Goal: Obtain resource: Download file/media

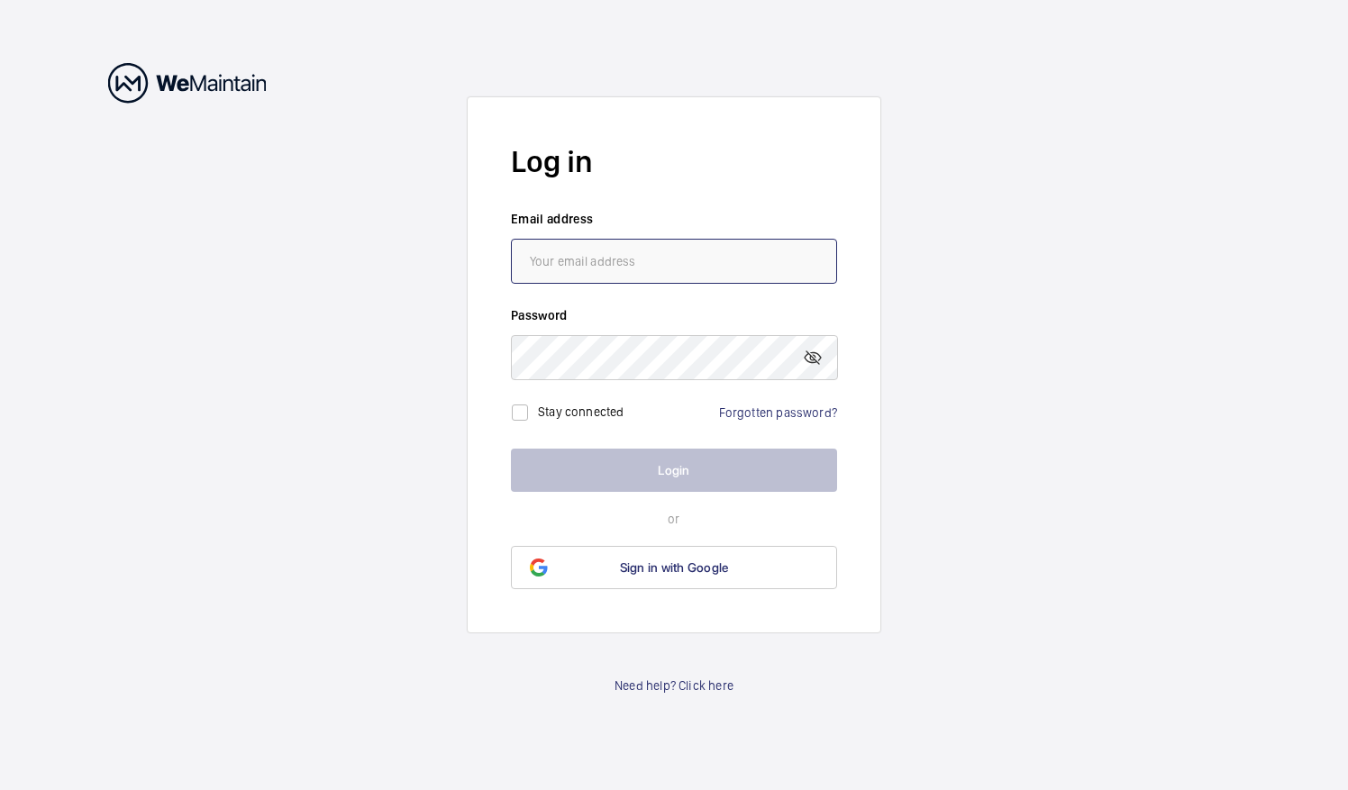
click at [674, 254] on input "email" at bounding box center [674, 261] width 326 height 45
type input "[PERSON_NAME][EMAIL_ADDRESS][DOMAIN_NAME]"
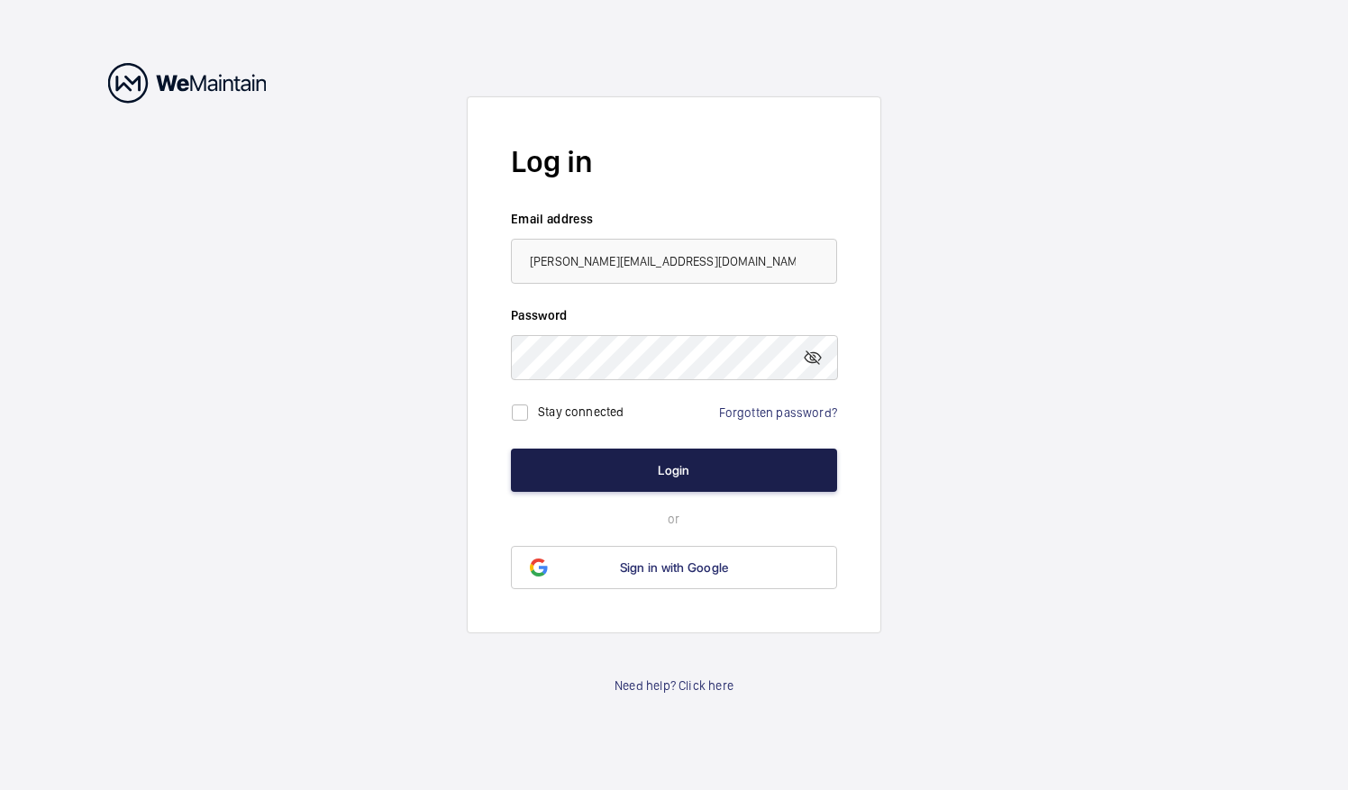
click at [631, 468] on button "Login" at bounding box center [674, 470] width 326 height 43
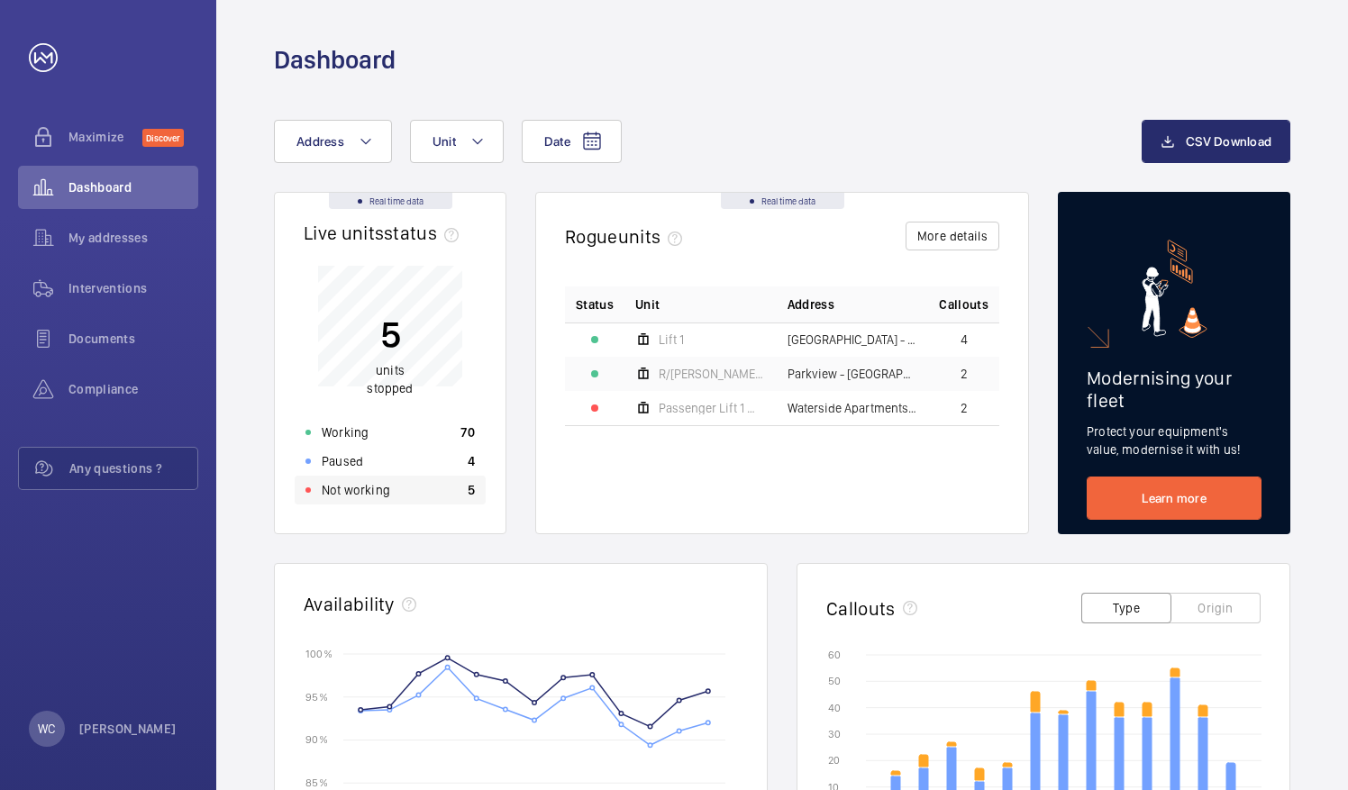
click at [436, 489] on div "Not working 5" at bounding box center [390, 490] width 191 height 29
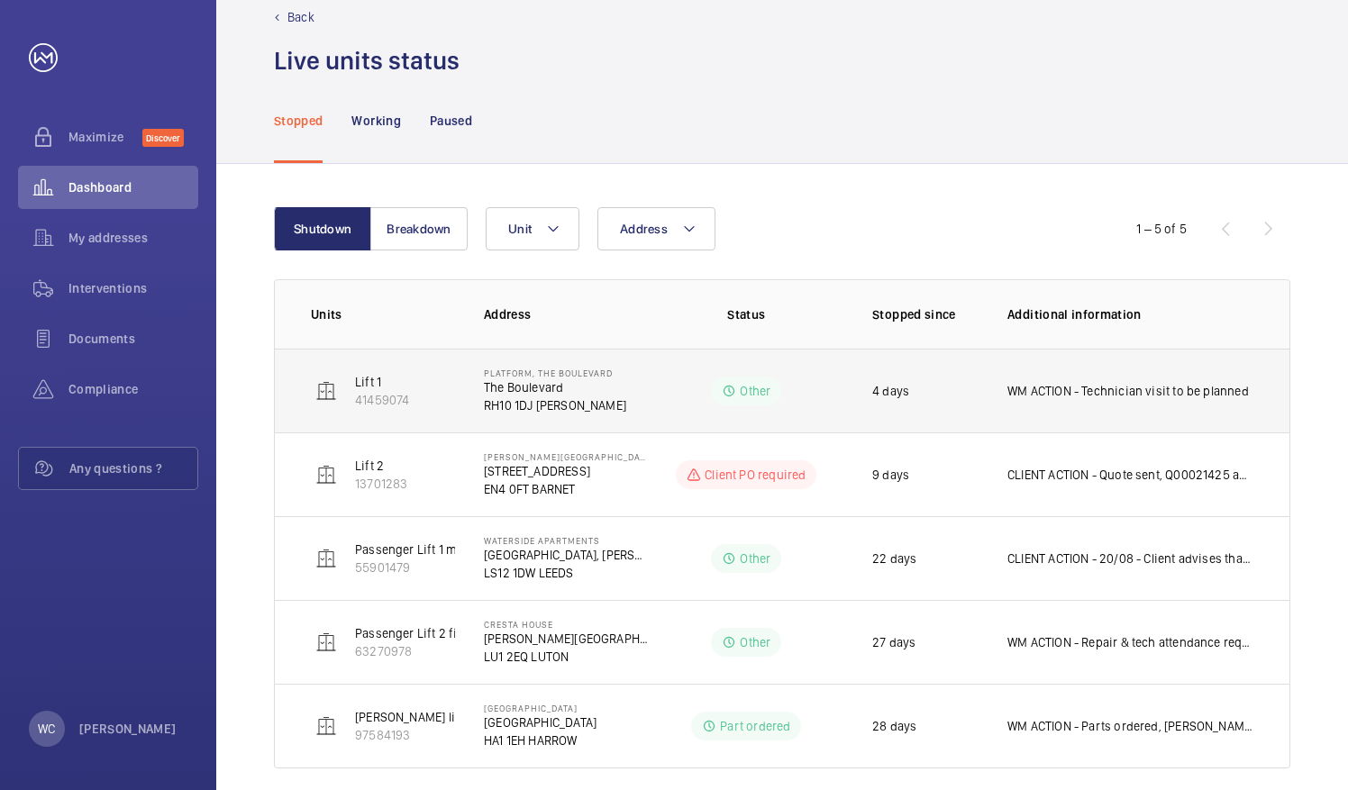
scroll to position [54, 0]
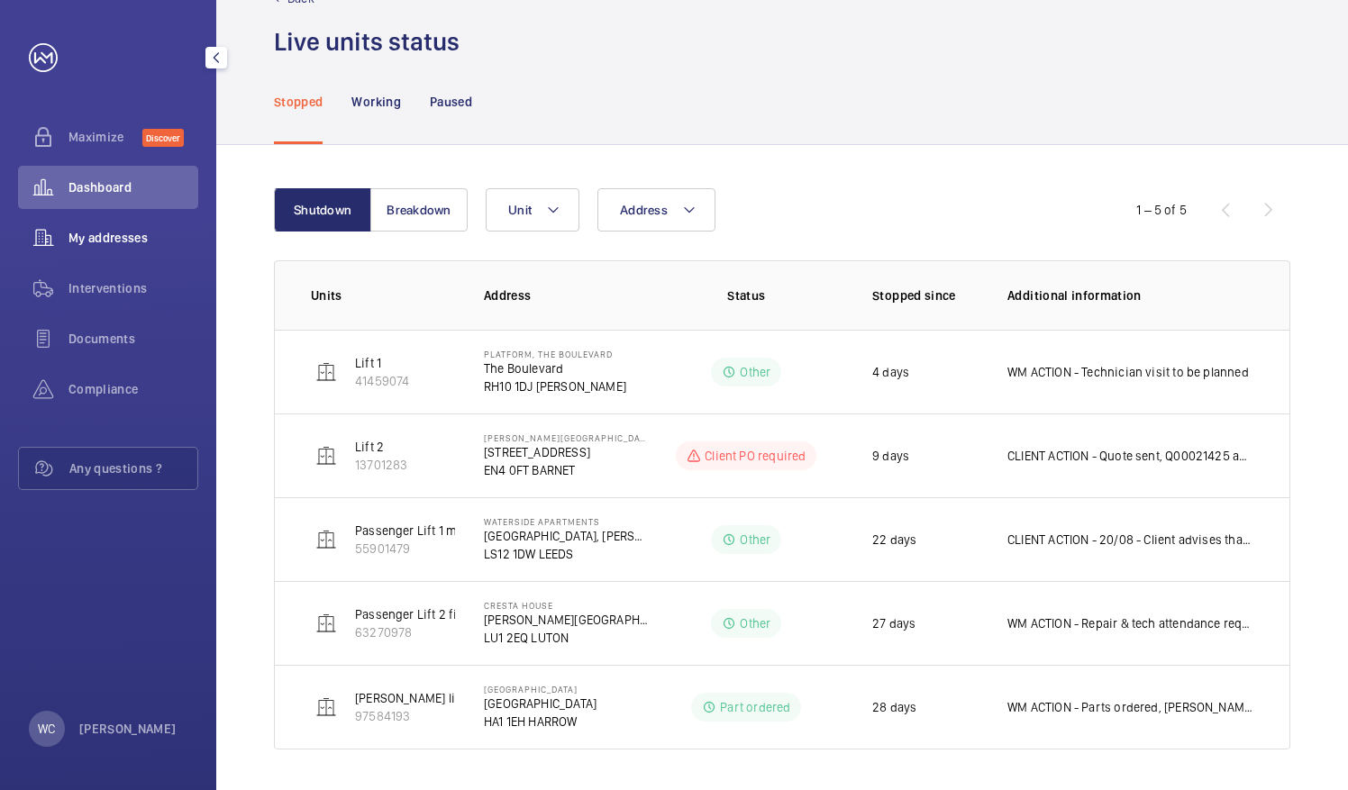
click at [126, 244] on span "My addresses" at bounding box center [133, 238] width 130 height 18
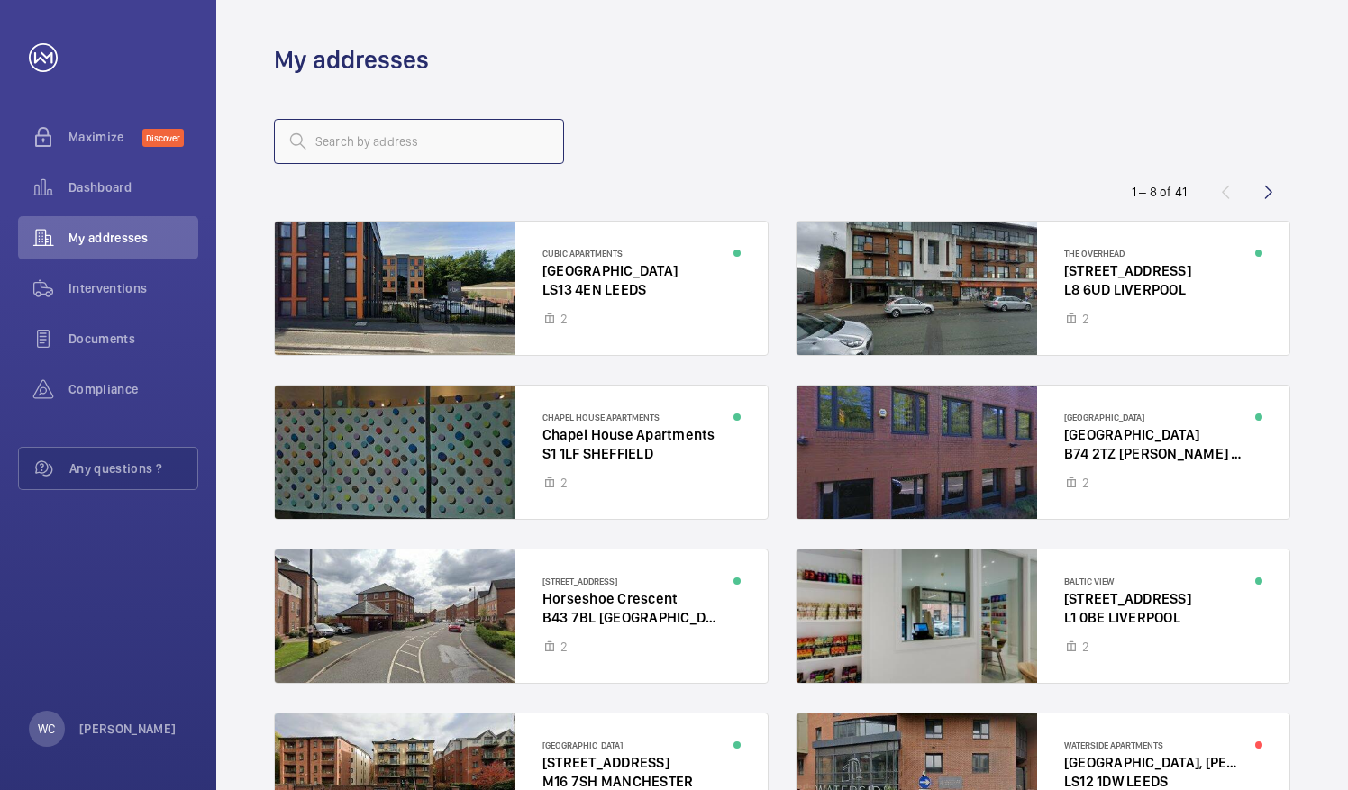
click at [443, 130] on input "text" at bounding box center [419, 141] width 290 height 45
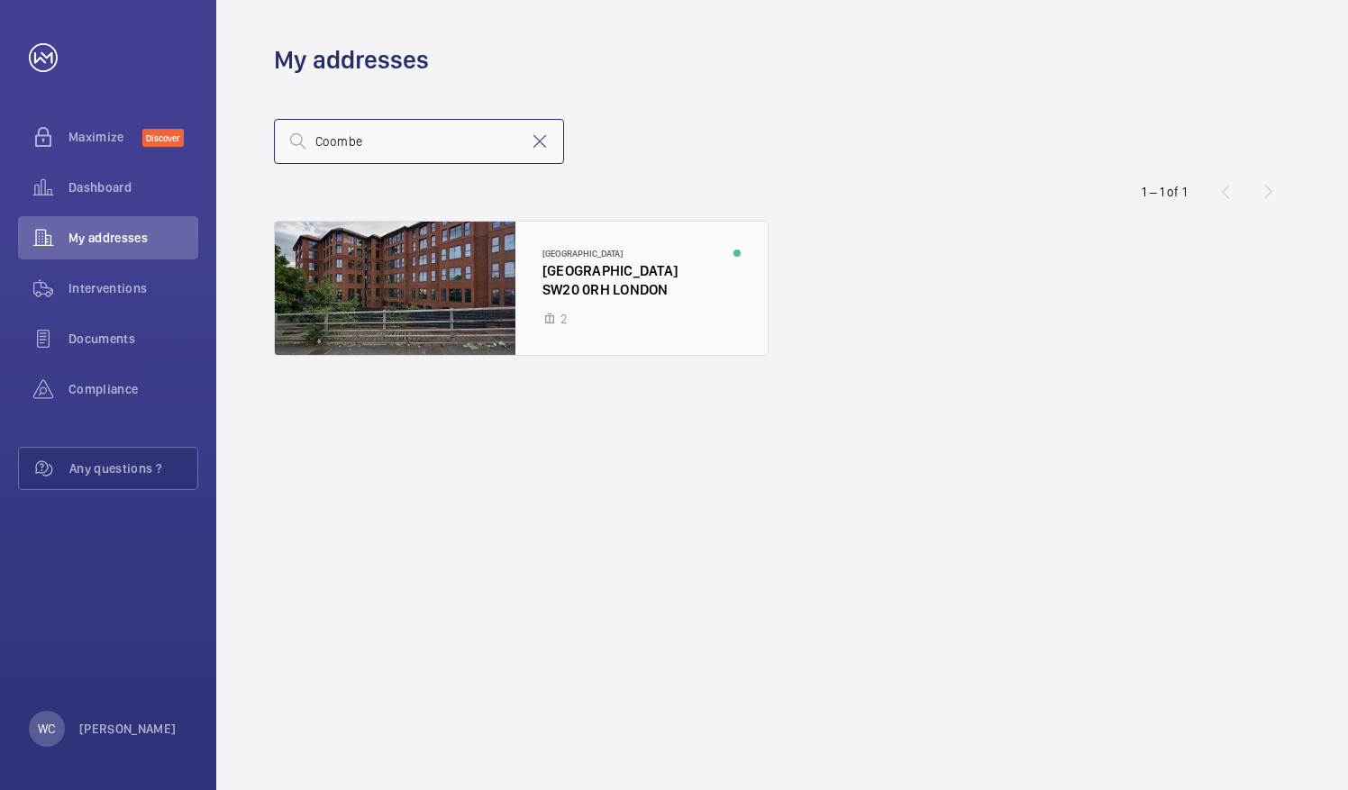
type input "Coombe"
click at [395, 267] on div at bounding box center [521, 288] width 493 height 133
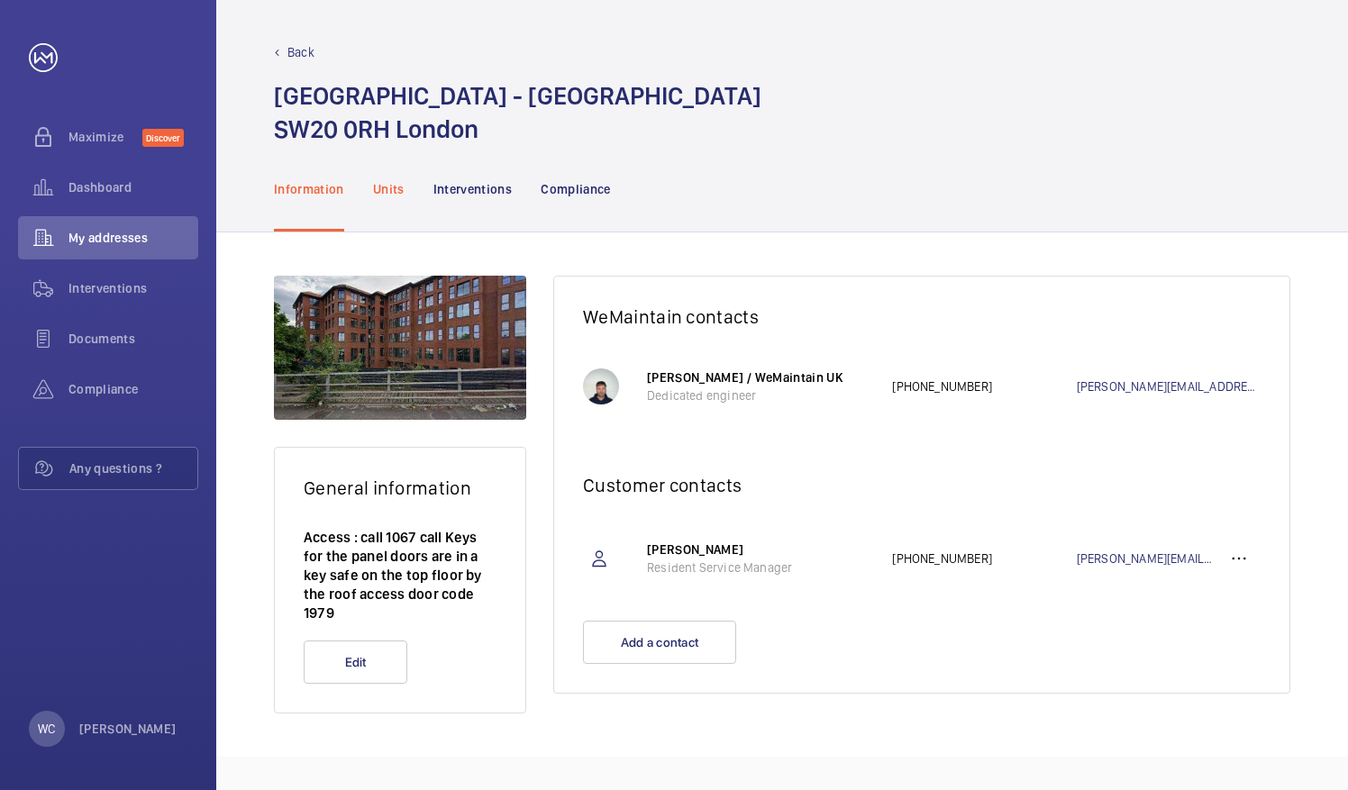
click at [397, 192] on p "Units" at bounding box center [389, 189] width 32 height 18
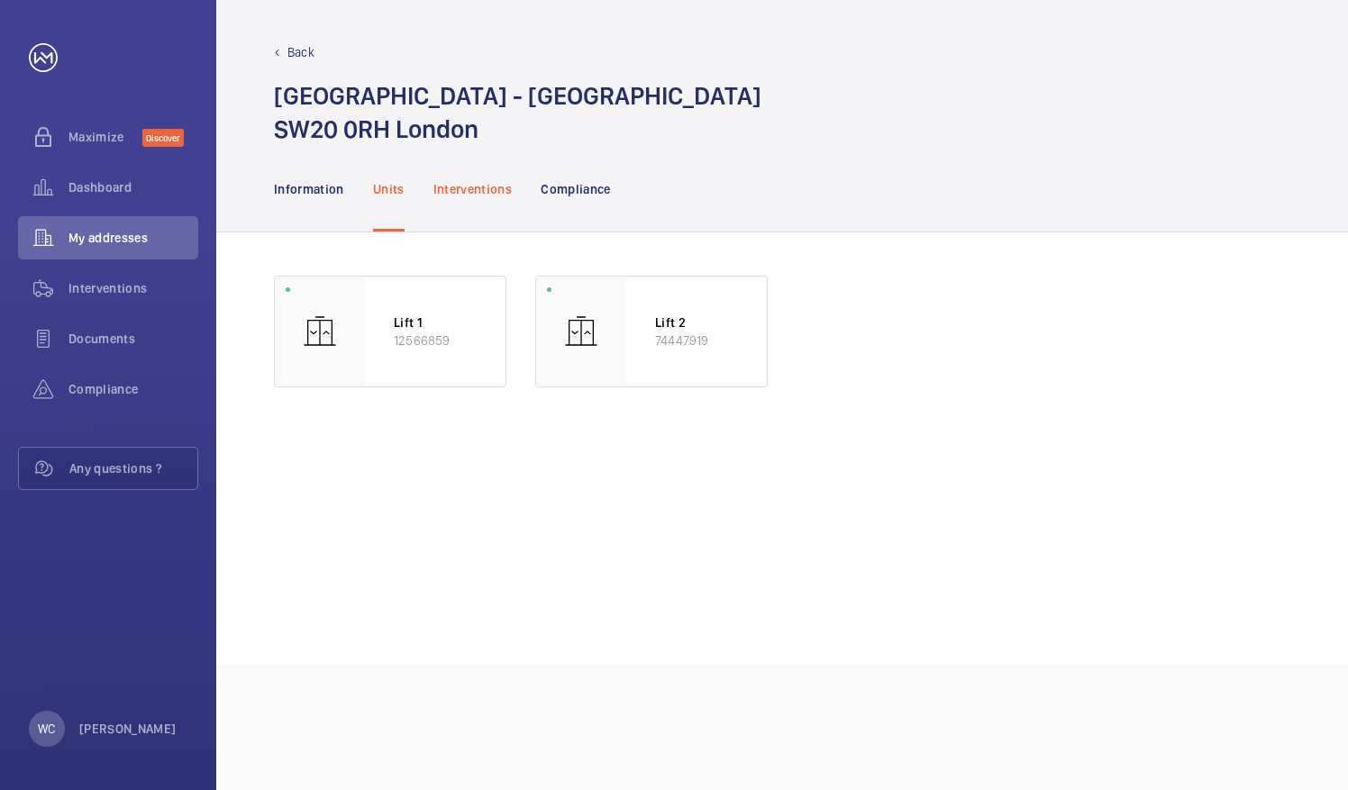
click at [494, 186] on p "Interventions" at bounding box center [473, 189] width 79 height 18
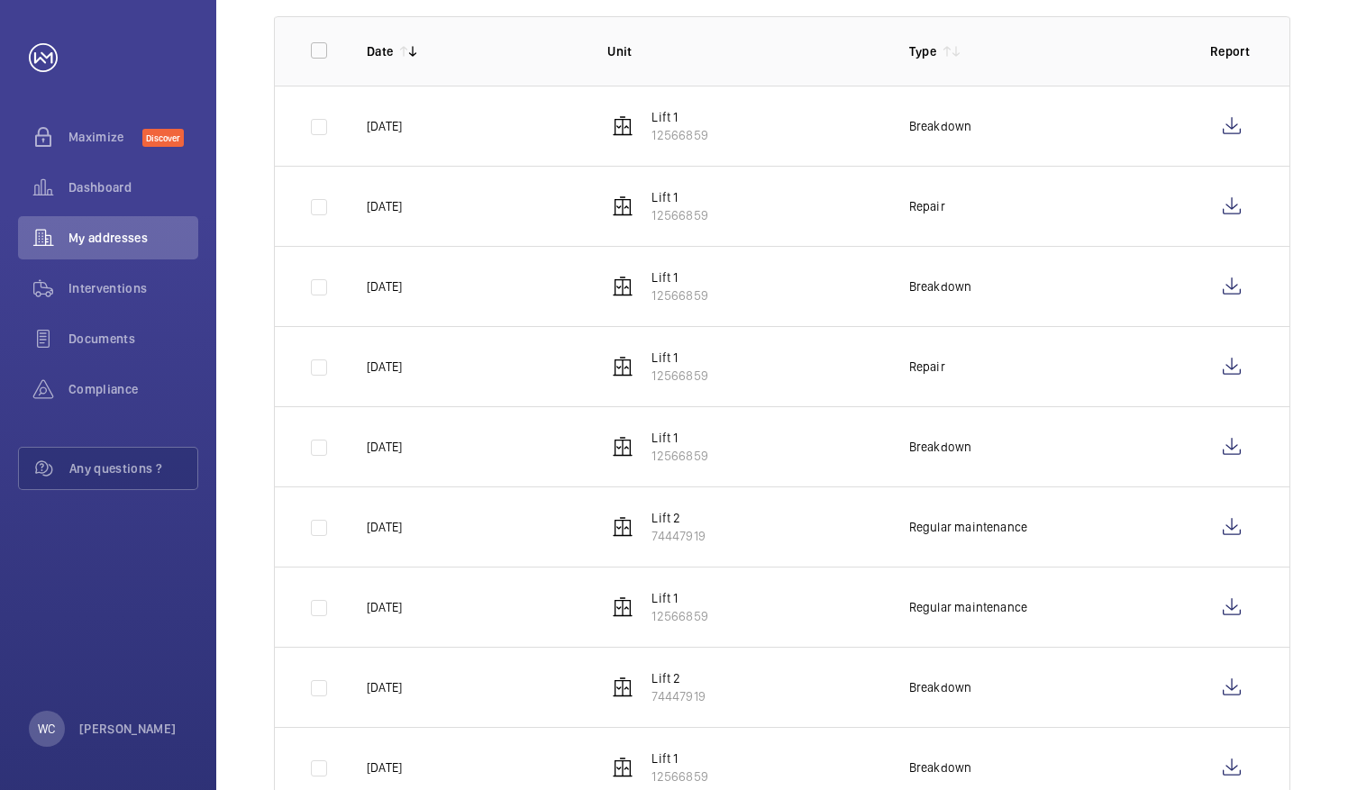
scroll to position [361, 0]
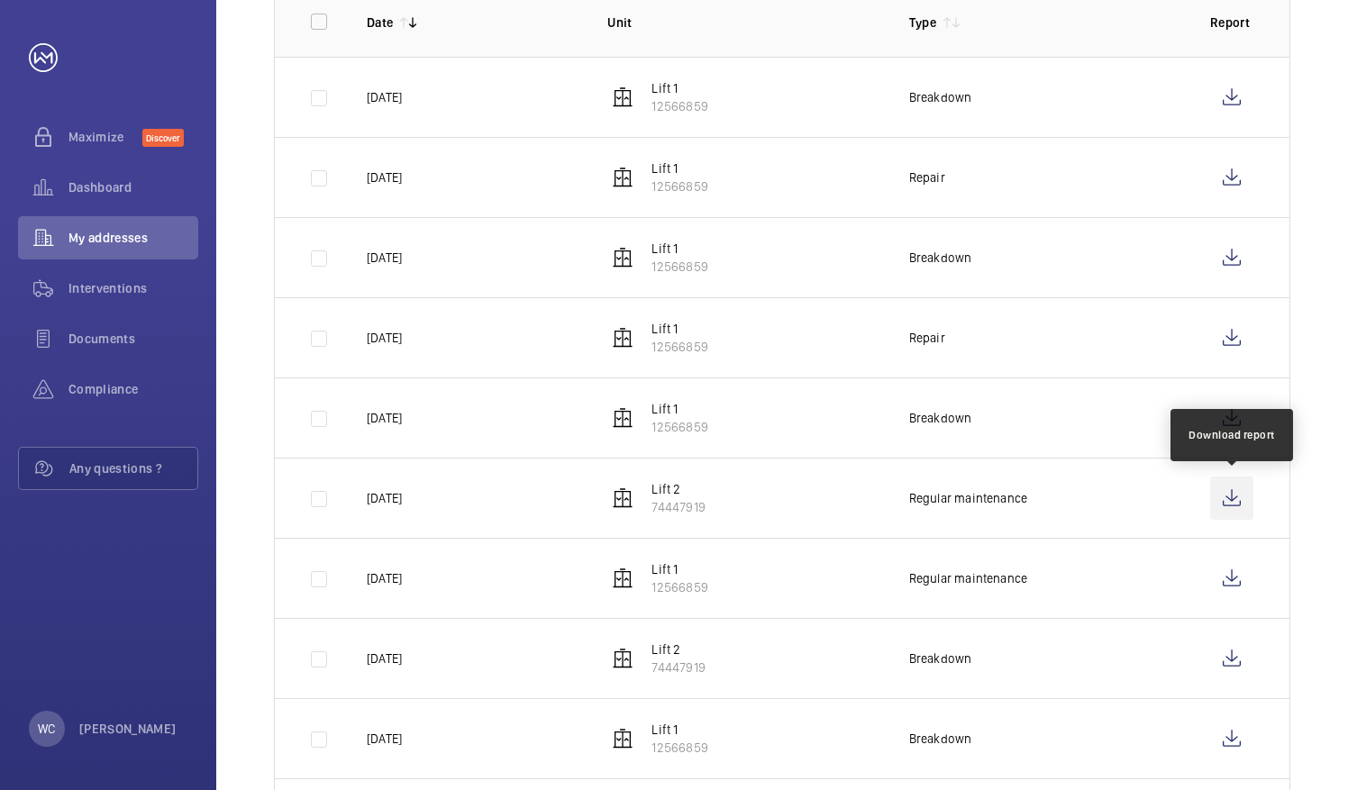
click at [1229, 493] on wm-front-icon-button at bounding box center [1231, 498] width 43 height 43
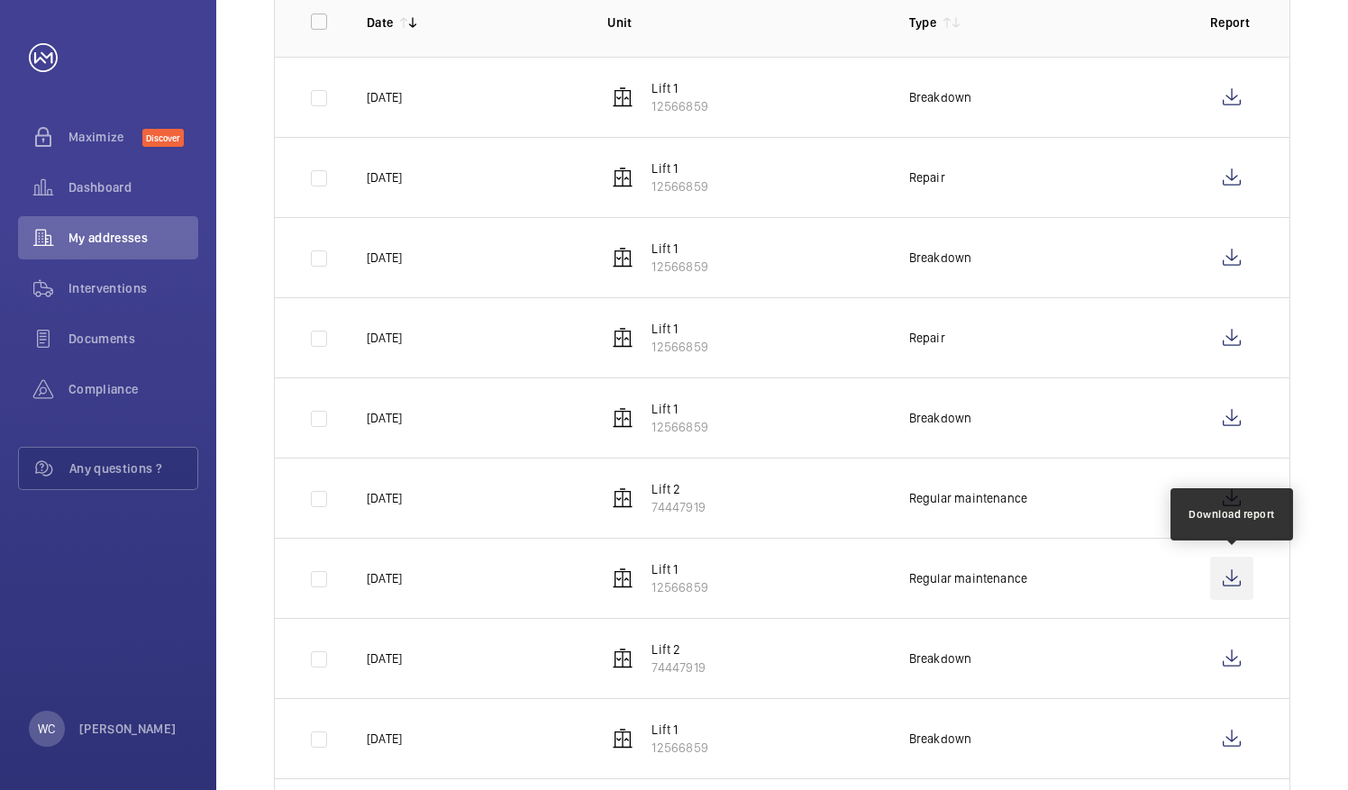
click at [1237, 577] on wm-front-icon-button at bounding box center [1231, 578] width 43 height 43
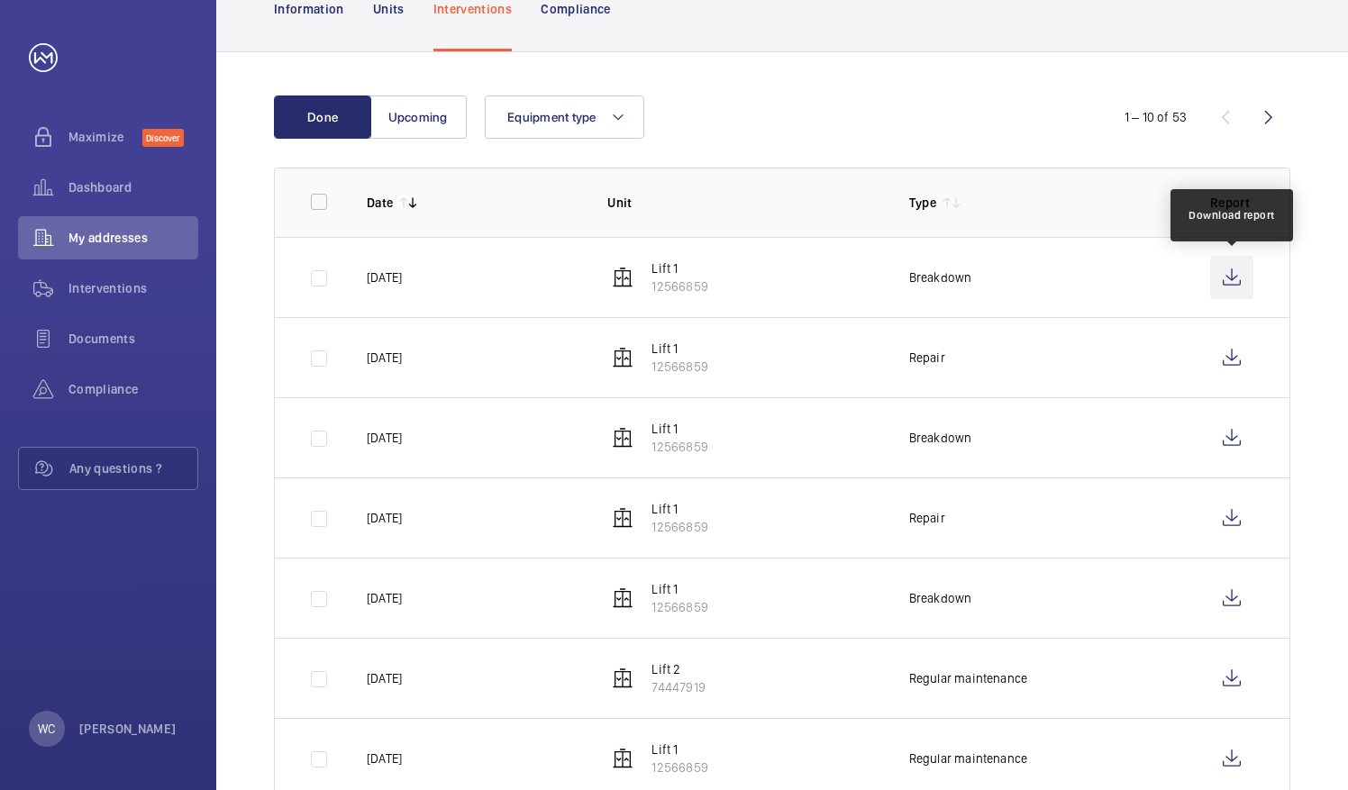
click at [1231, 269] on wm-front-icon-button at bounding box center [1231, 277] width 43 height 43
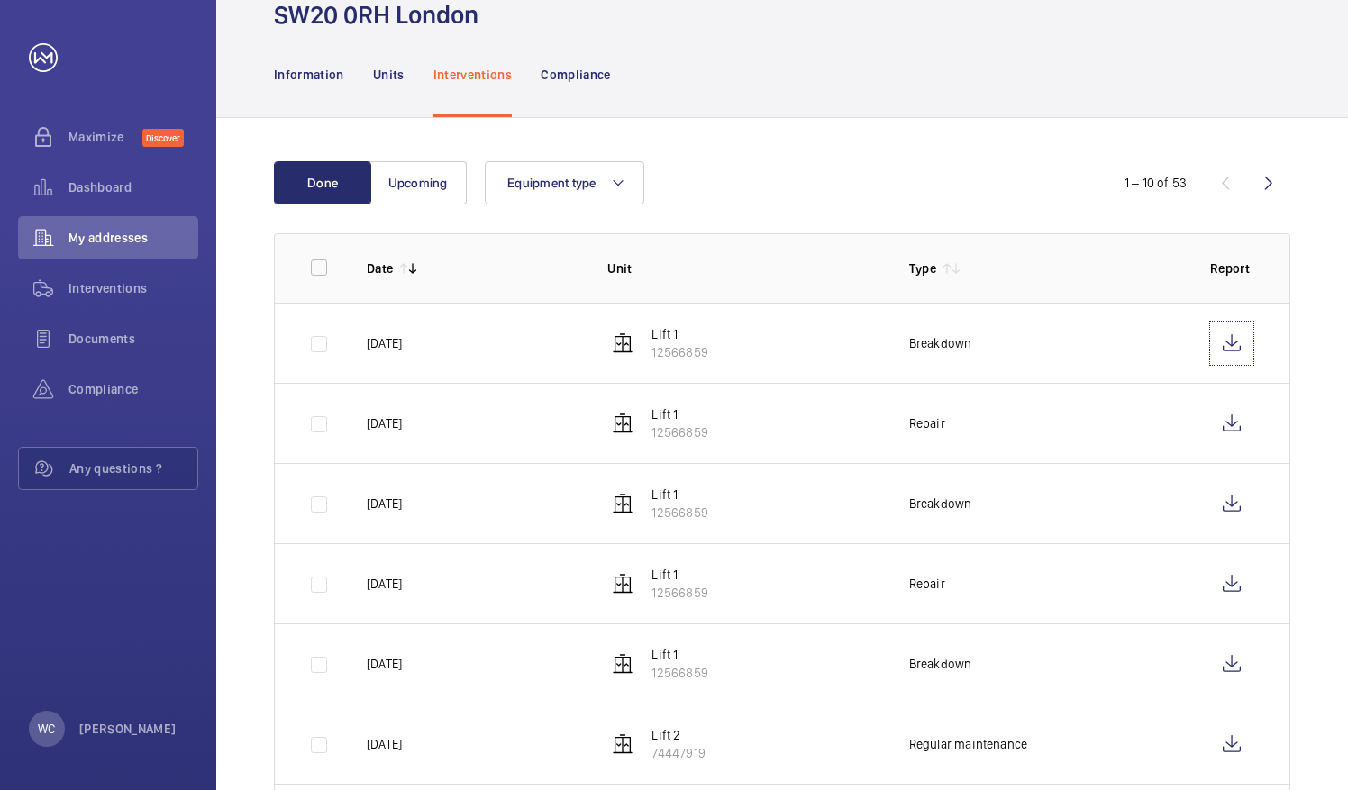
scroll to position [0, 0]
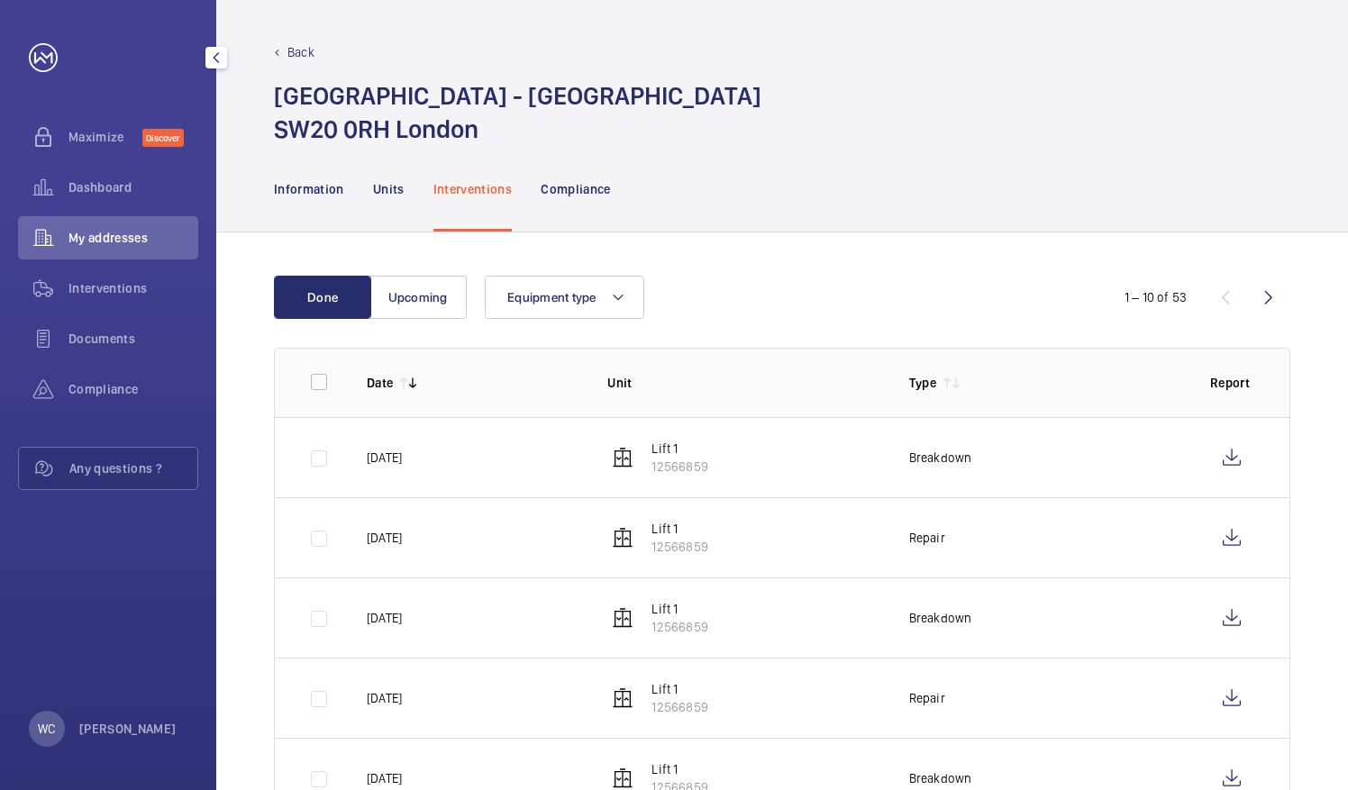
click at [109, 237] on span "My addresses" at bounding box center [133, 238] width 130 height 18
click at [92, 138] on span "Maximize" at bounding box center [105, 137] width 74 height 18
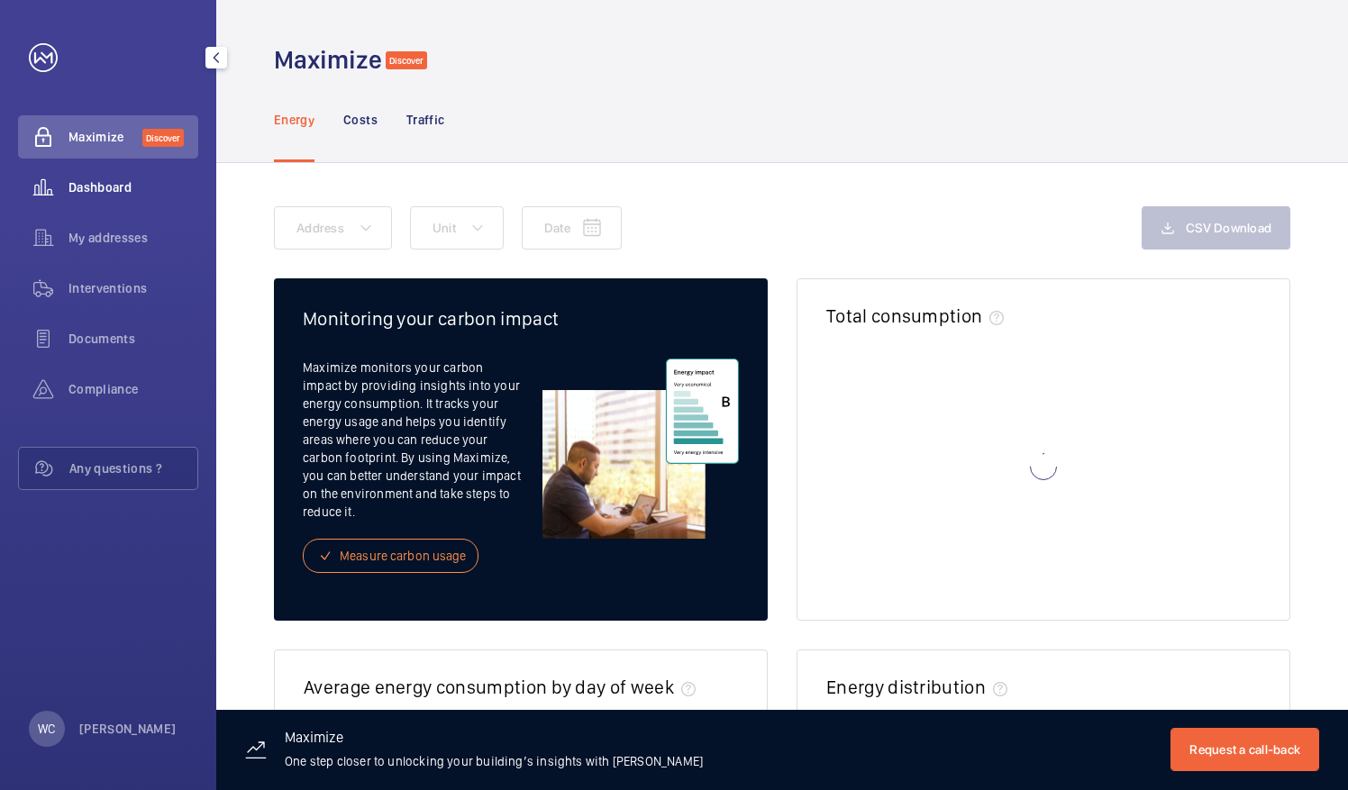
click at [85, 186] on span "Dashboard" at bounding box center [133, 187] width 130 height 18
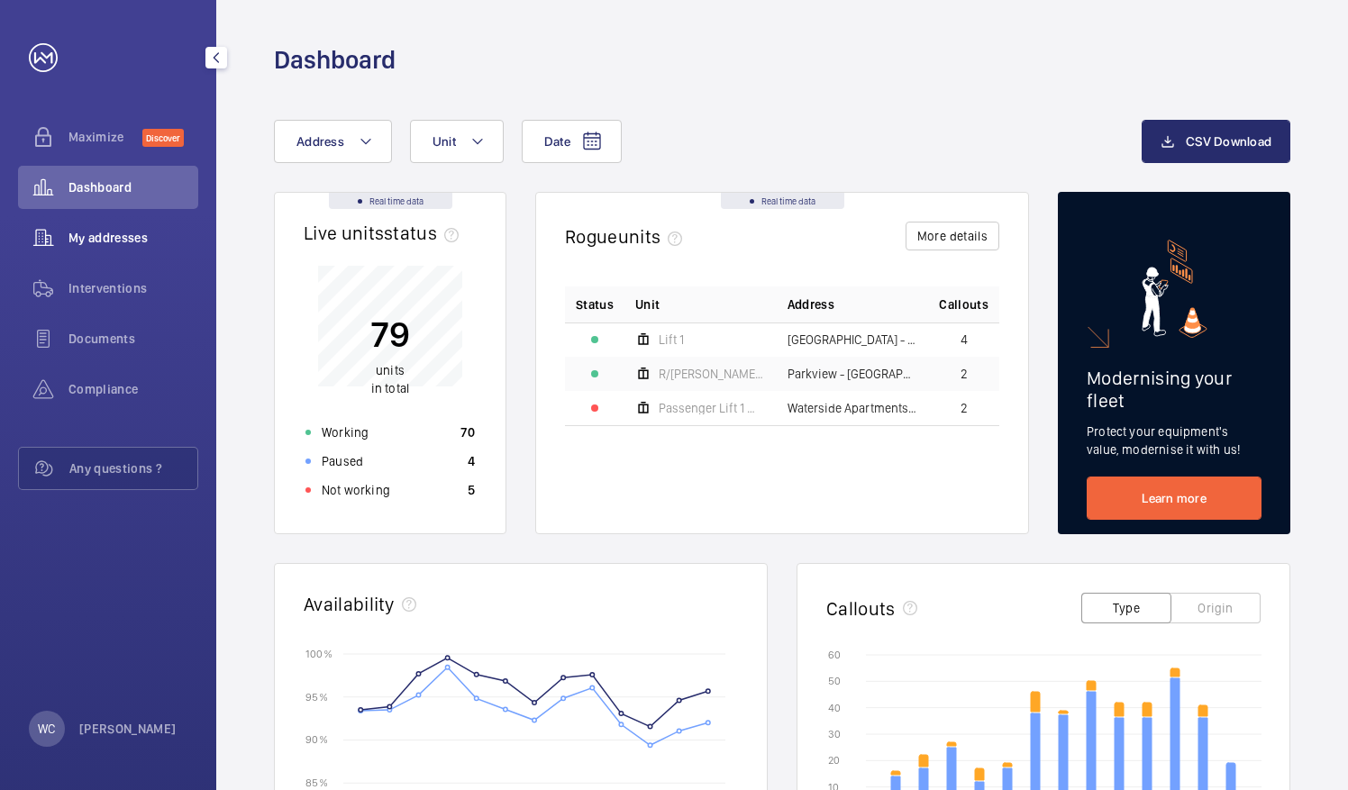
click at [124, 242] on span "My addresses" at bounding box center [133, 238] width 130 height 18
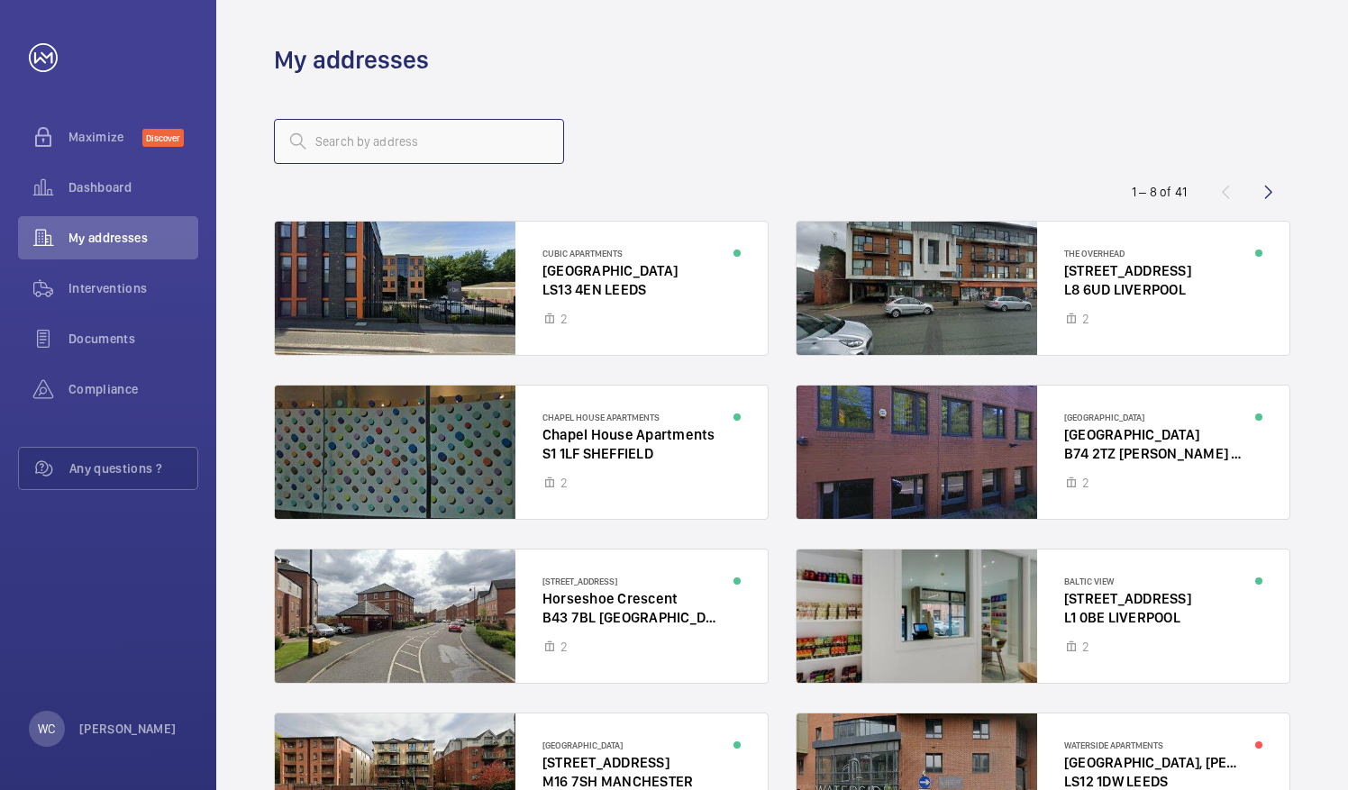
click at [366, 137] on input "text" at bounding box center [419, 141] width 290 height 45
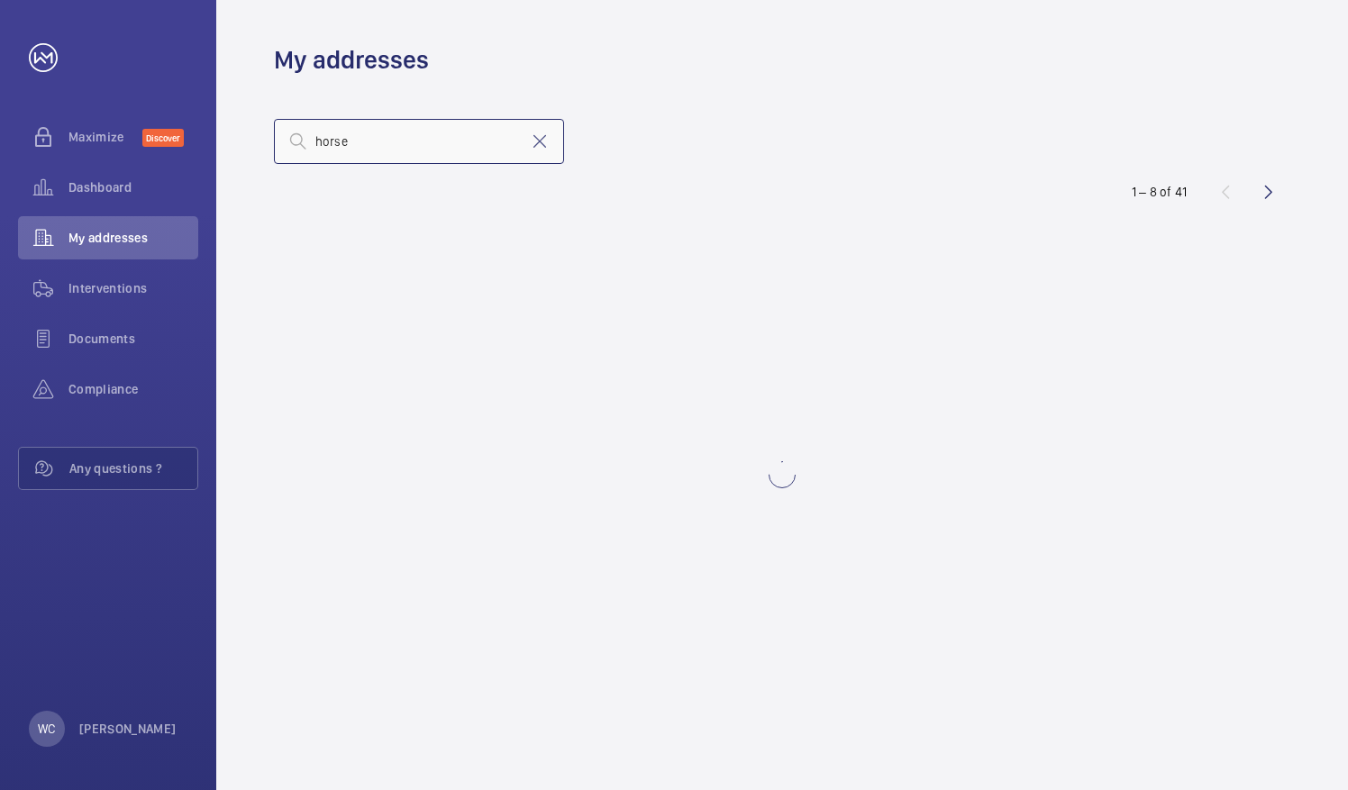
type input "horse"
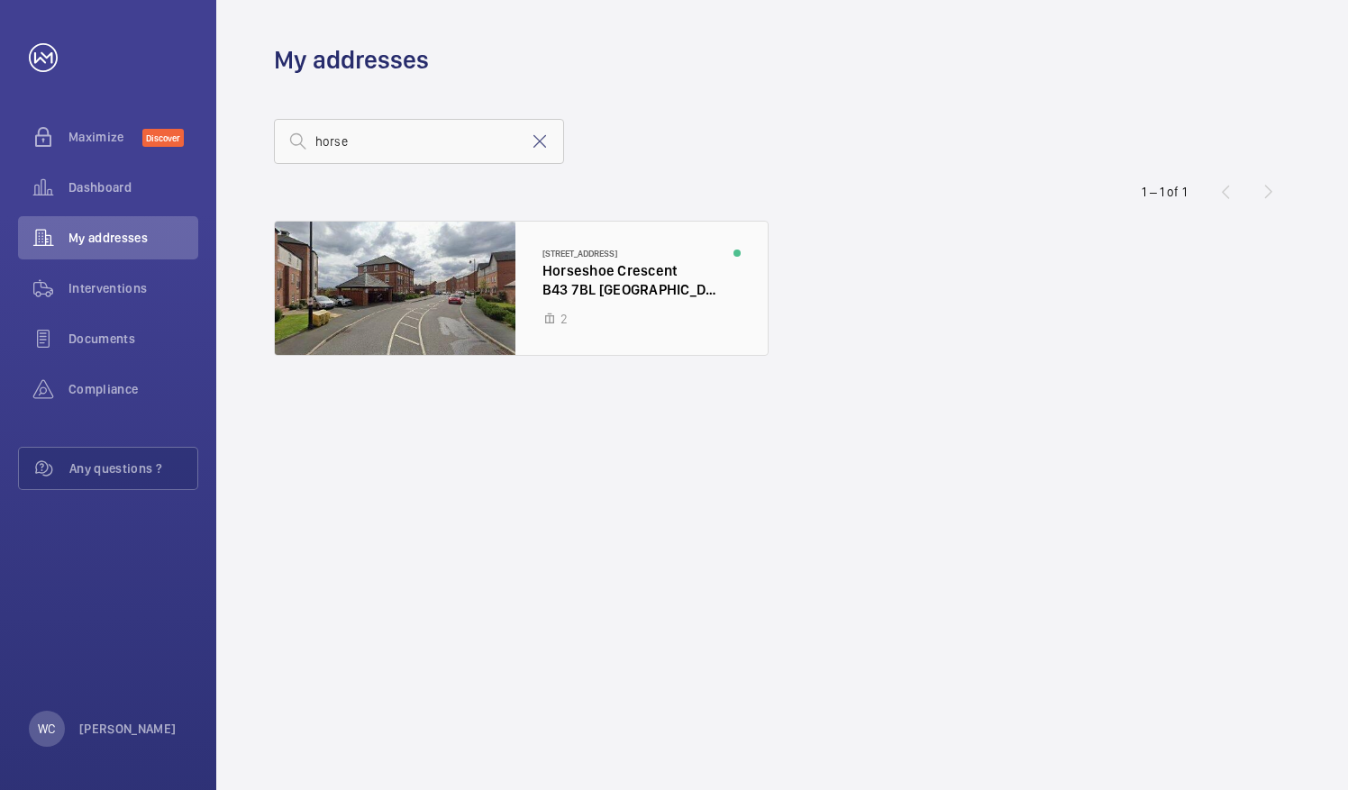
click at [522, 297] on div at bounding box center [521, 288] width 493 height 133
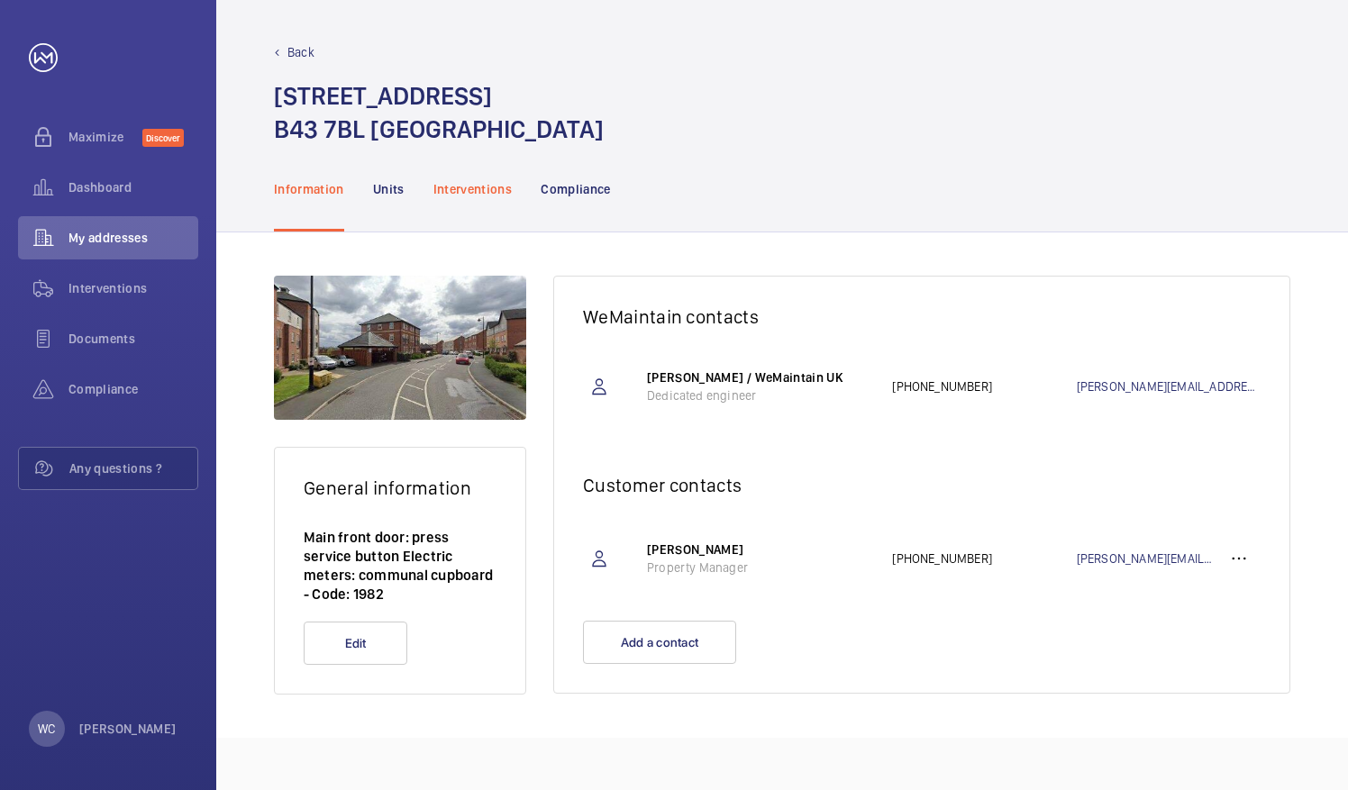
click at [482, 173] on div "Interventions" at bounding box center [473, 189] width 79 height 86
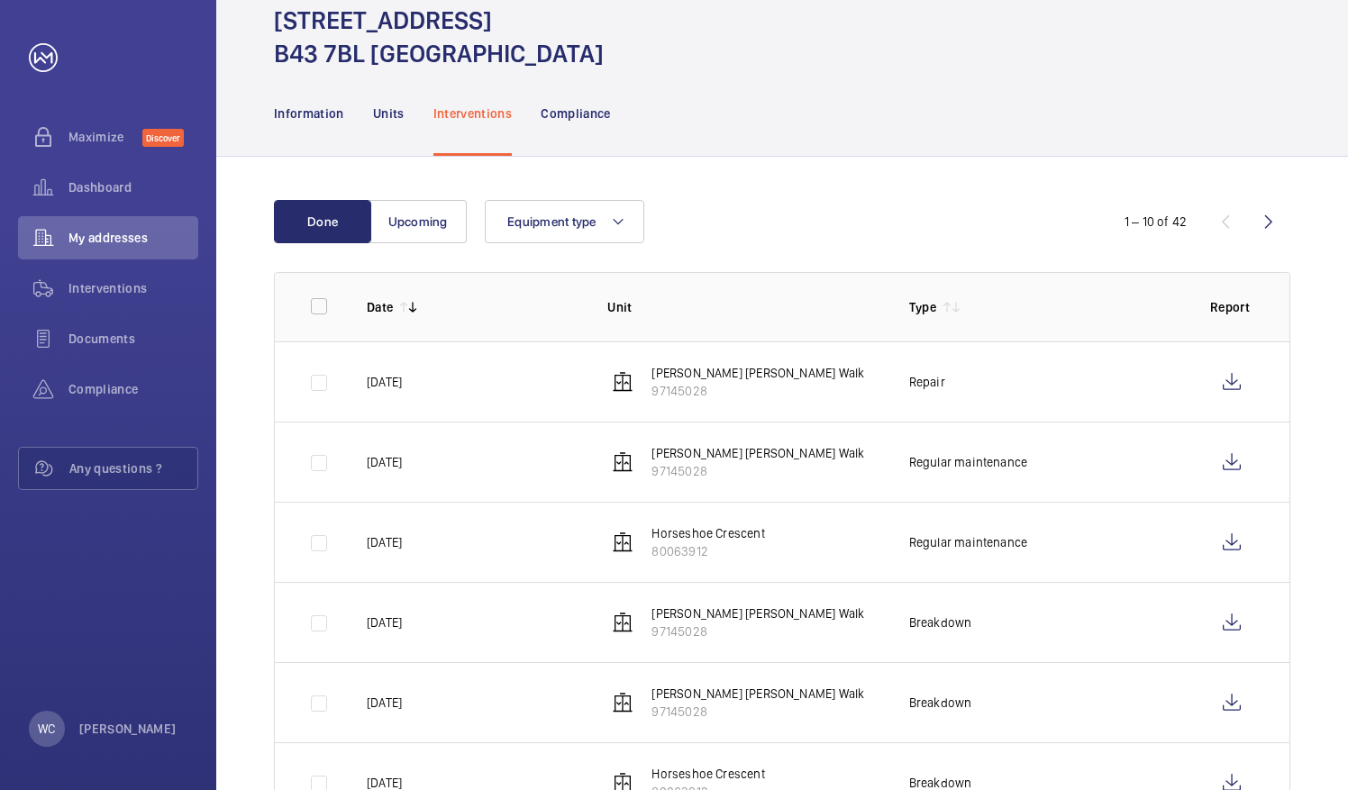
scroll to position [180, 0]
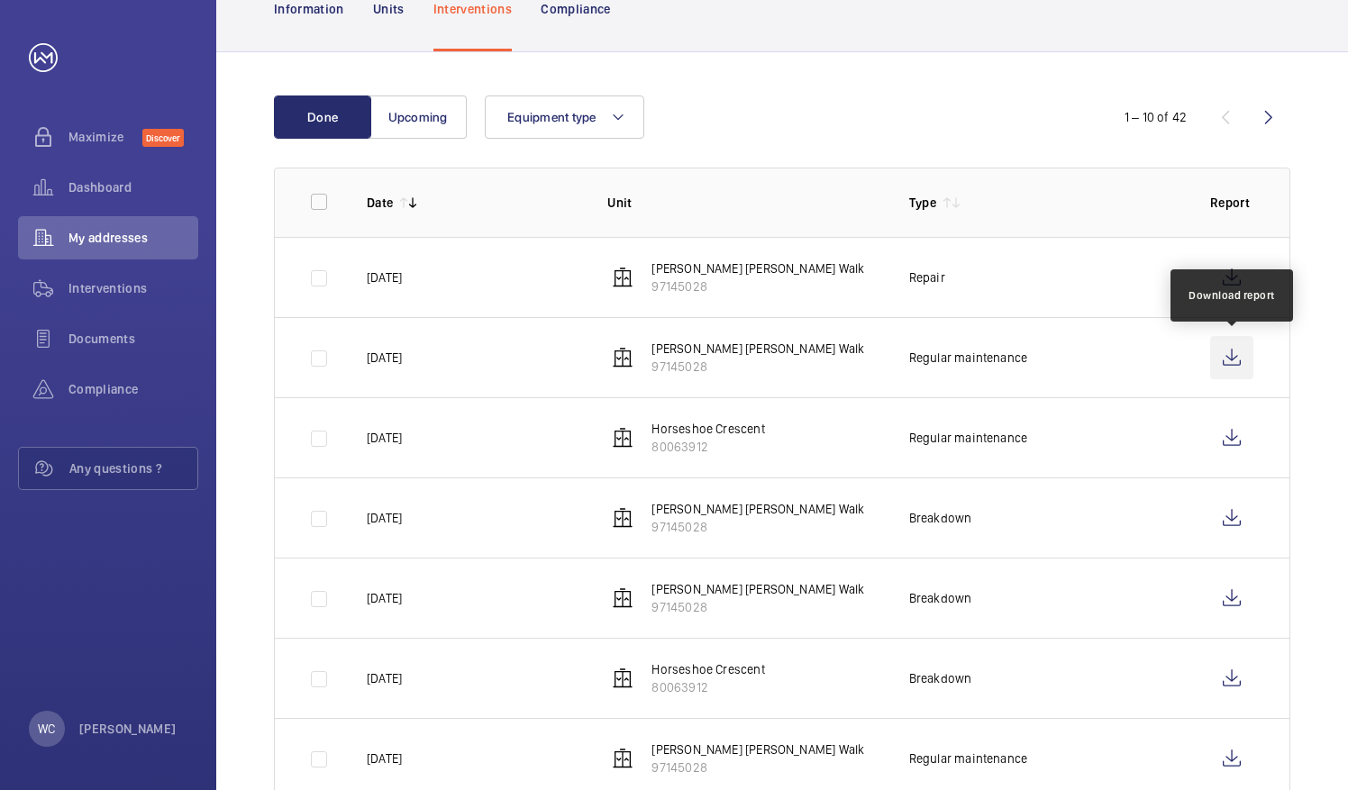
click at [1239, 365] on wm-front-icon-button at bounding box center [1231, 357] width 43 height 43
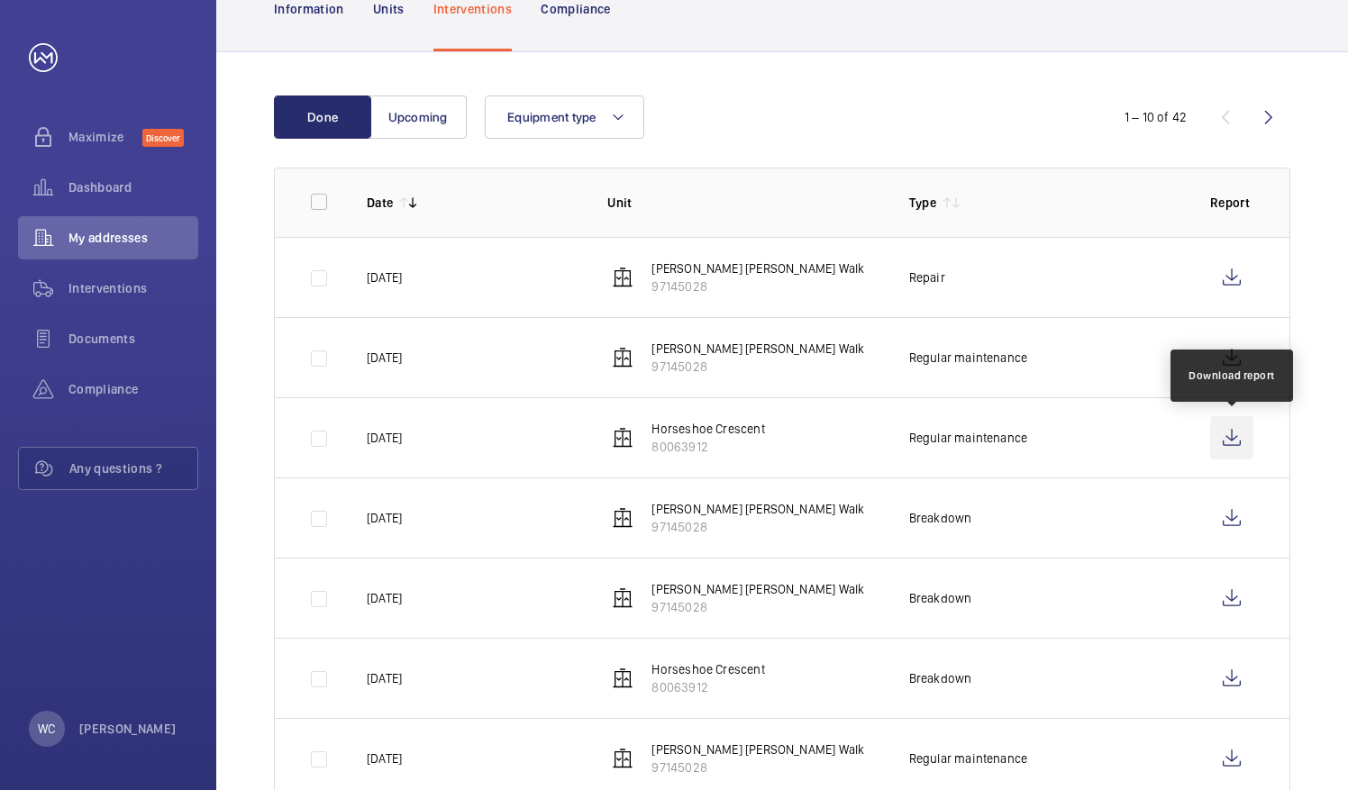
click at [1236, 438] on wm-front-icon-button at bounding box center [1231, 437] width 43 height 43
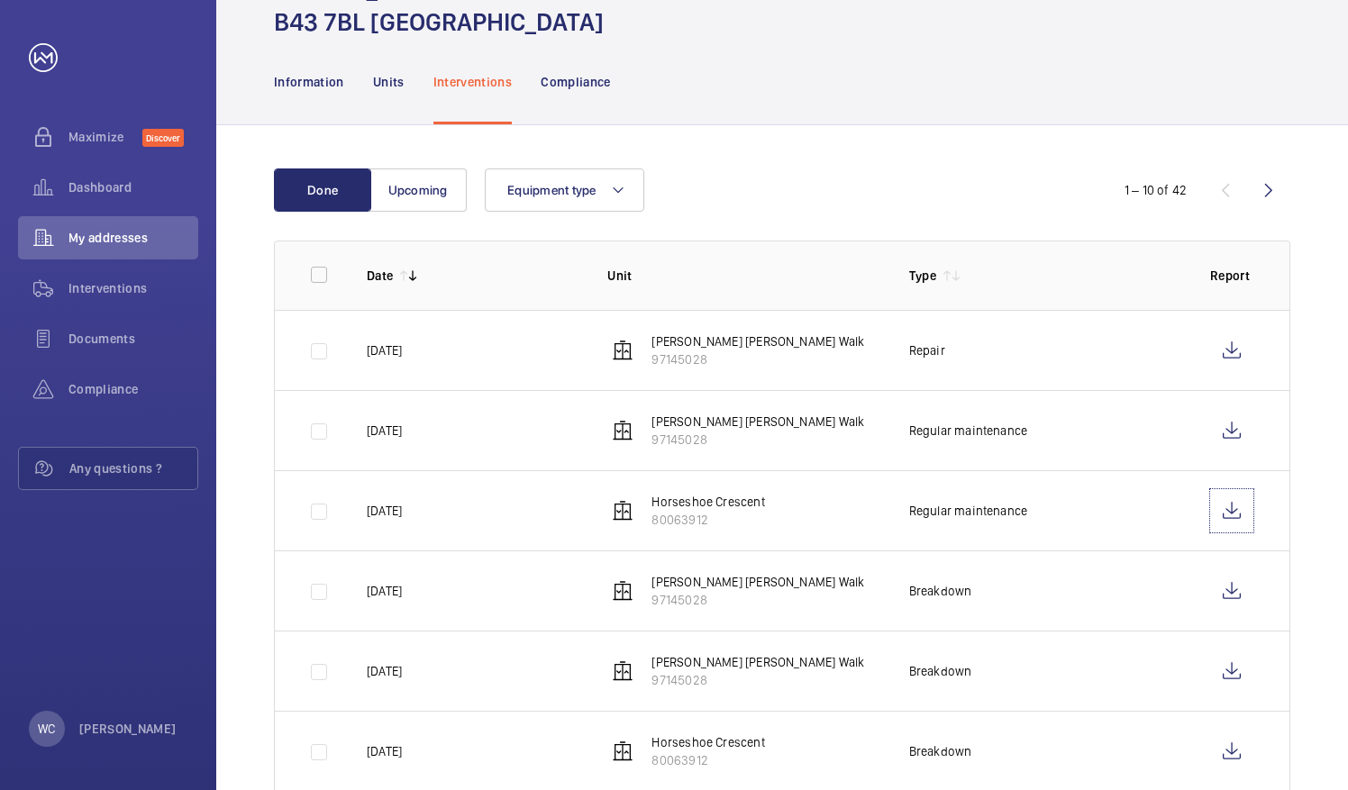
scroll to position [0, 0]
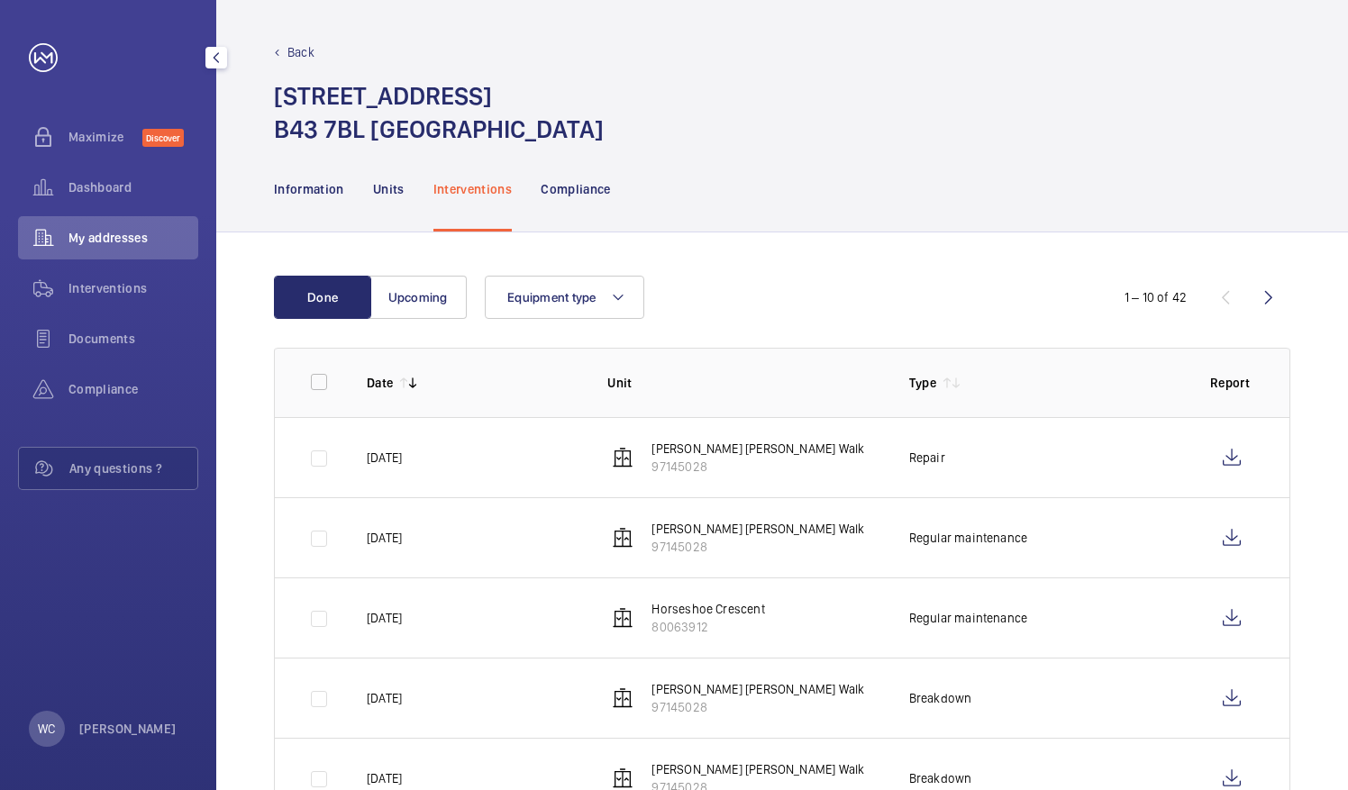
click at [302, 58] on p "Back" at bounding box center [300, 52] width 27 height 18
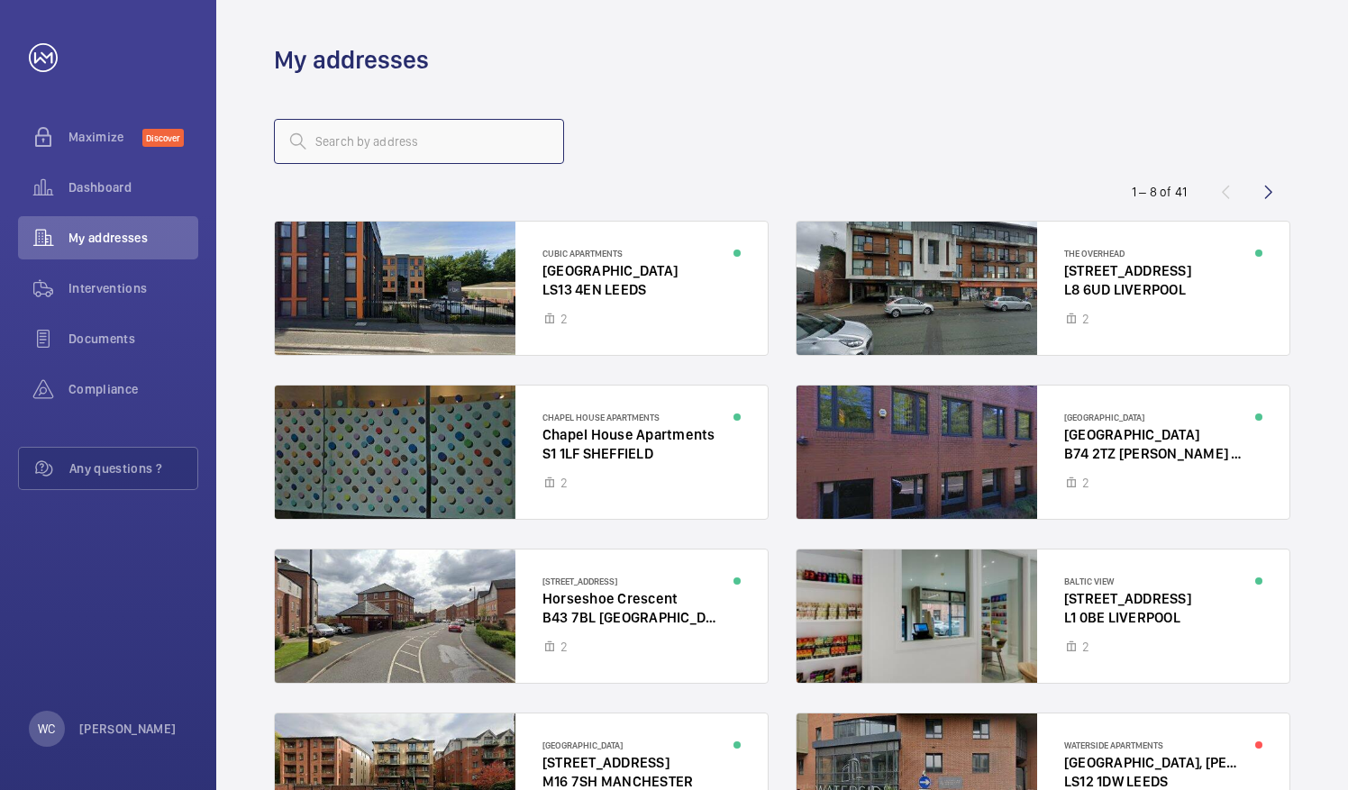
click at [463, 137] on input "text" at bounding box center [419, 141] width 290 height 45
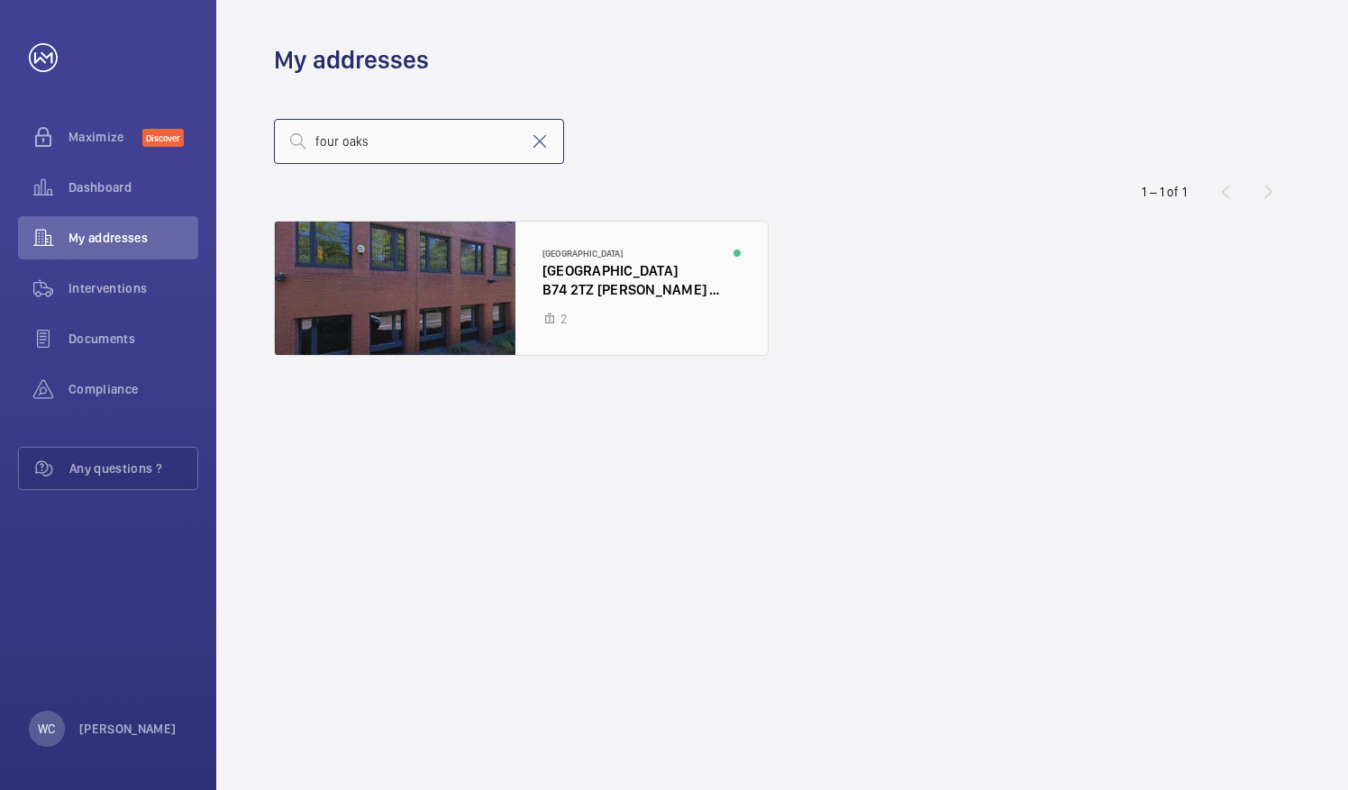
type input "four oaks"
click at [388, 289] on div at bounding box center [521, 288] width 493 height 133
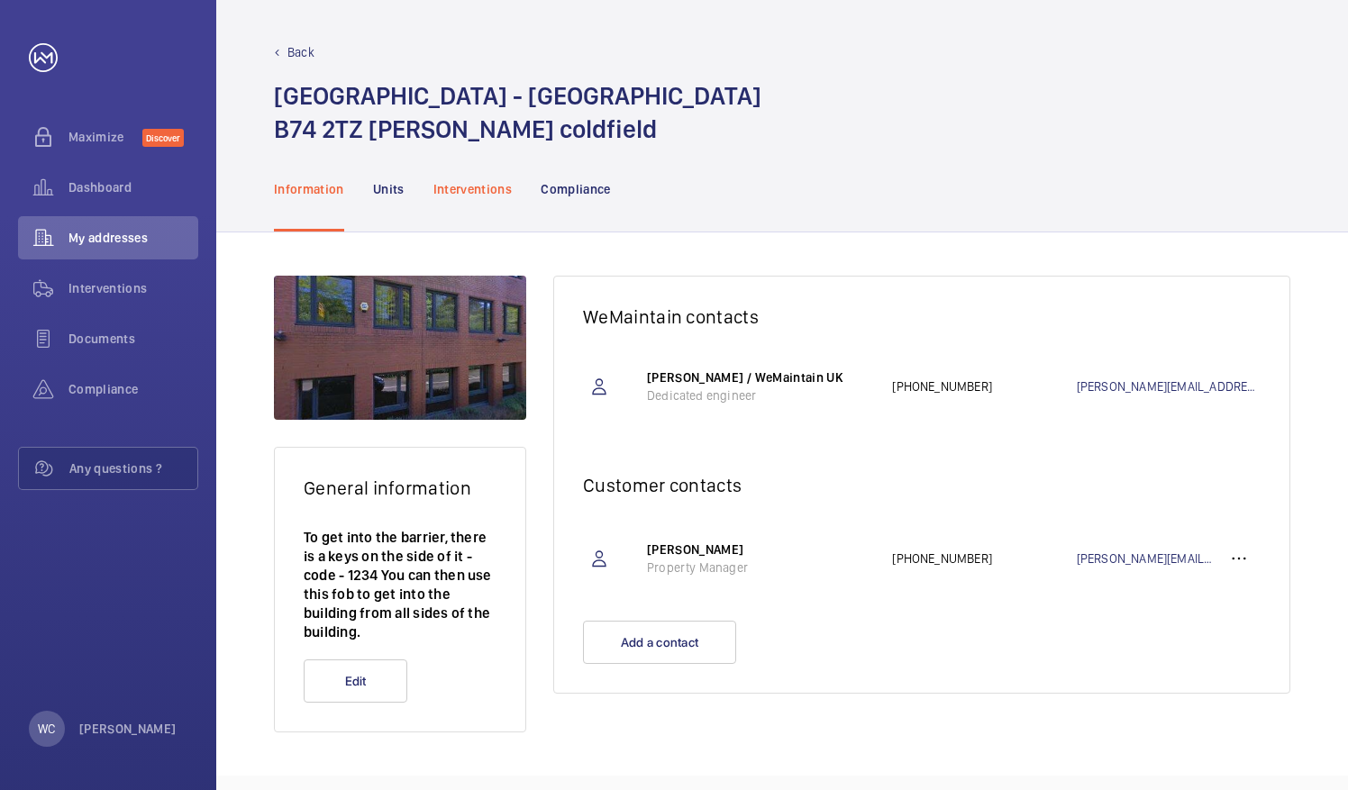
click at [469, 182] on p "Interventions" at bounding box center [473, 189] width 79 height 18
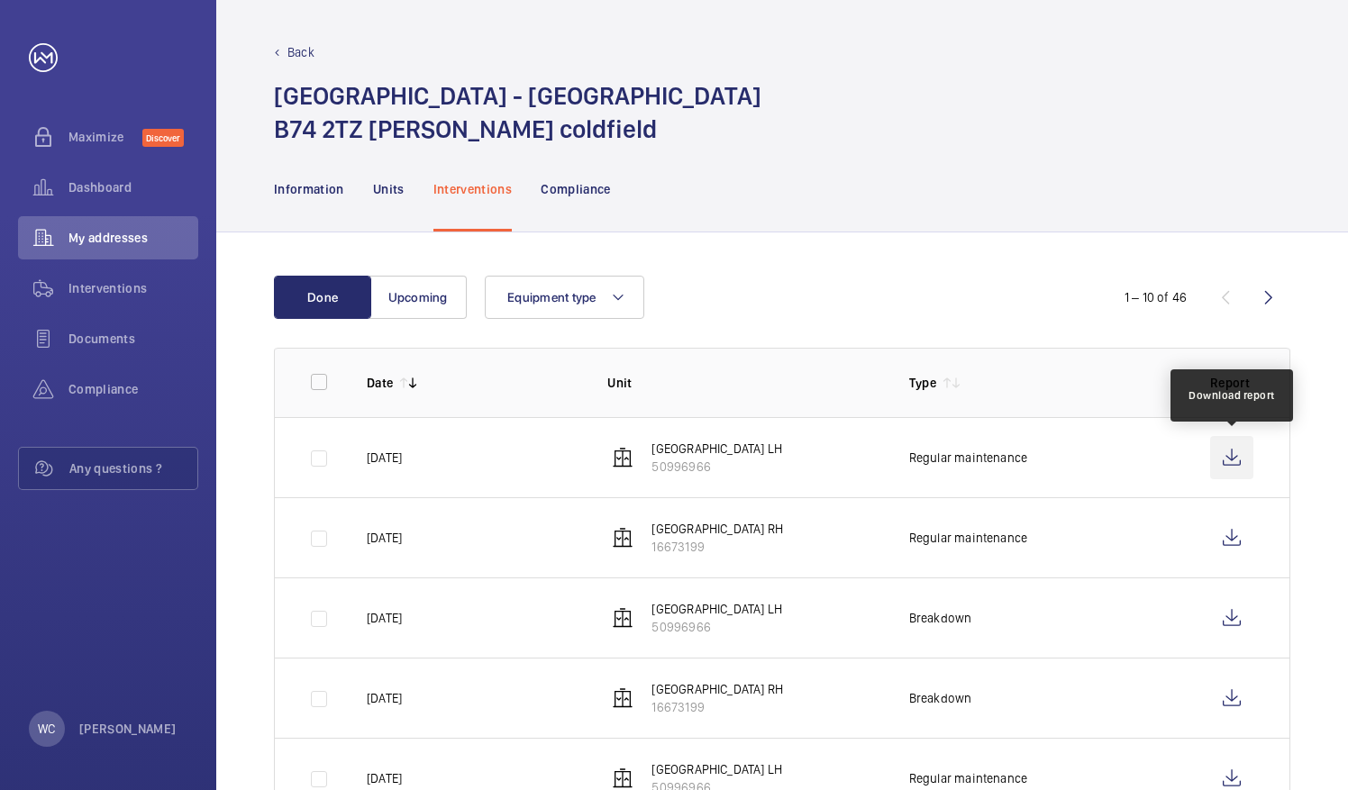
click at [1237, 461] on wm-front-icon-button at bounding box center [1231, 457] width 43 height 43
click at [1246, 455] on wm-front-icon-button at bounding box center [1231, 457] width 43 height 43
click at [294, 50] on p "Back" at bounding box center [300, 52] width 27 height 18
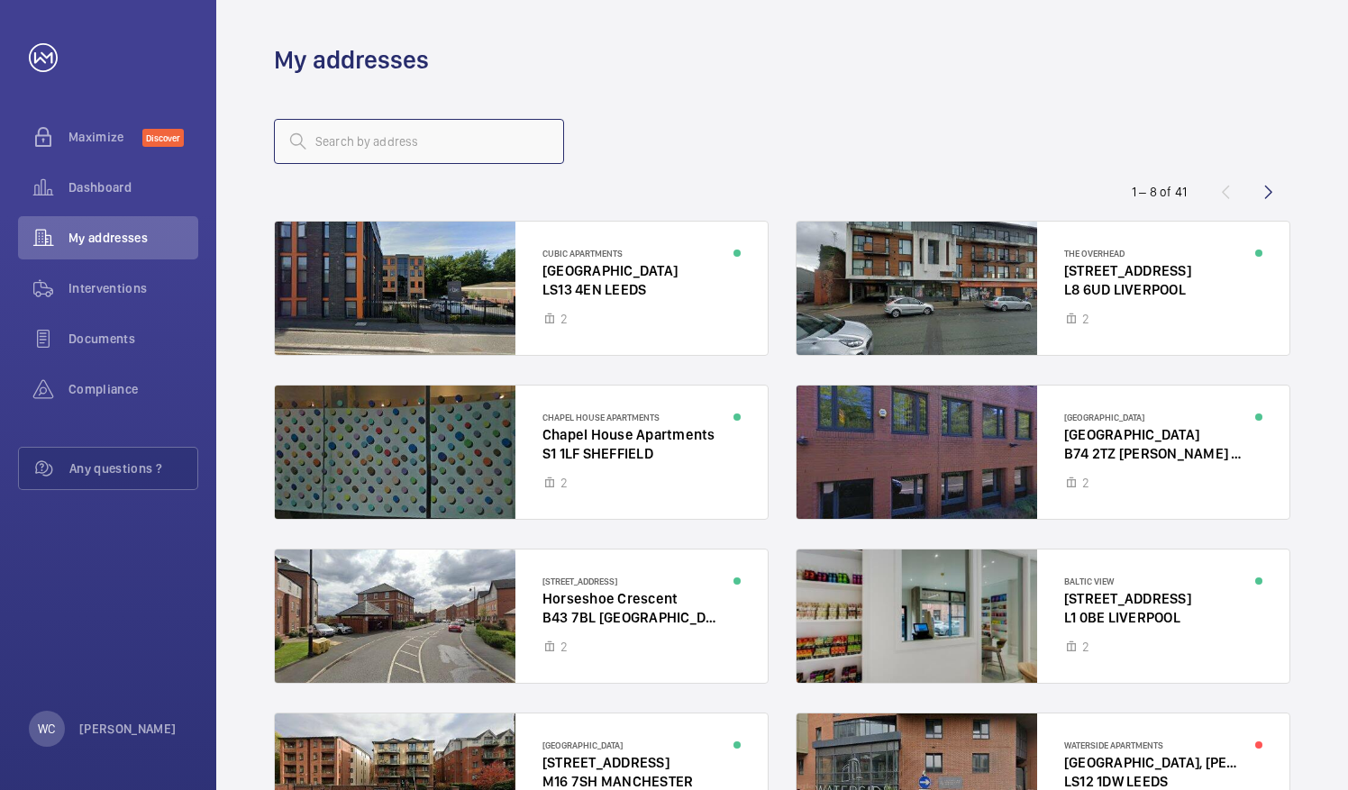
click at [411, 130] on input "text" at bounding box center [419, 141] width 290 height 45
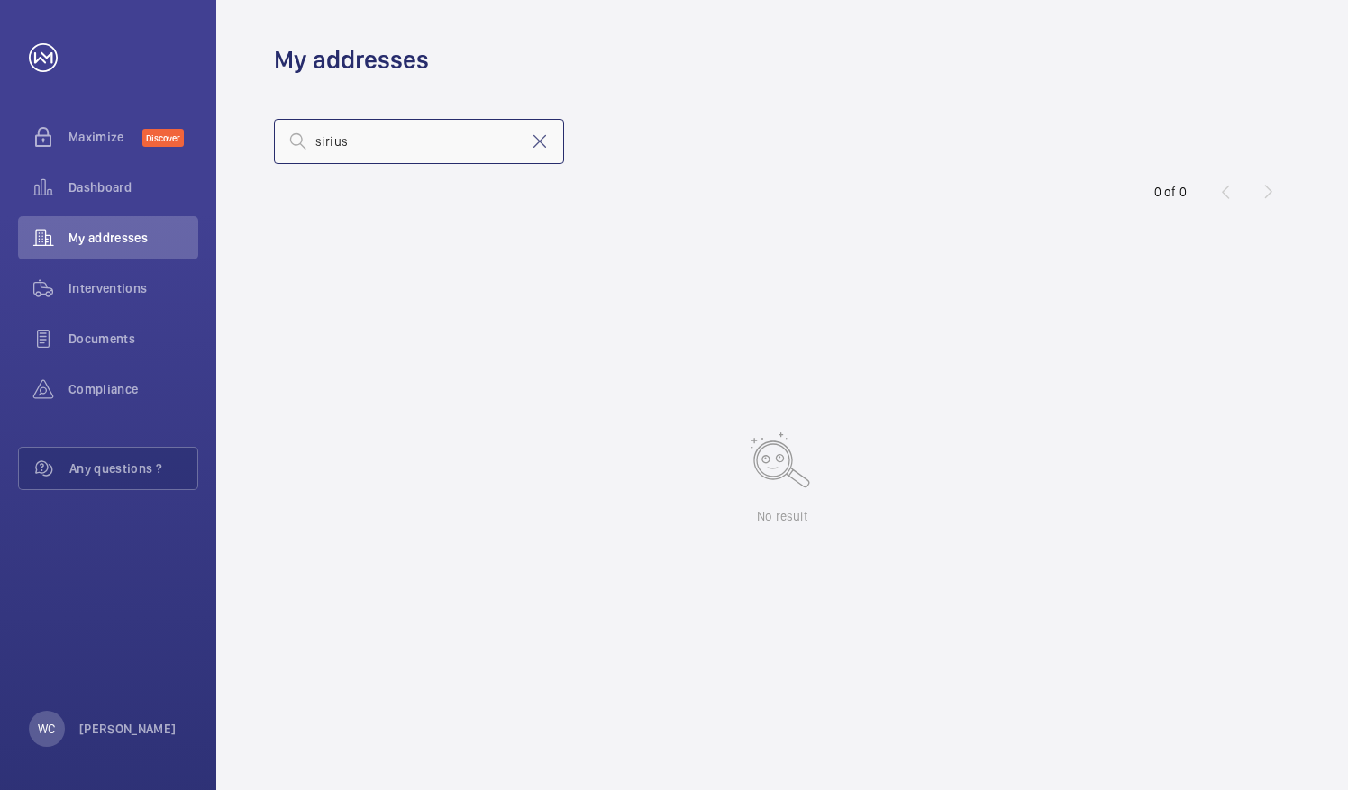
click at [359, 142] on input "sirius" at bounding box center [419, 141] width 290 height 45
type input "s"
drag, startPoint x: 359, startPoint y: 142, endPoint x: 295, endPoint y: 150, distance: 64.4
click at [295, 150] on div "iron" at bounding box center [419, 141] width 290 height 45
type input "cov"
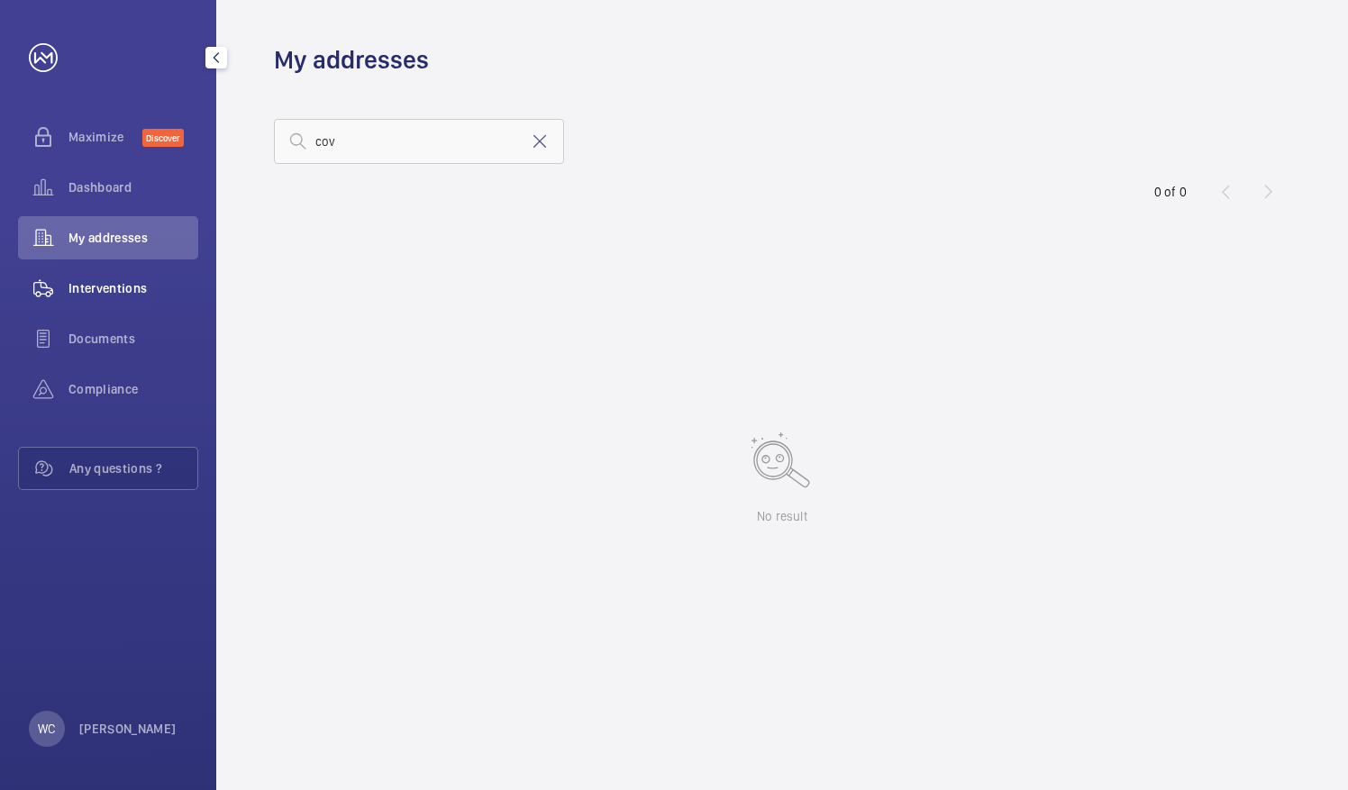
click at [78, 284] on span "Interventions" at bounding box center [133, 288] width 130 height 18
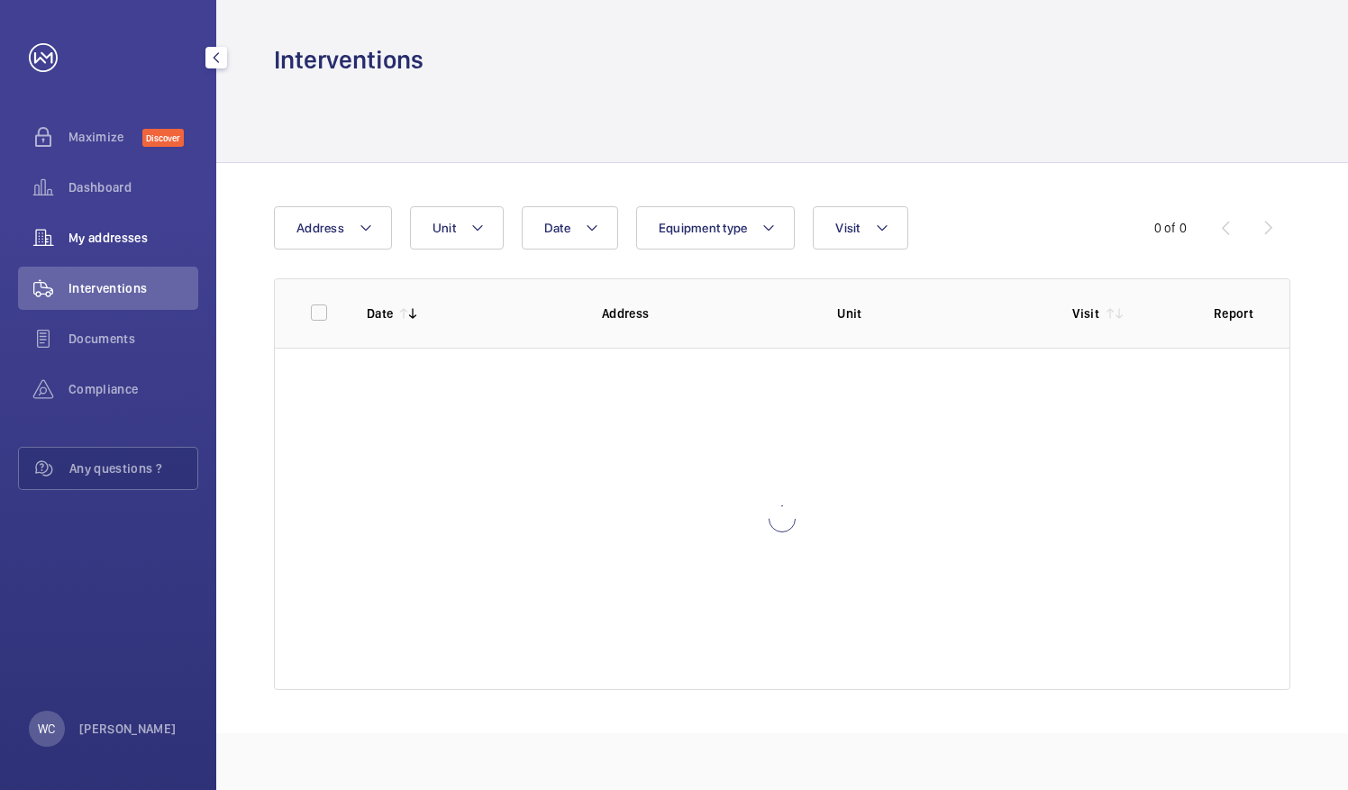
click at [106, 243] on span "My addresses" at bounding box center [133, 238] width 130 height 18
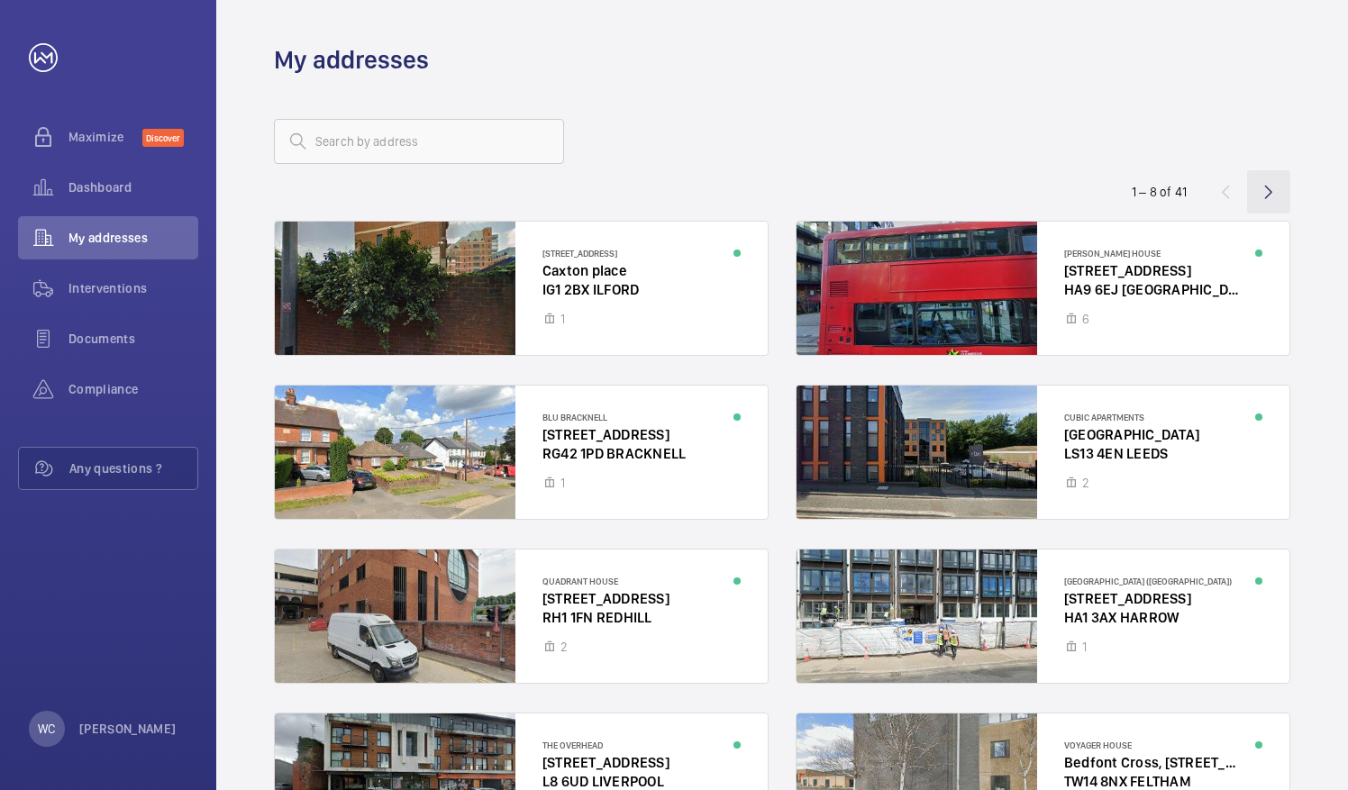
click at [1273, 184] on wm-front-icon-button at bounding box center [1268, 191] width 43 height 43
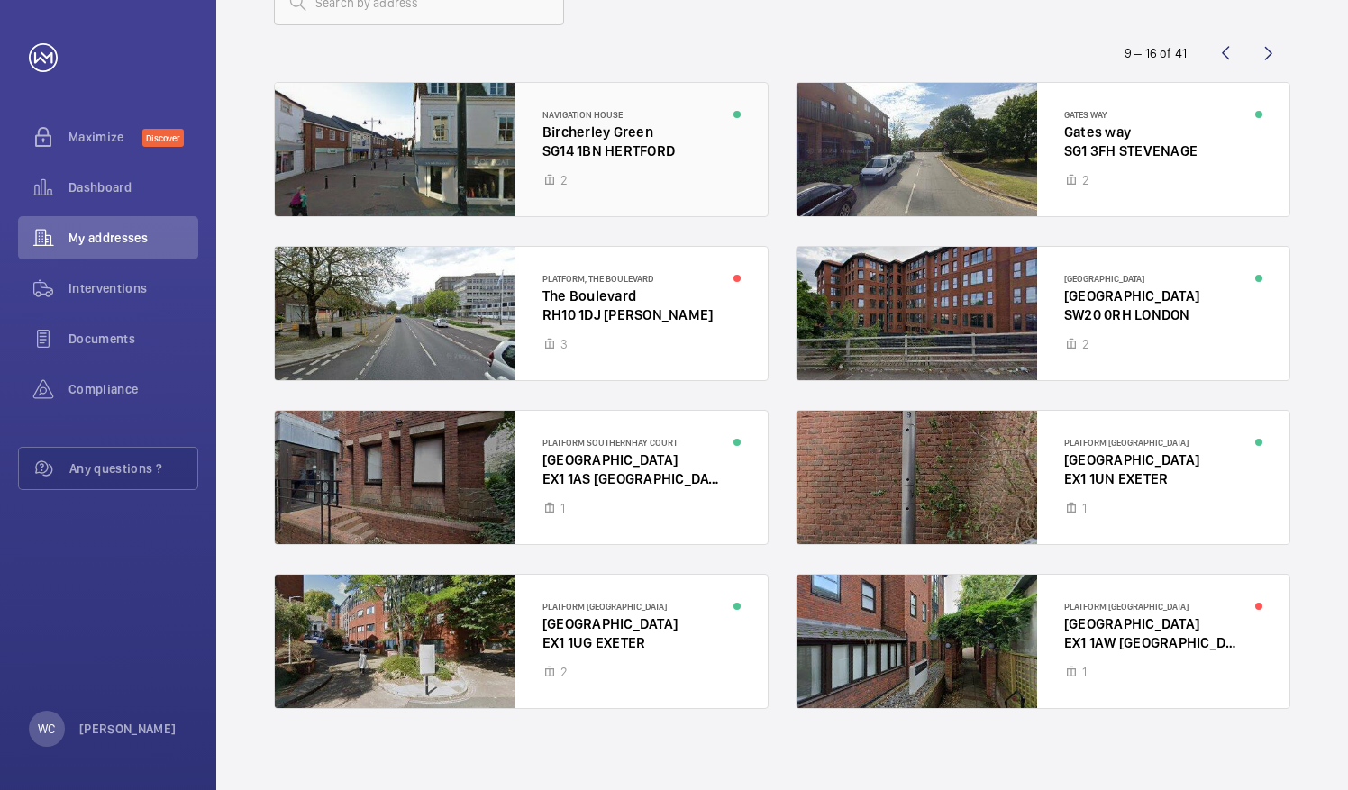
scroll to position [148, 0]
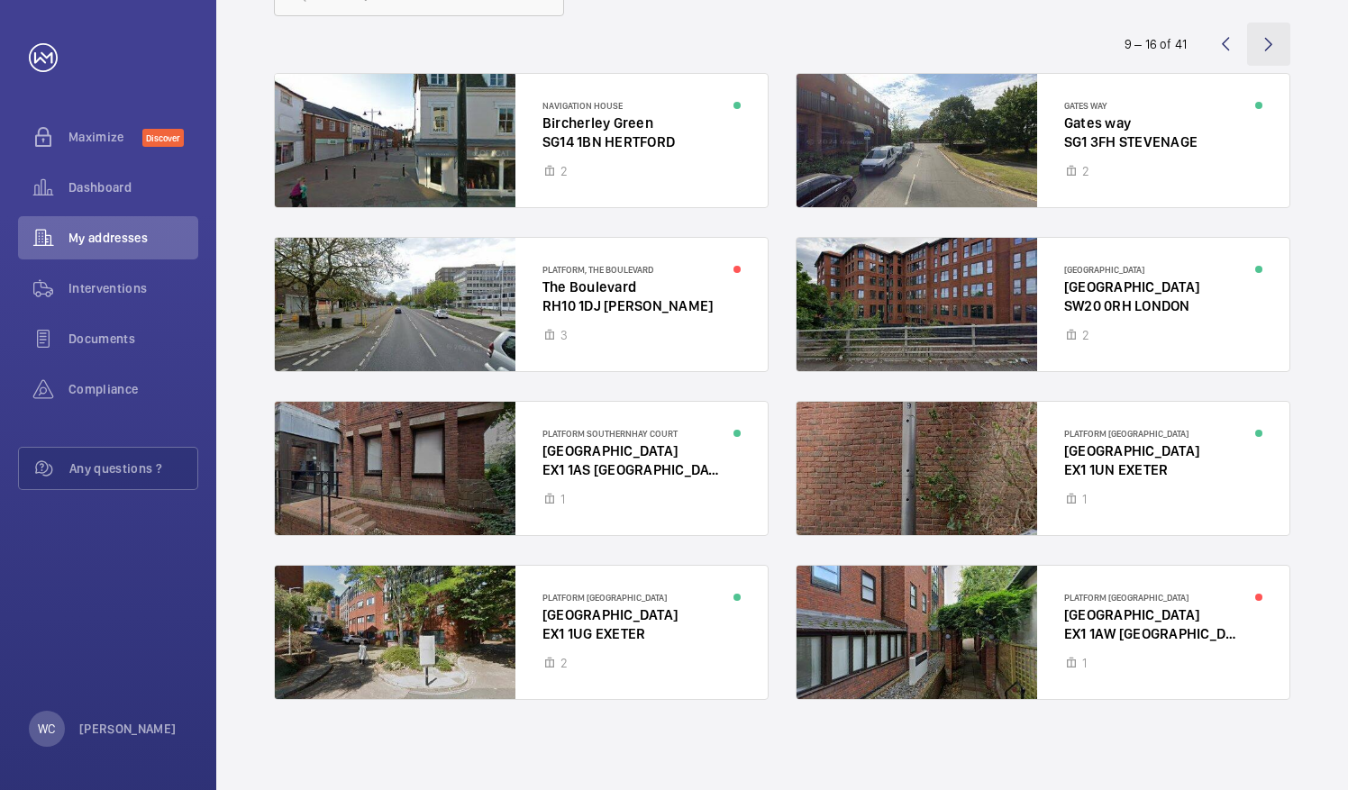
click at [1264, 49] on wm-front-icon-button at bounding box center [1268, 44] width 43 height 43
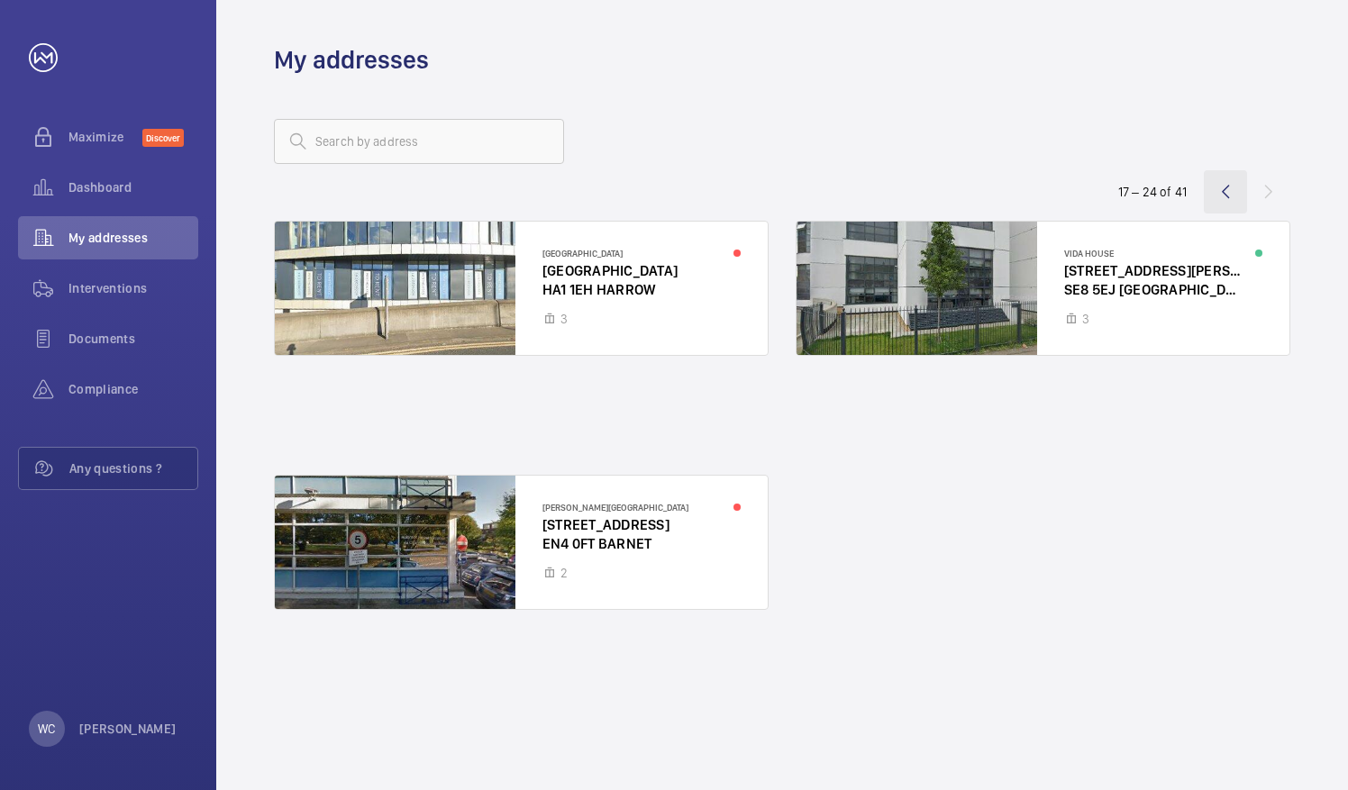
click at [1228, 187] on wm-front-icon-button at bounding box center [1225, 191] width 43 height 43
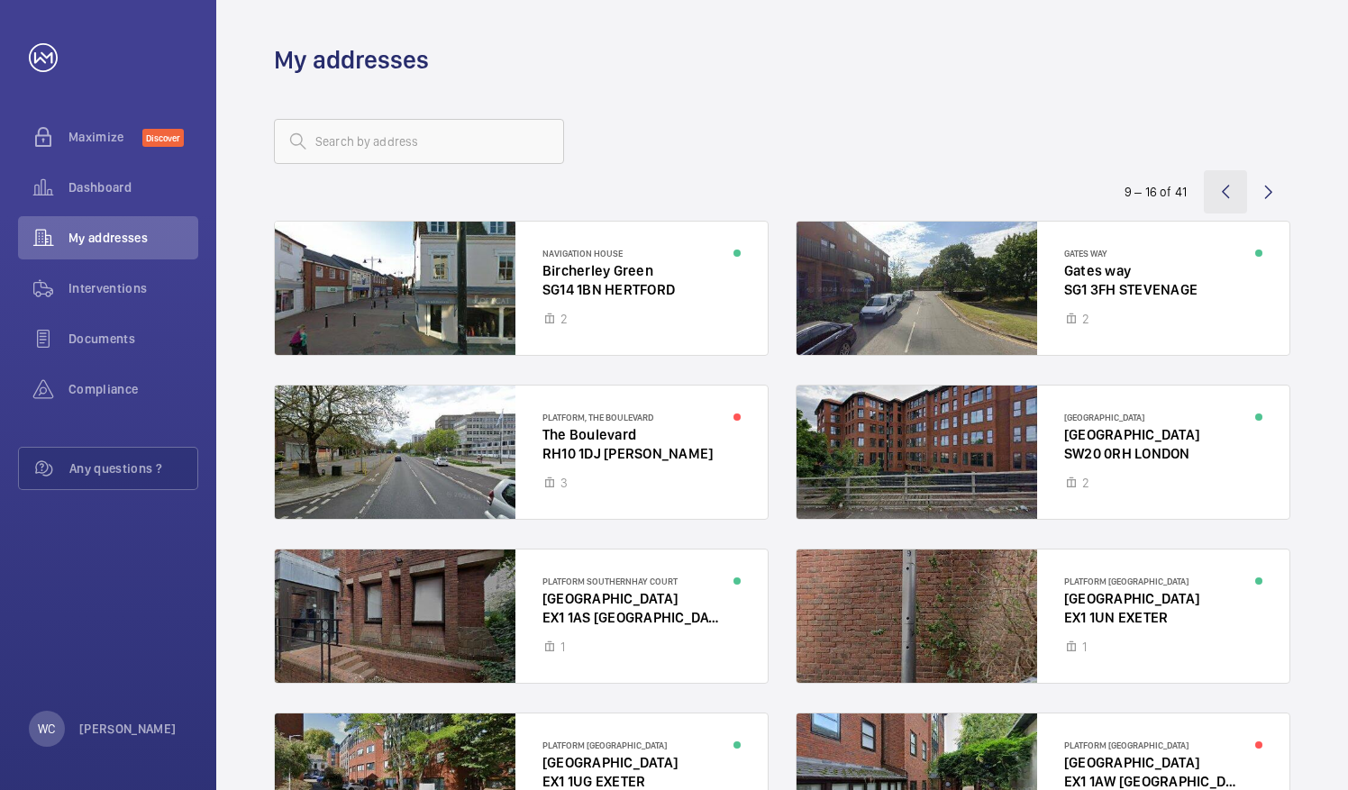
click at [1233, 189] on wm-front-icon-button at bounding box center [1225, 191] width 43 height 43
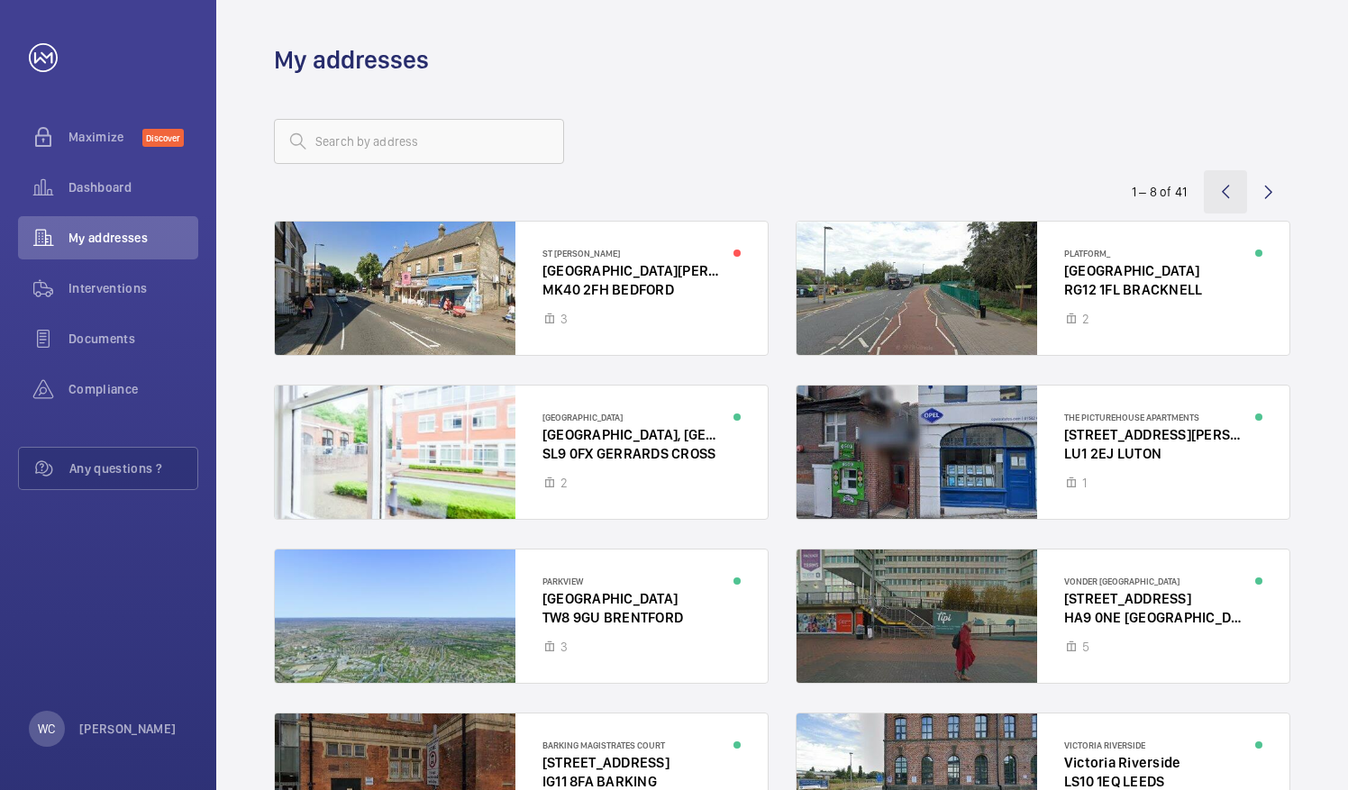
click at [1229, 194] on wm-front-icon-button at bounding box center [1225, 191] width 43 height 43
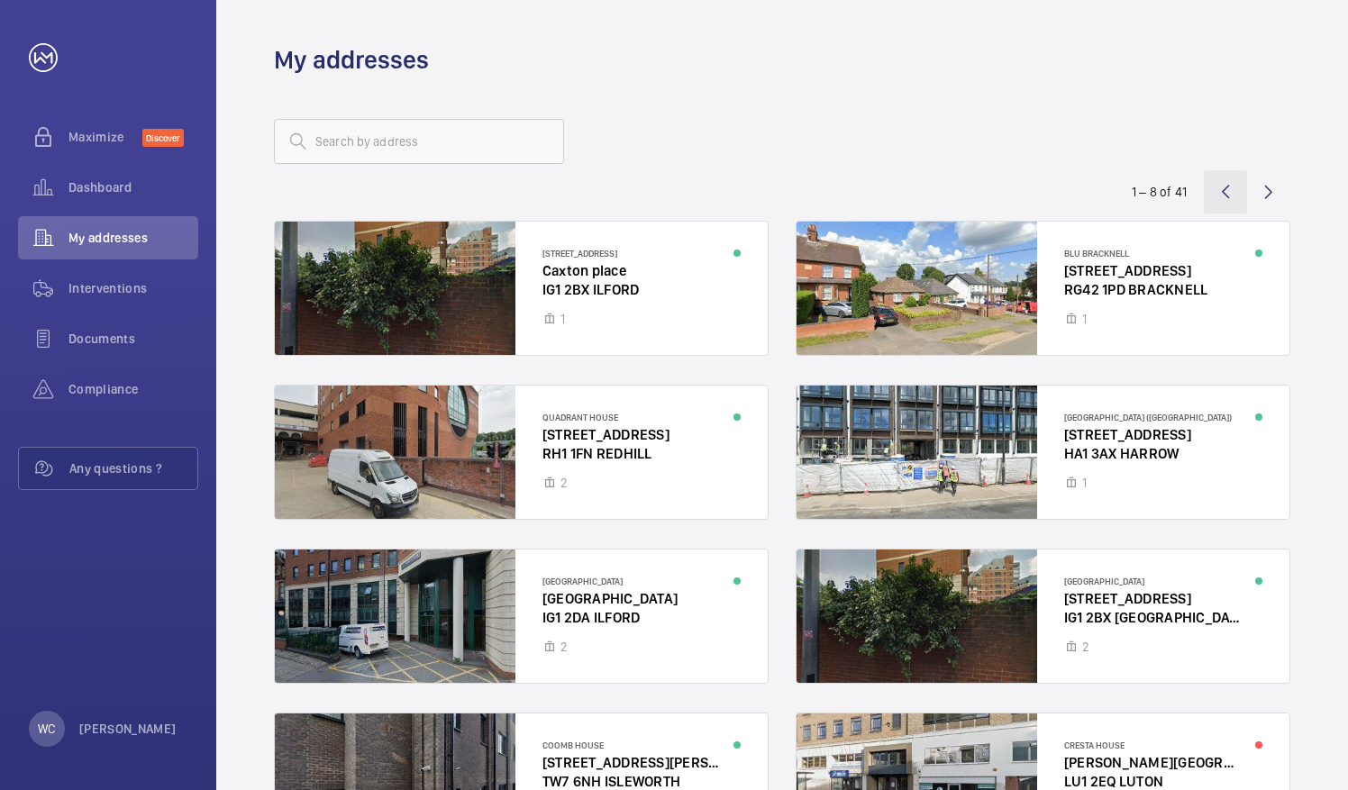
click at [1229, 194] on wm-front-icon-button at bounding box center [1225, 191] width 43 height 43
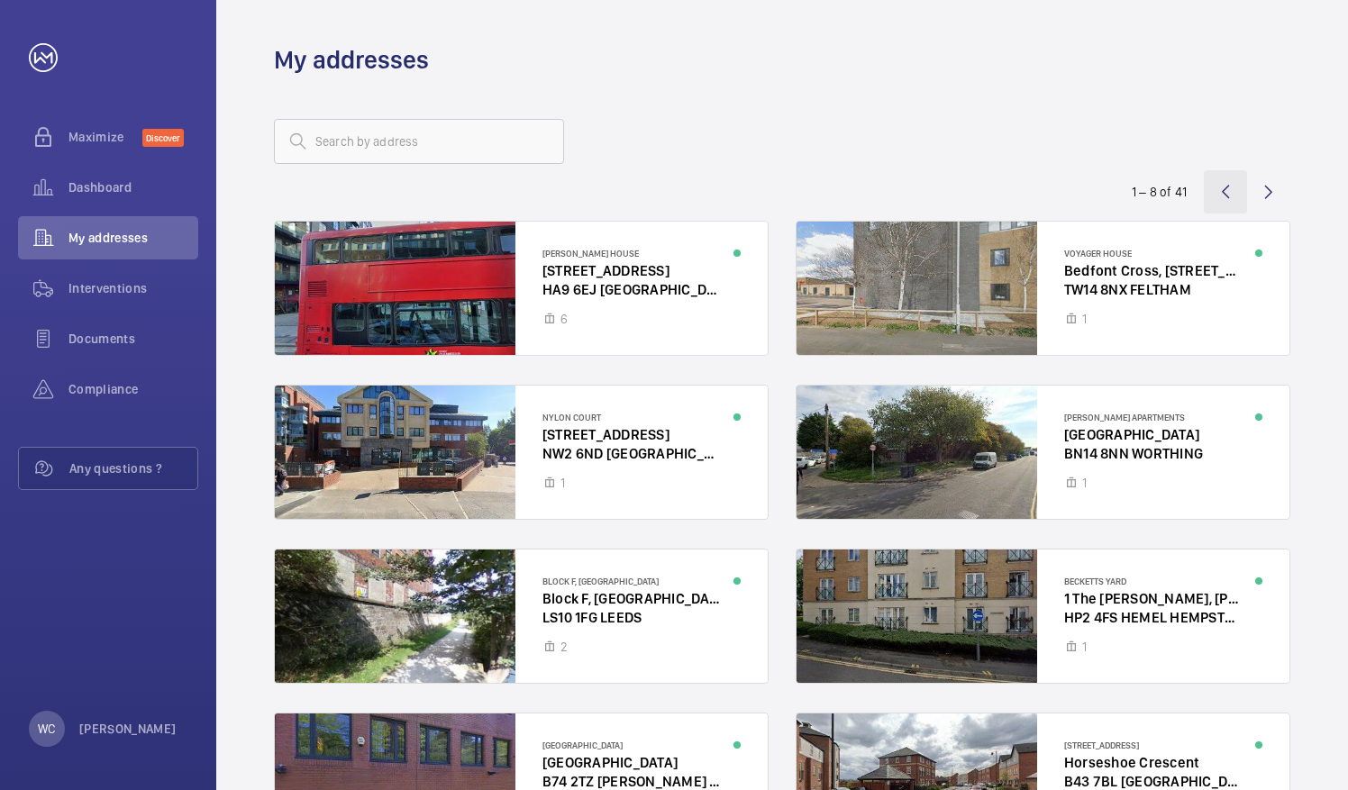
click at [1218, 193] on wm-front-icon-button at bounding box center [1225, 191] width 43 height 43
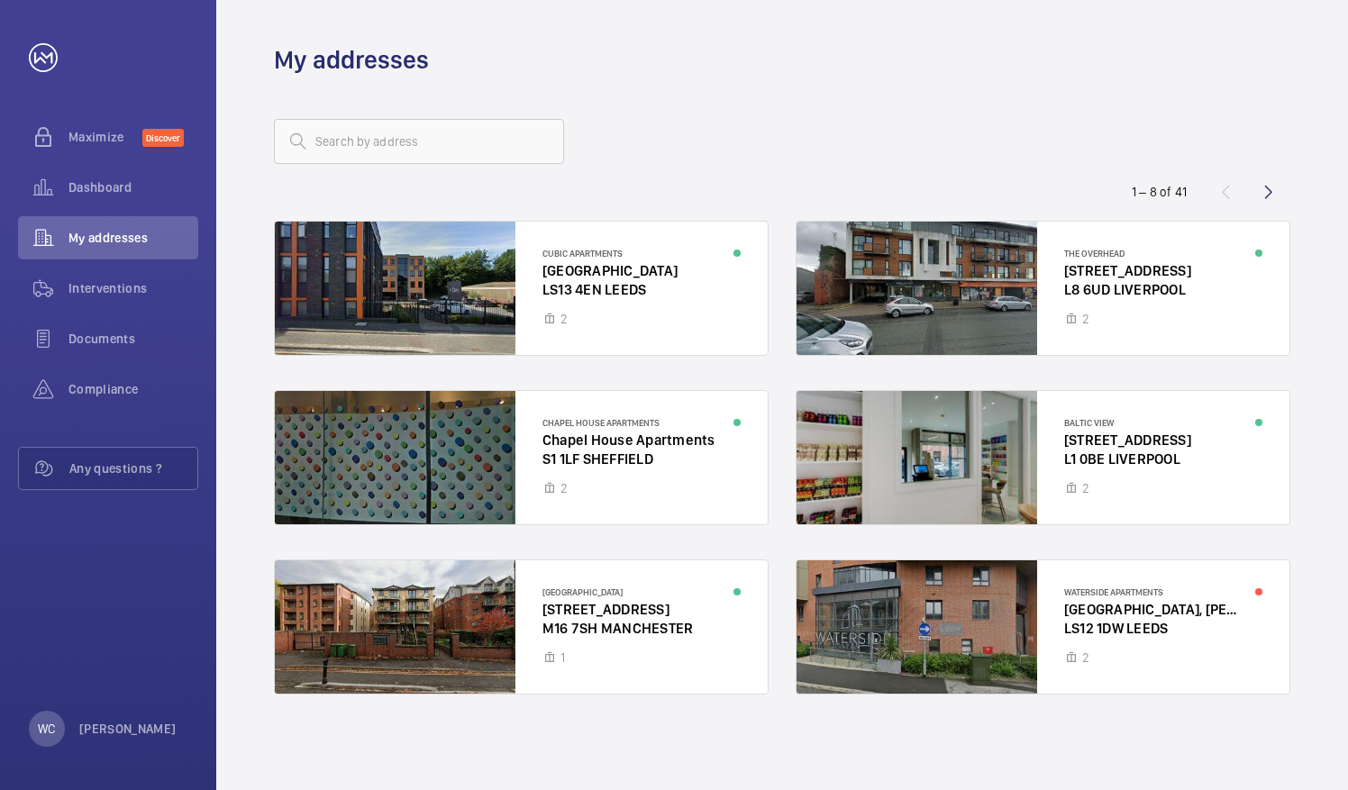
click at [1218, 193] on div "1 – 8 of 41" at bounding box center [1182, 192] width 216 height 22
click at [1266, 196] on wm-front-icon-button at bounding box center [1268, 191] width 43 height 43
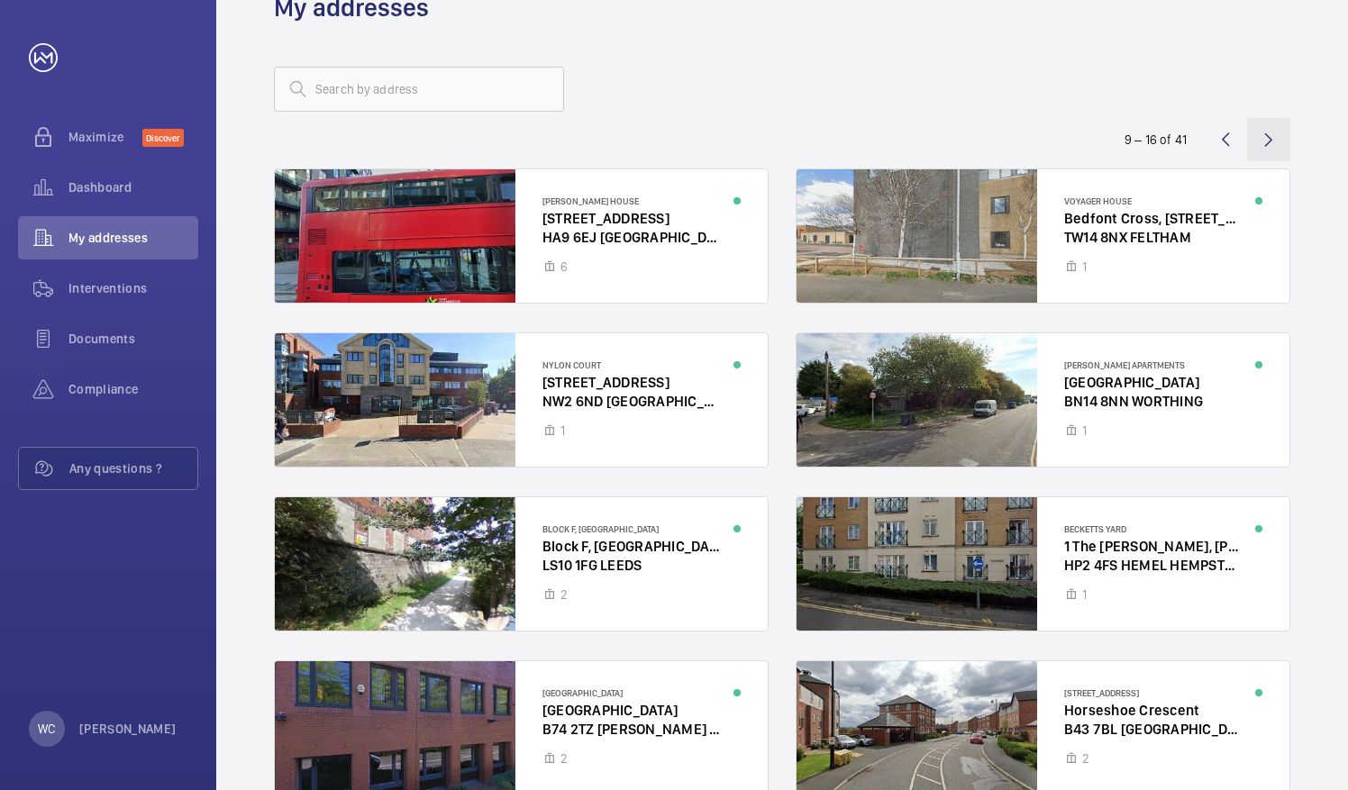
scroll to position [90, 0]
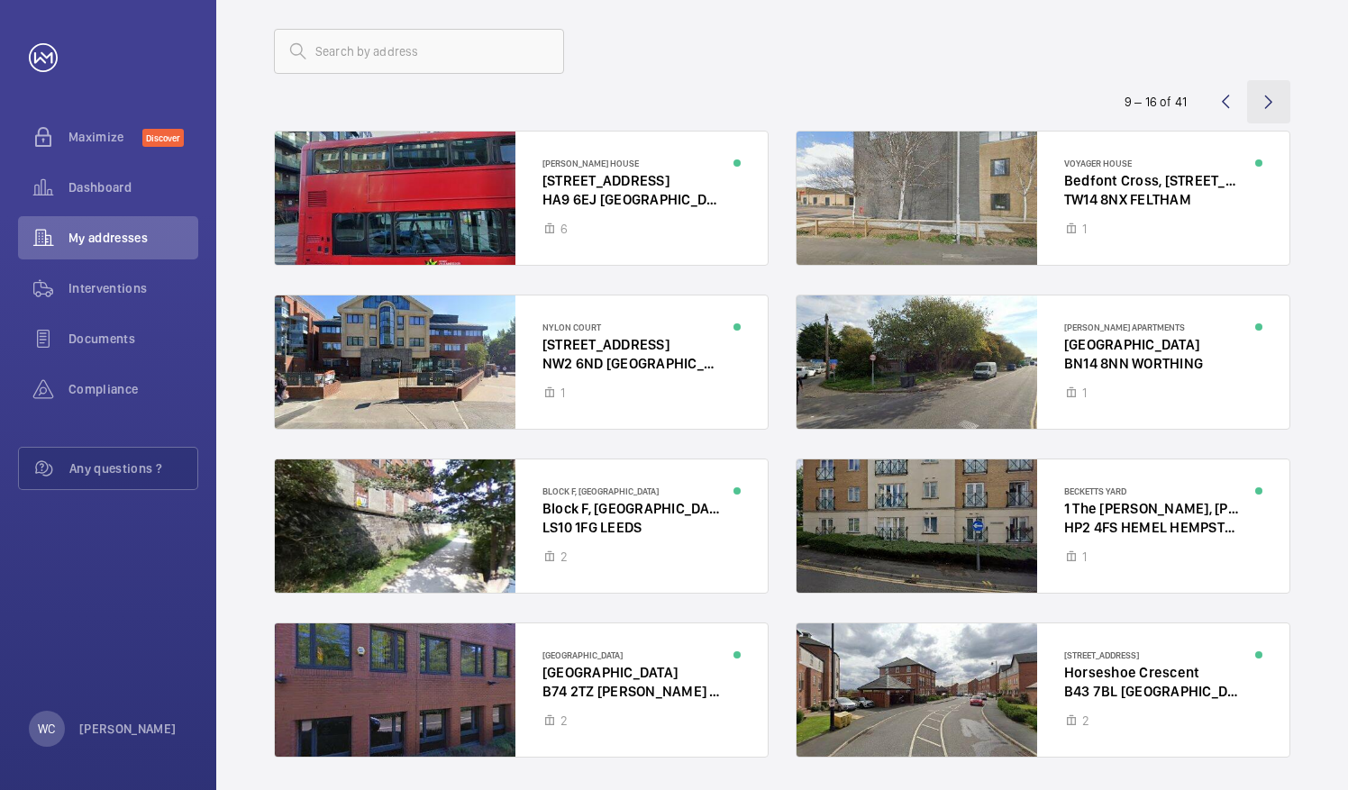
click at [1265, 108] on wm-front-icon-button at bounding box center [1268, 101] width 43 height 43
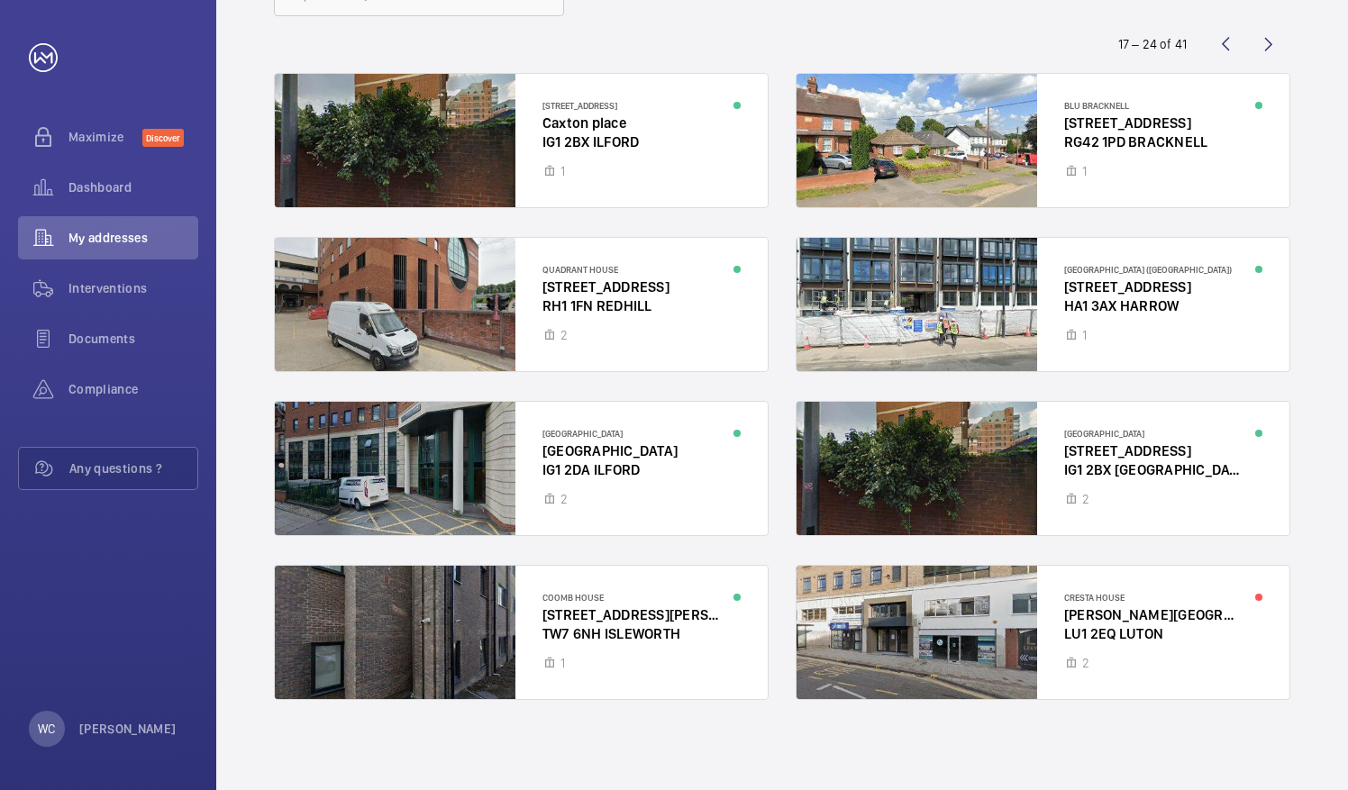
scroll to position [58, 0]
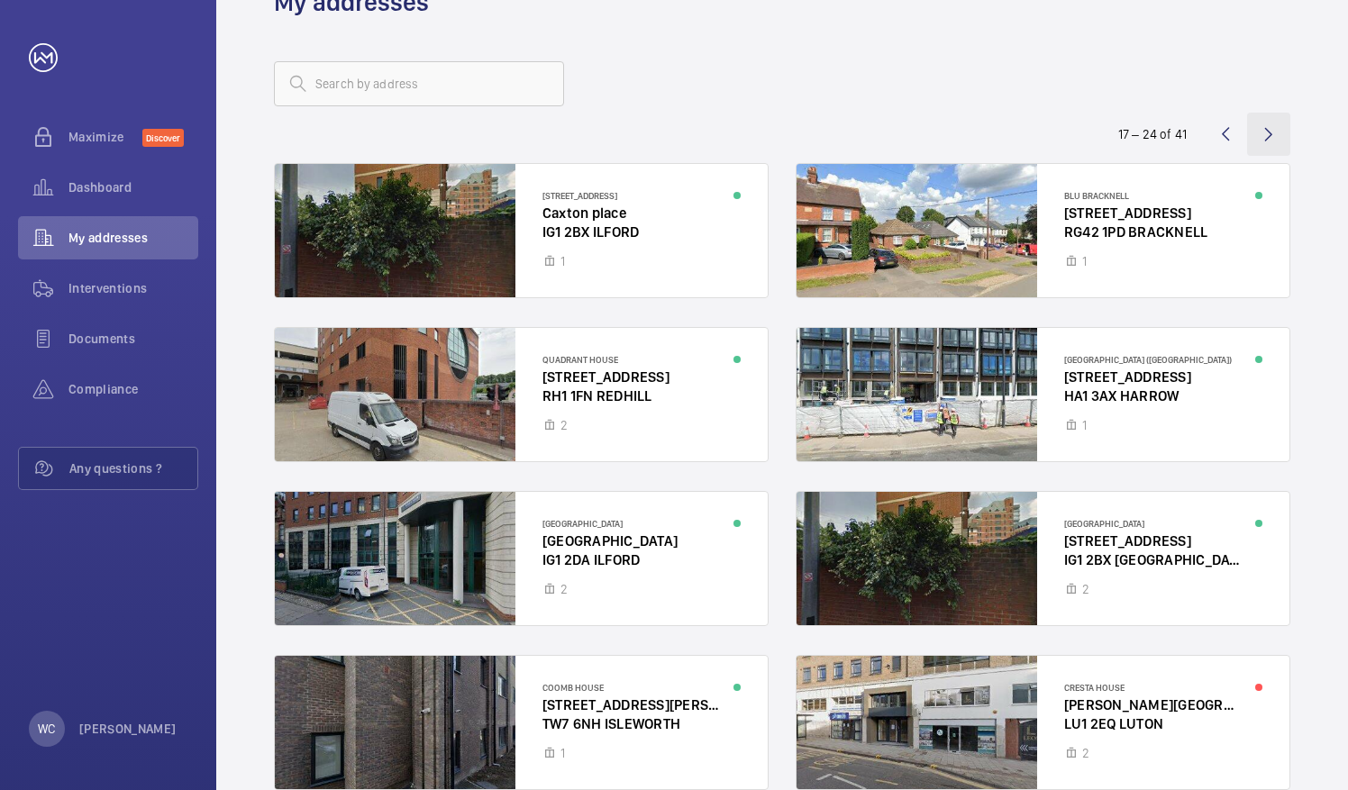
click at [1273, 140] on wm-front-icon-button at bounding box center [1268, 134] width 43 height 43
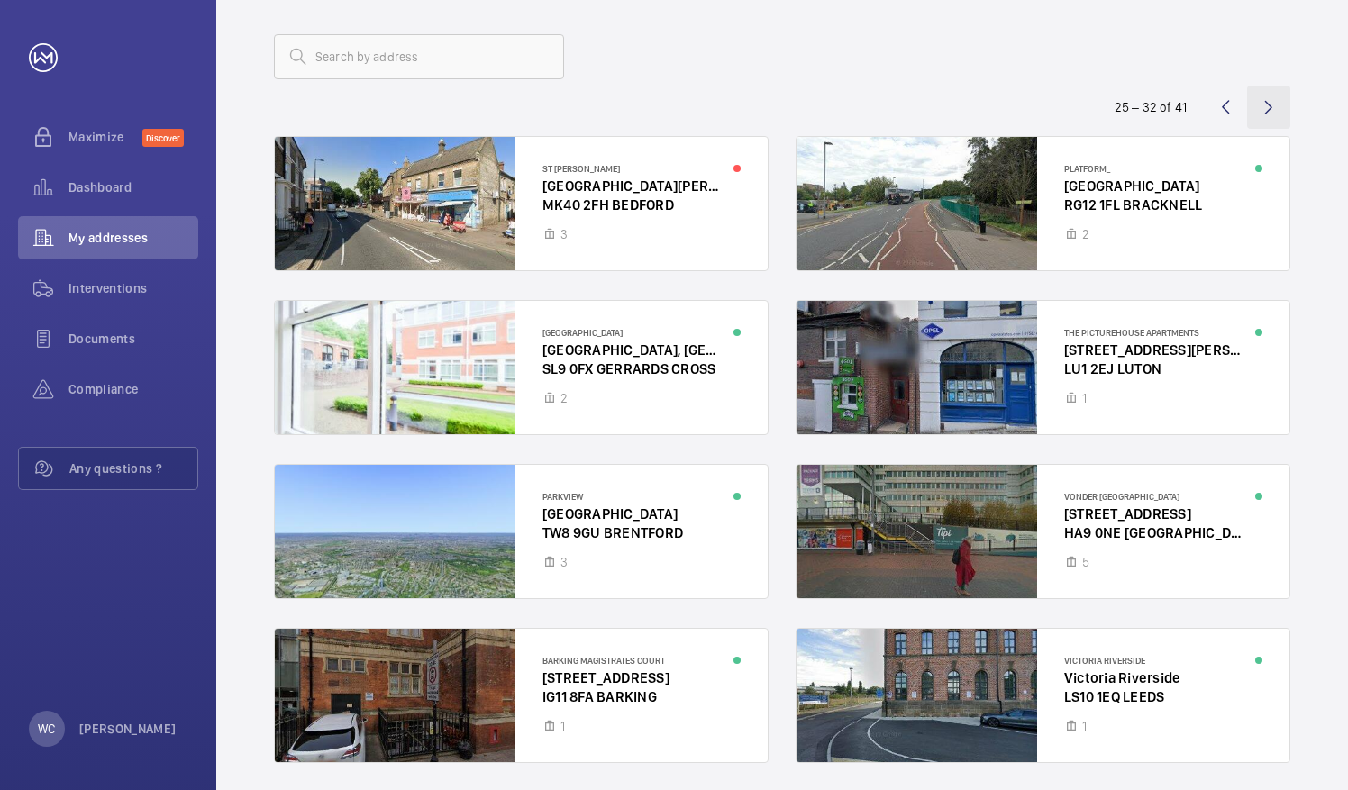
scroll to position [58, 0]
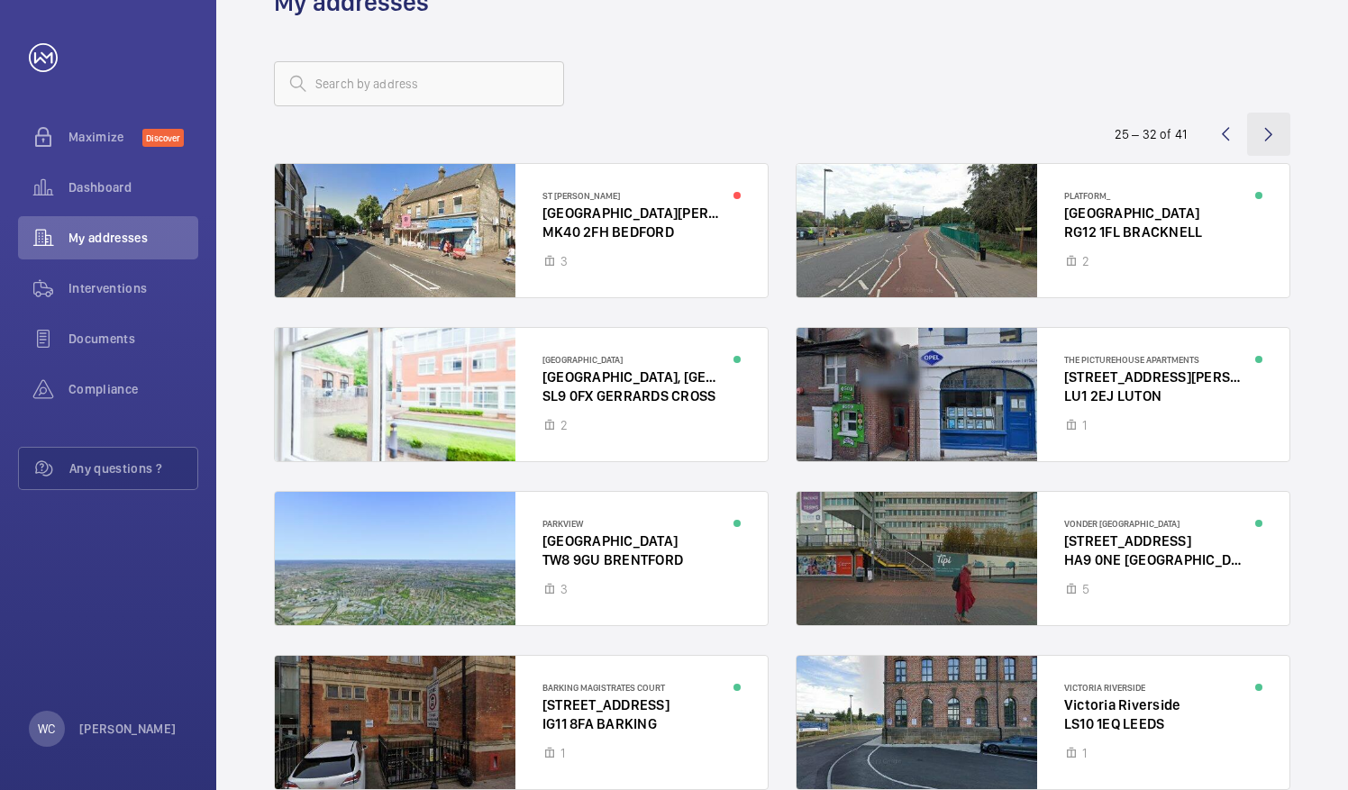
click at [1267, 134] on wm-front-icon-button at bounding box center [1268, 134] width 43 height 43
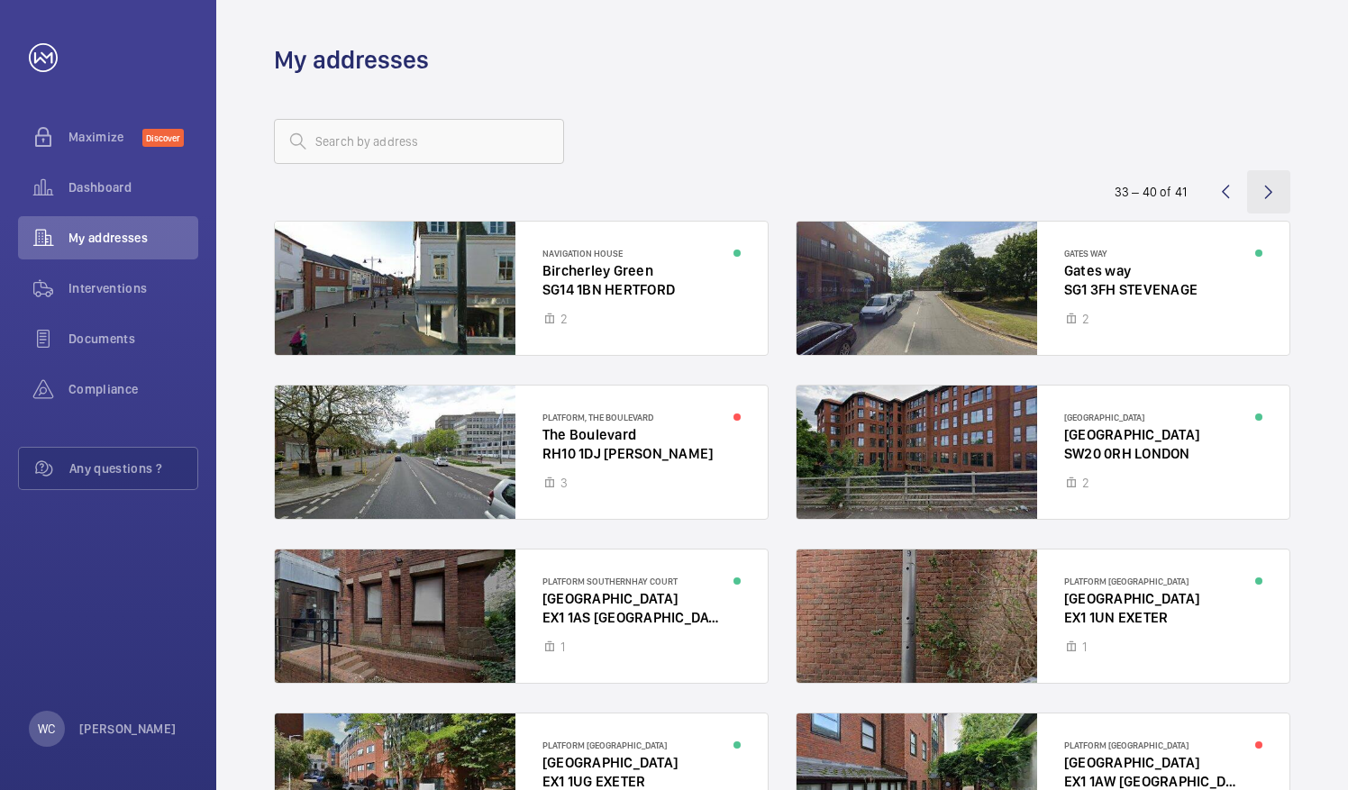
scroll to position [90, 0]
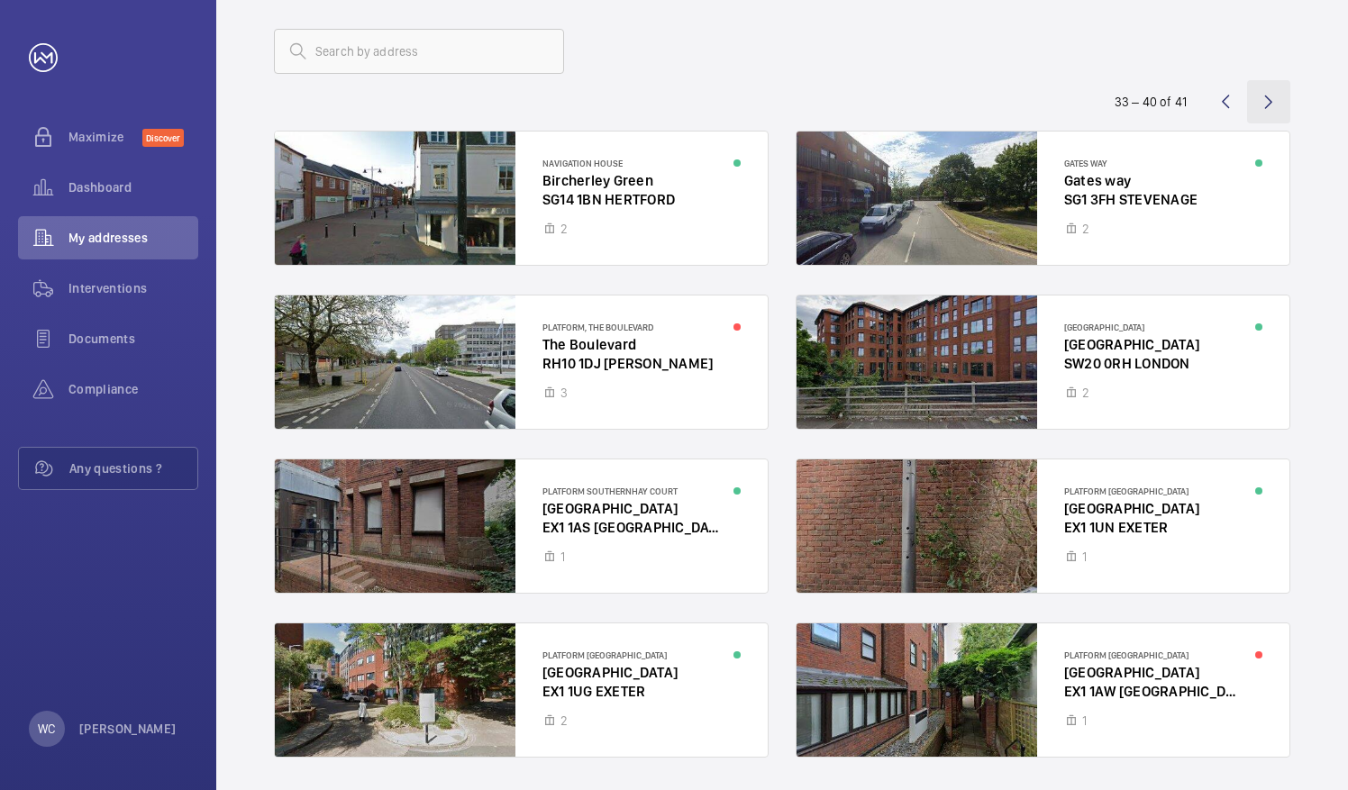
click at [1260, 99] on wm-front-icon-button at bounding box center [1268, 101] width 43 height 43
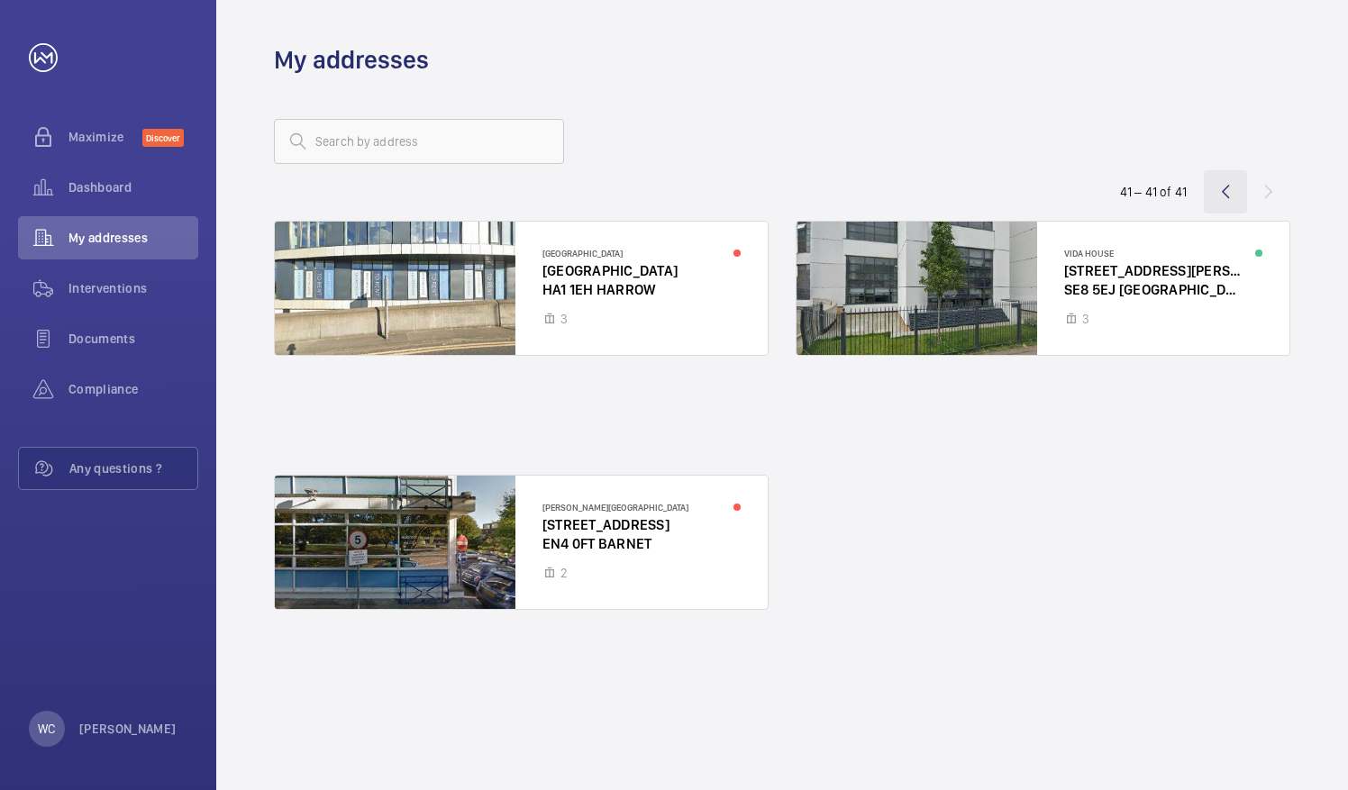
click at [1224, 197] on wm-front-icon-button at bounding box center [1225, 191] width 43 height 43
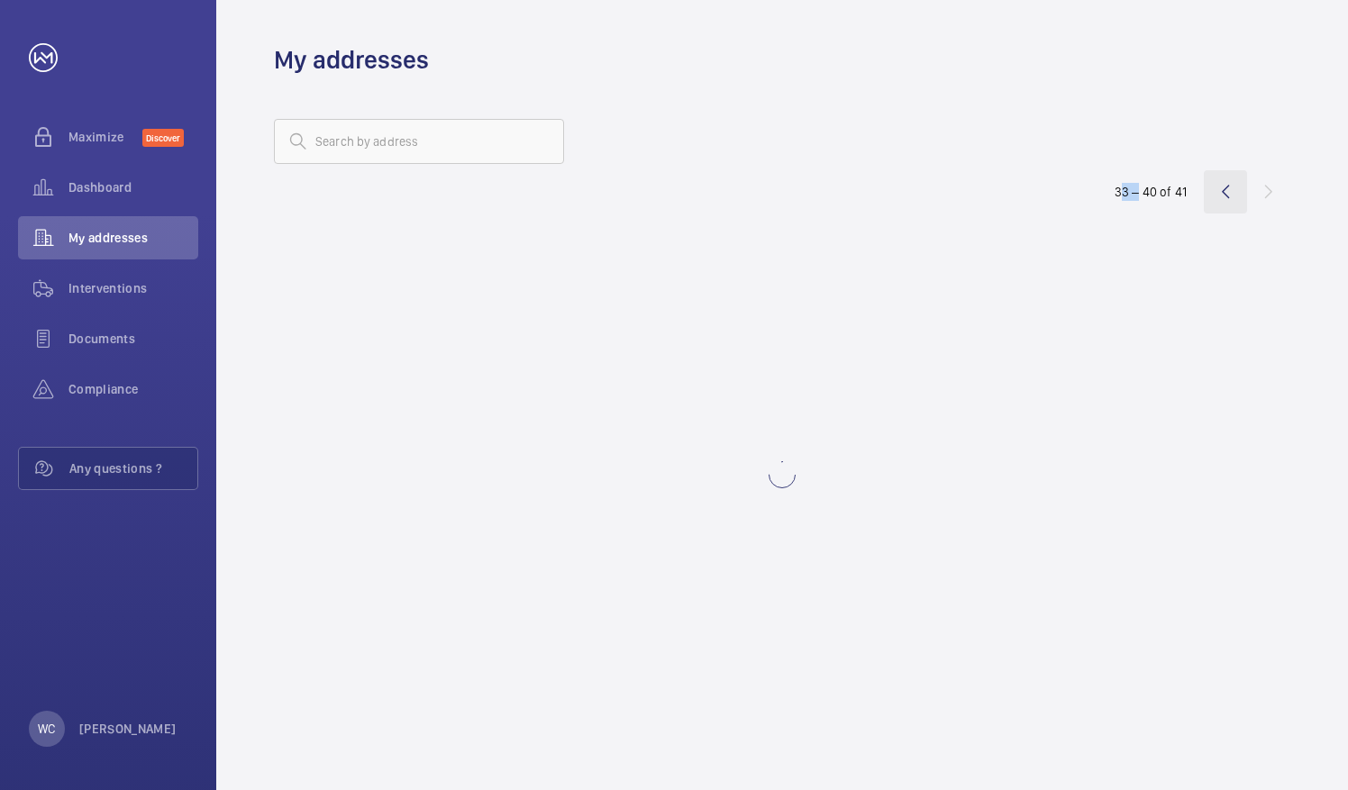
click at [1224, 197] on wm-front-icon-button at bounding box center [1225, 191] width 43 height 43
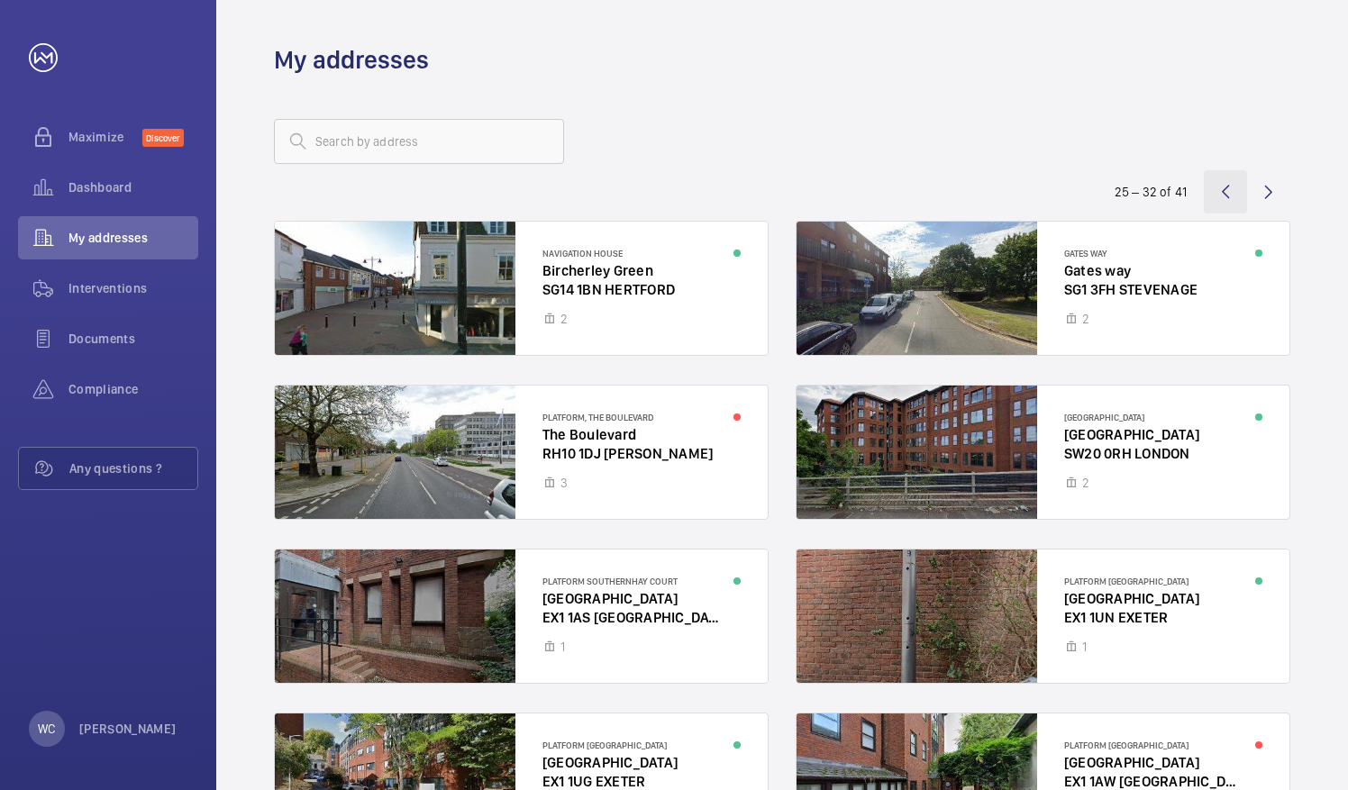
click at [1224, 197] on wm-front-icon-button at bounding box center [1225, 191] width 43 height 43
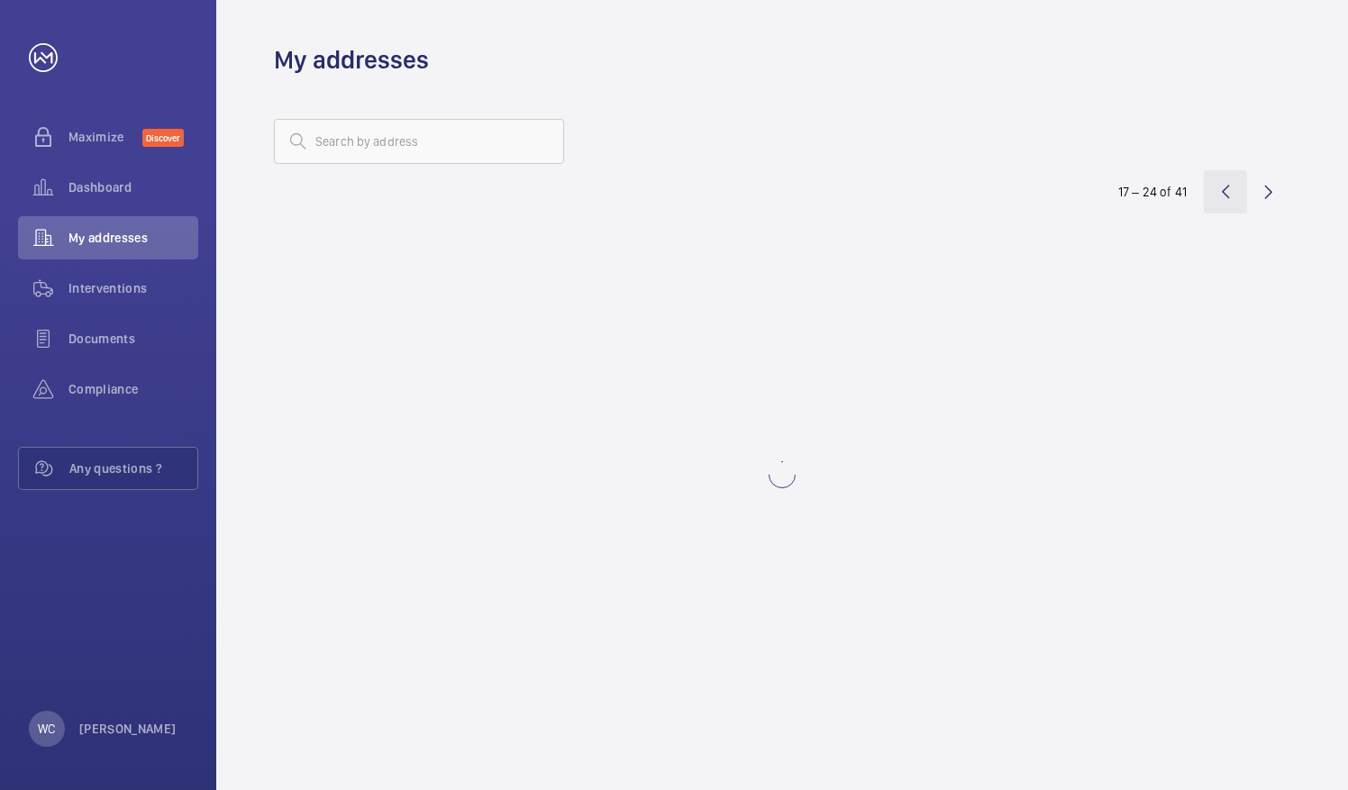
click at [1224, 197] on wm-front-icon-button at bounding box center [1225, 191] width 43 height 43
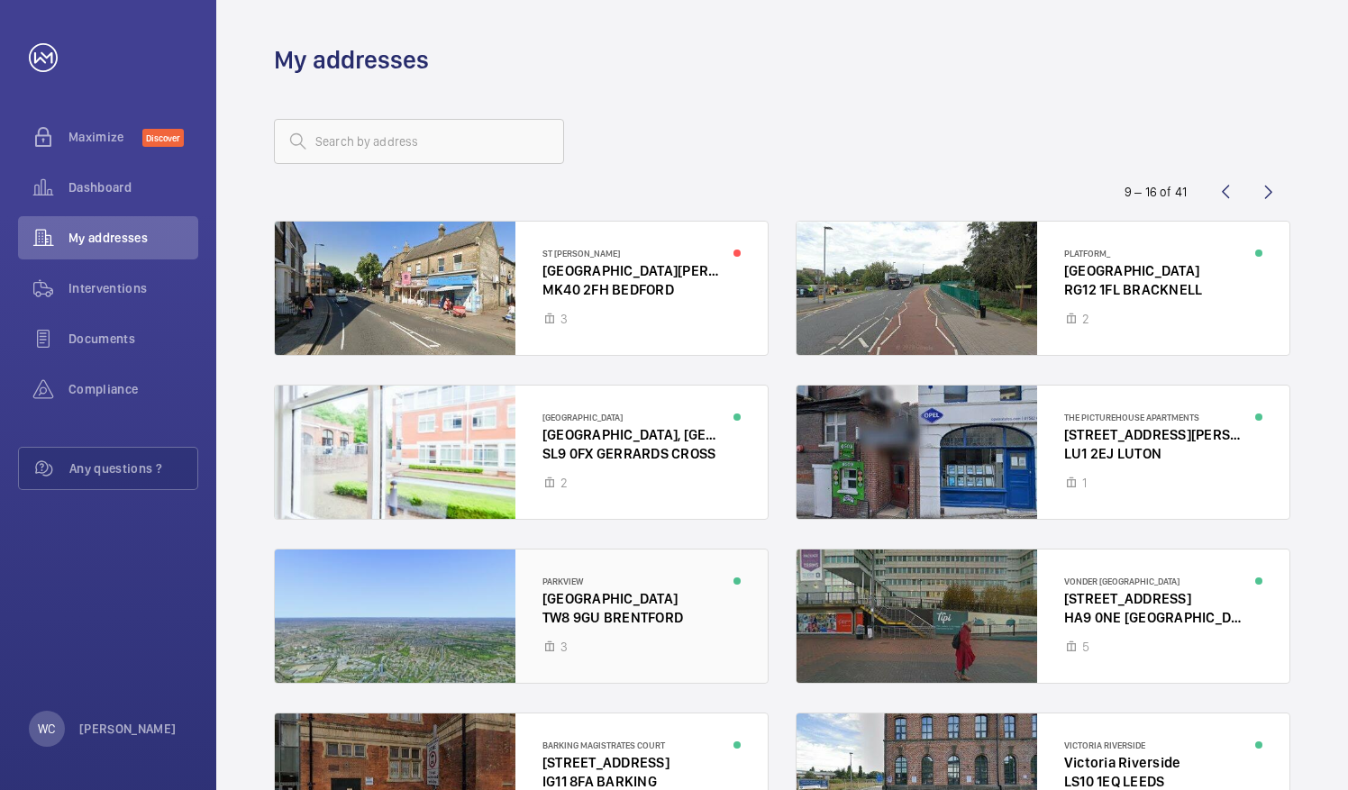
click at [549, 633] on div at bounding box center [521, 616] width 493 height 133
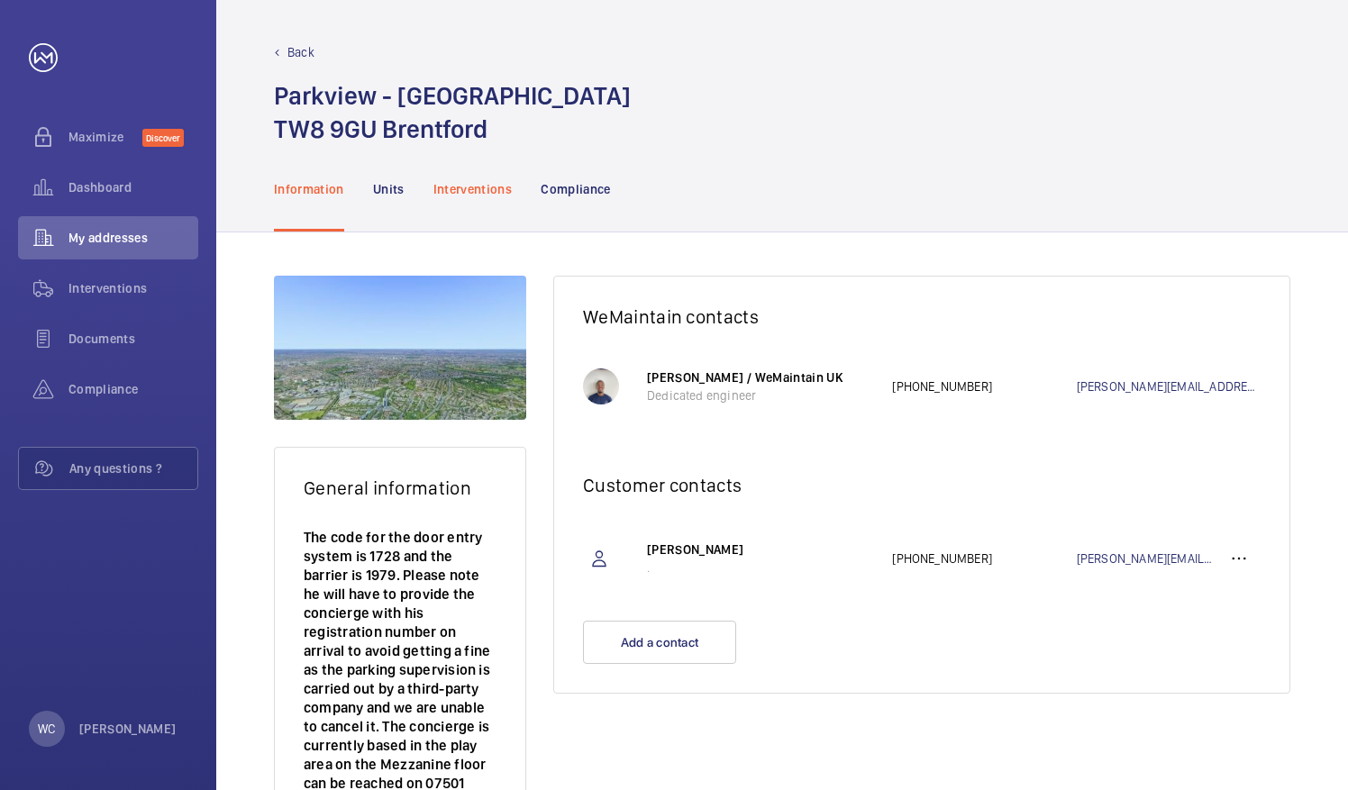
click at [482, 191] on p "Interventions" at bounding box center [473, 189] width 79 height 18
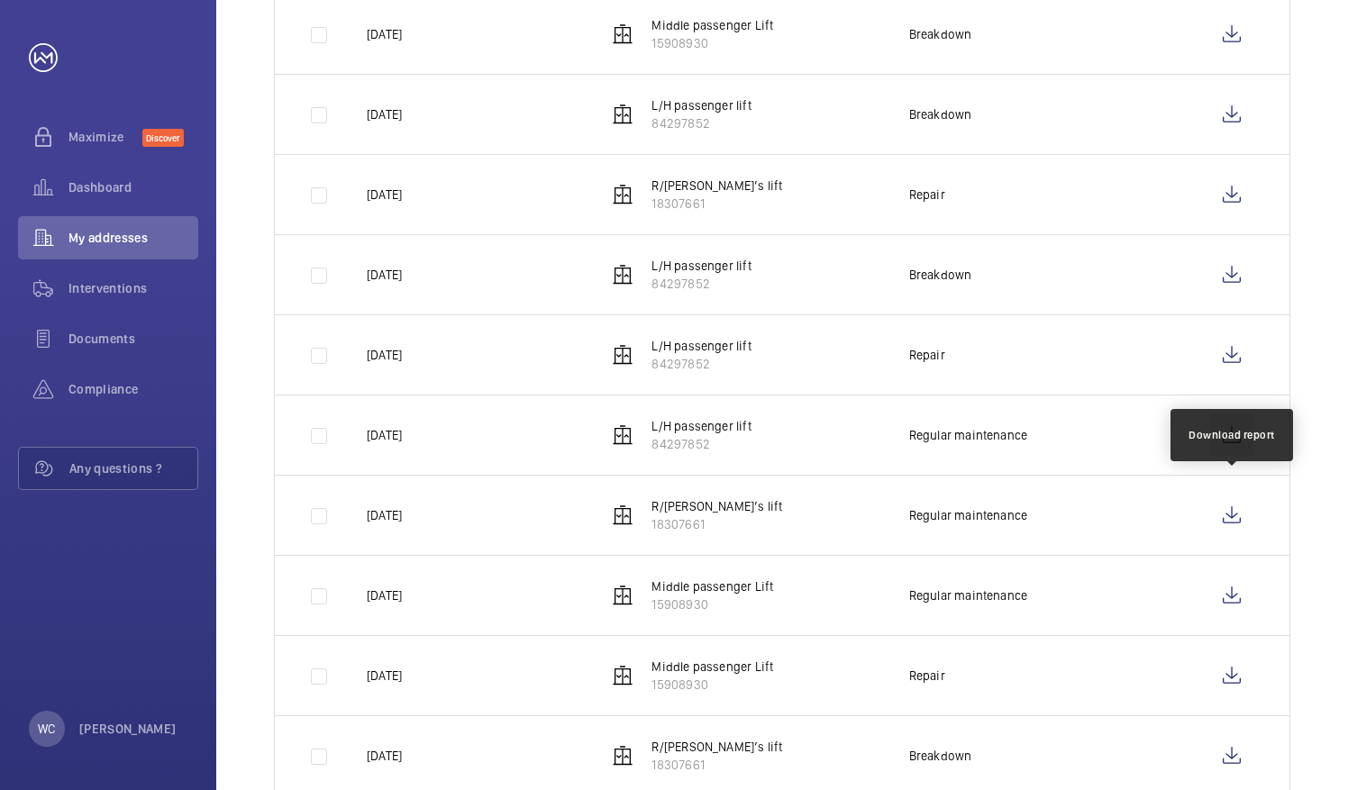
scroll to position [451, 0]
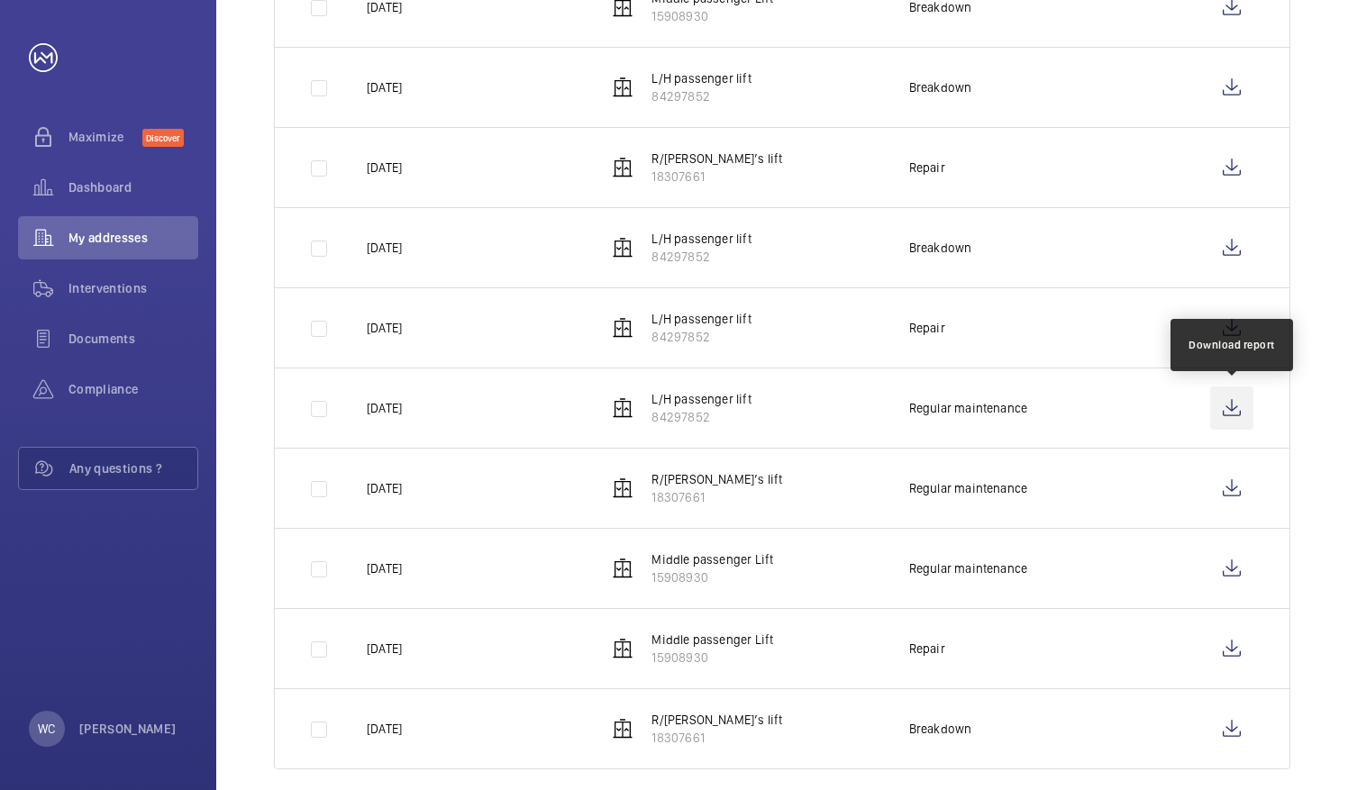
click at [1227, 405] on wm-front-icon-button at bounding box center [1231, 408] width 43 height 43
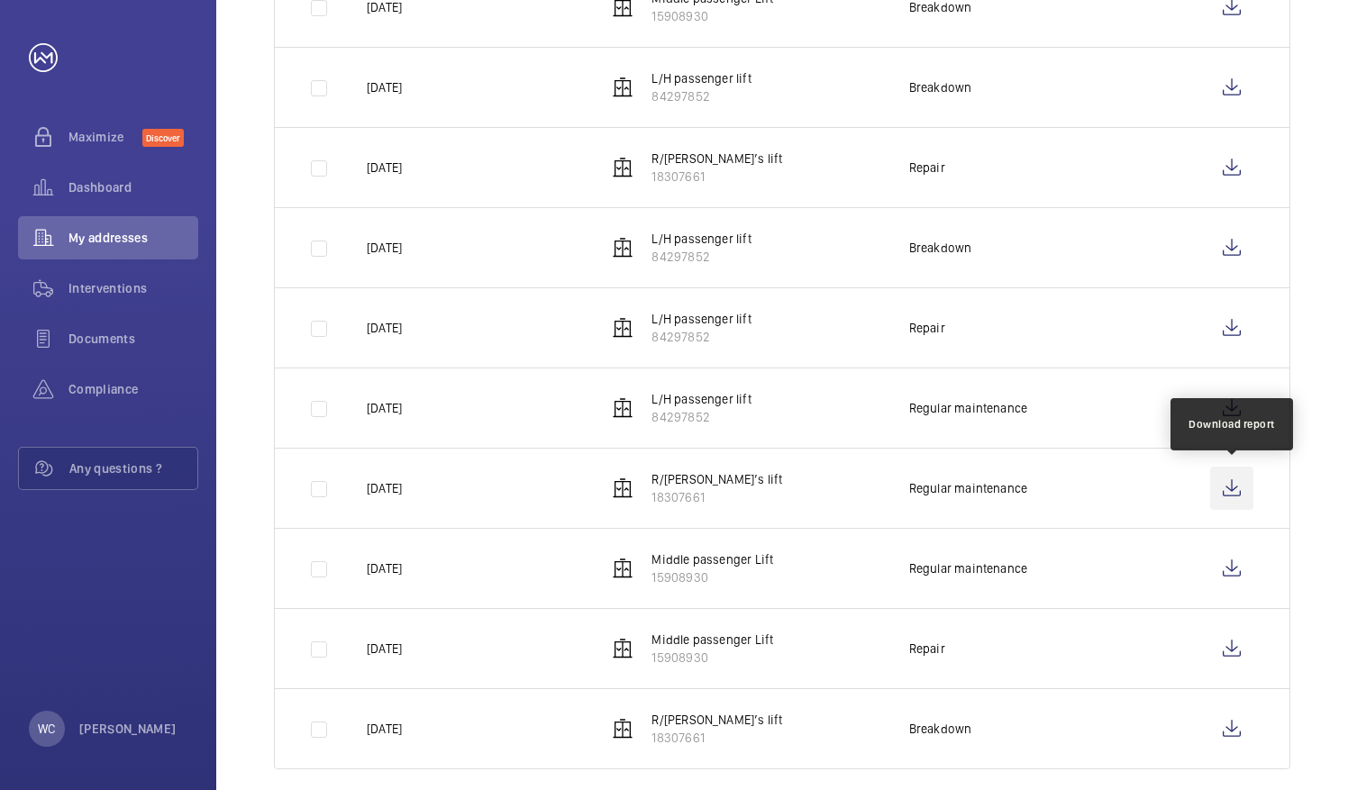
click at [1231, 483] on wm-front-icon-button at bounding box center [1231, 488] width 43 height 43
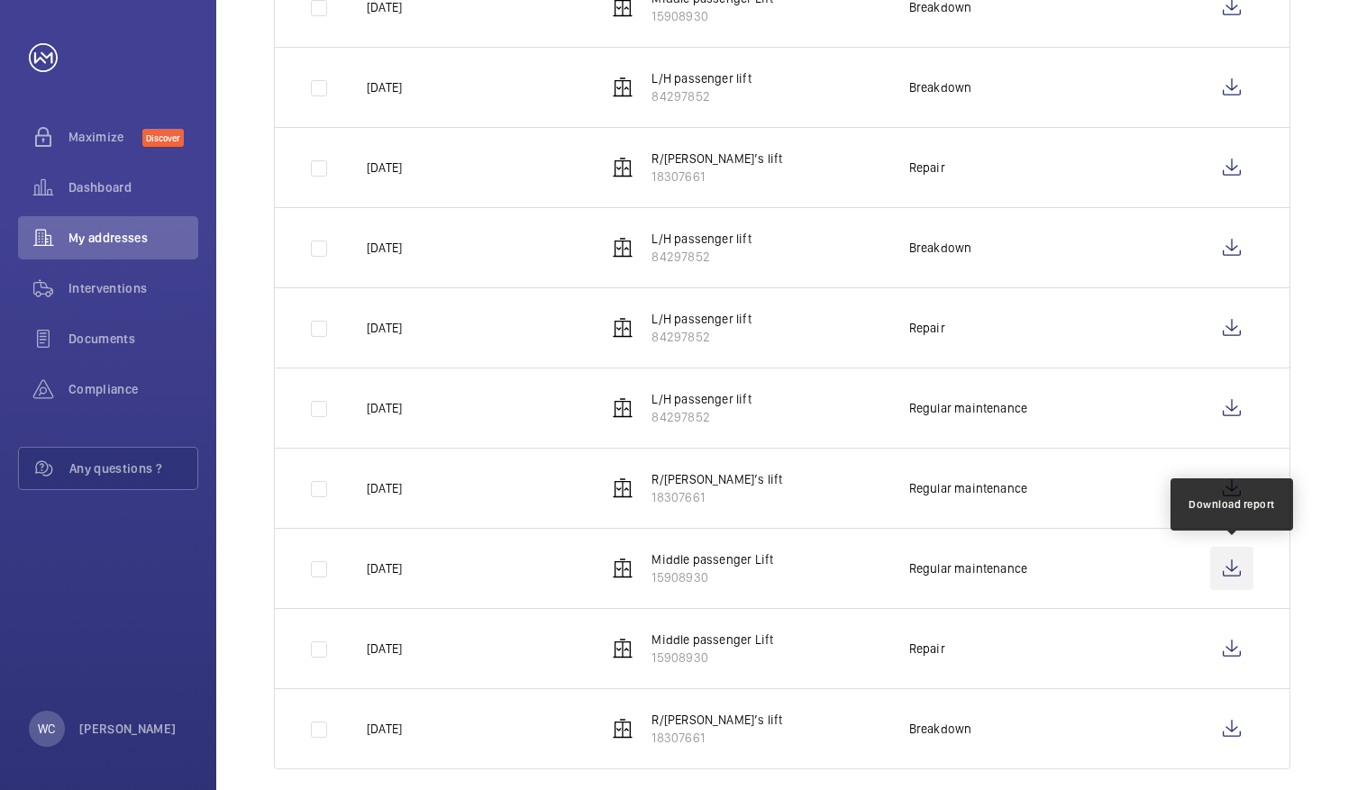
click at [1237, 568] on wm-front-icon-button at bounding box center [1231, 568] width 43 height 43
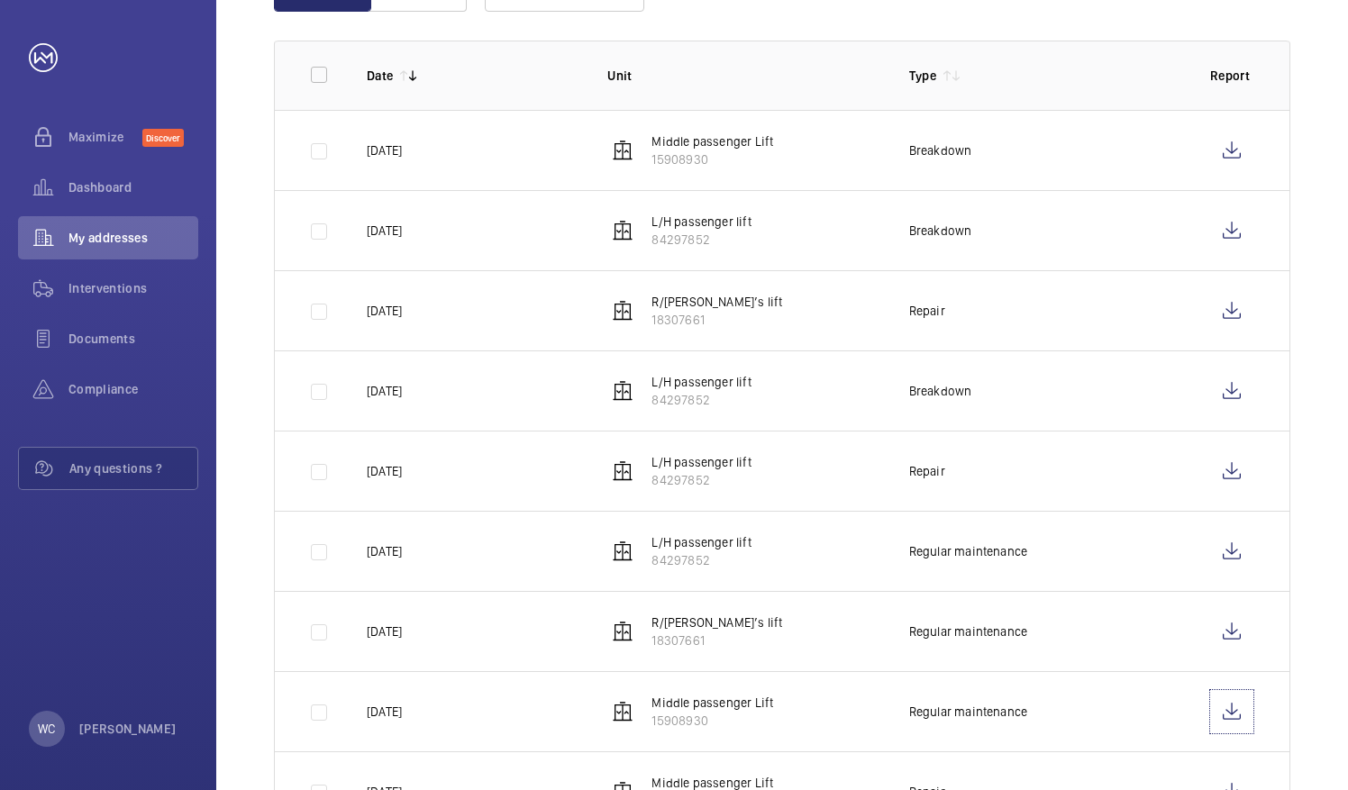
scroll to position [180, 0]
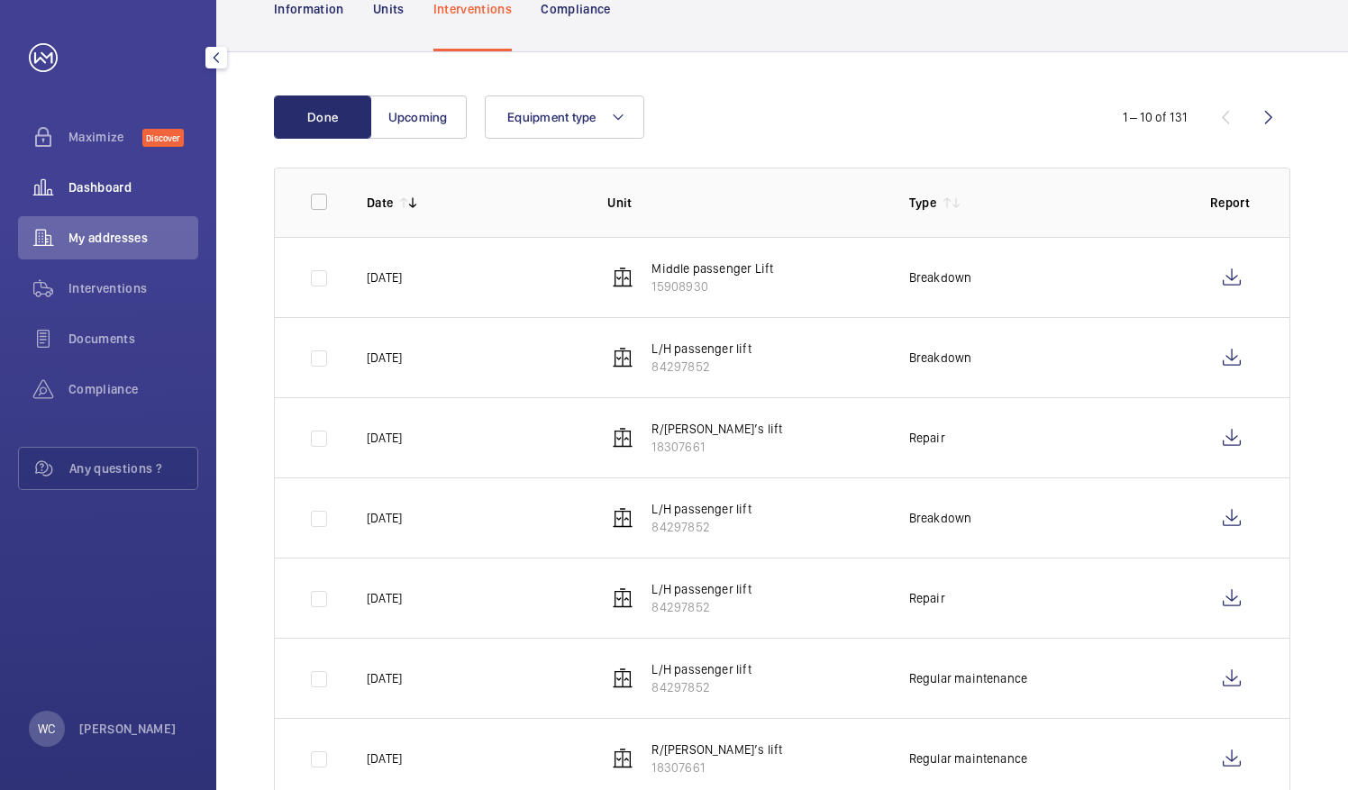
click at [117, 199] on div "Dashboard" at bounding box center [108, 187] width 180 height 43
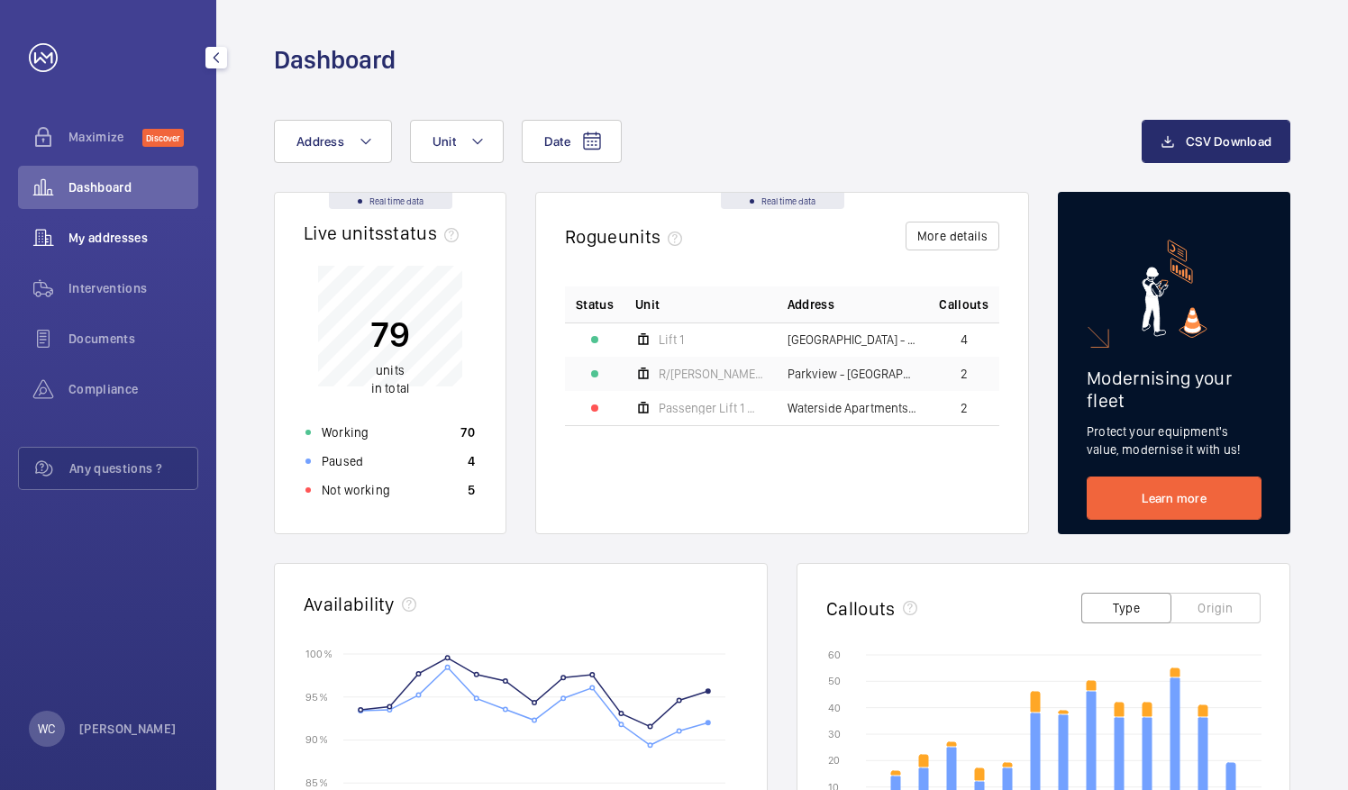
click at [138, 254] on div "My addresses" at bounding box center [108, 237] width 180 height 43
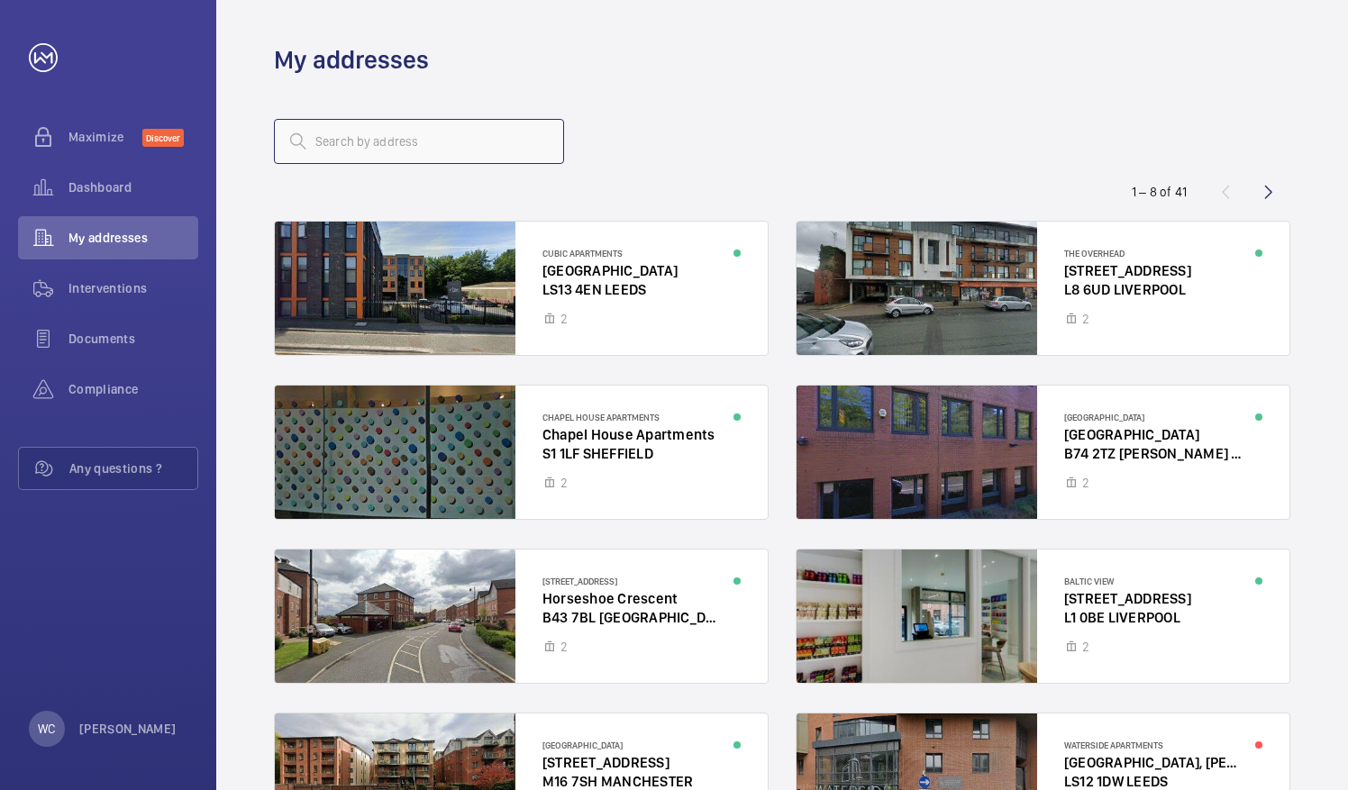
click at [422, 137] on input "text" at bounding box center [419, 141] width 290 height 45
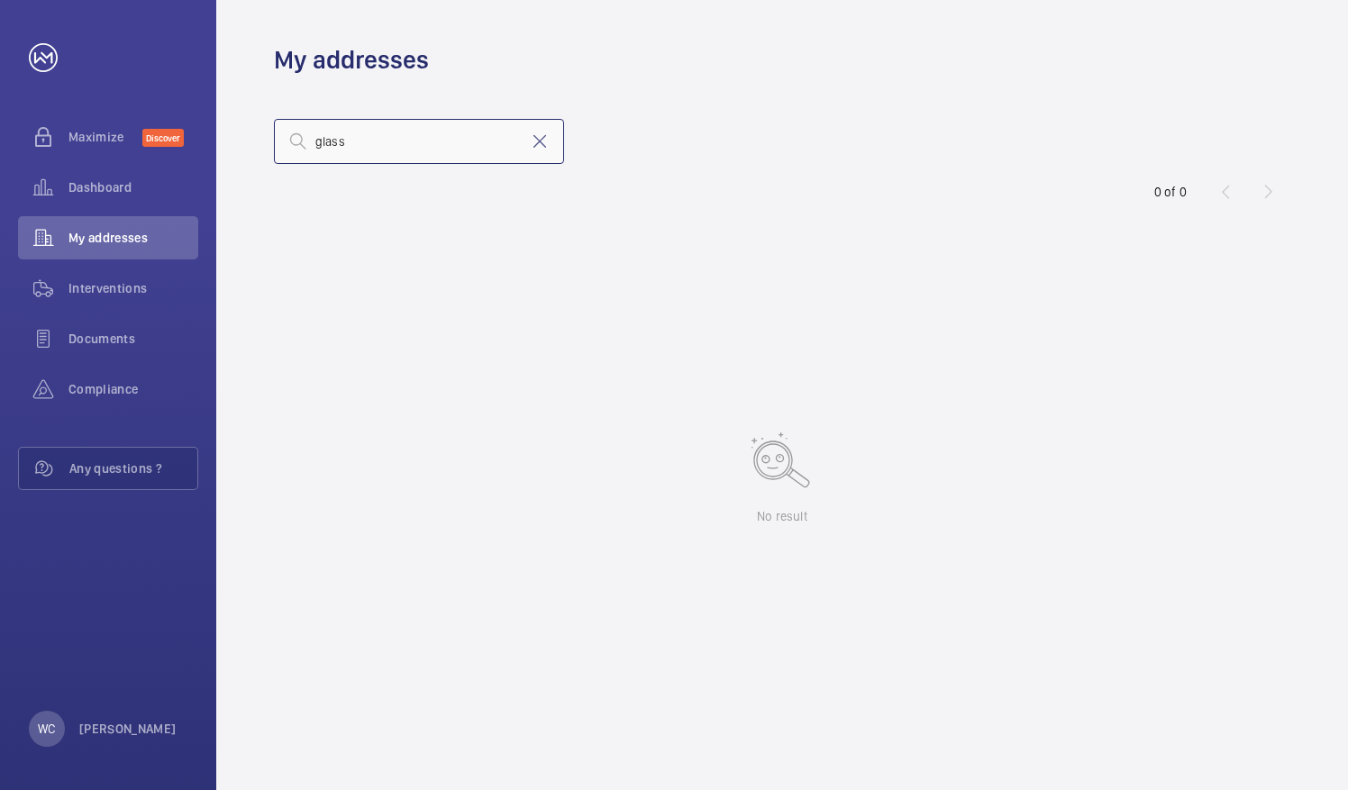
click at [398, 141] on input "glass" at bounding box center [419, 141] width 290 height 45
type input "g"
type input "wok"
click at [541, 143] on mat-icon at bounding box center [540, 142] width 22 height 22
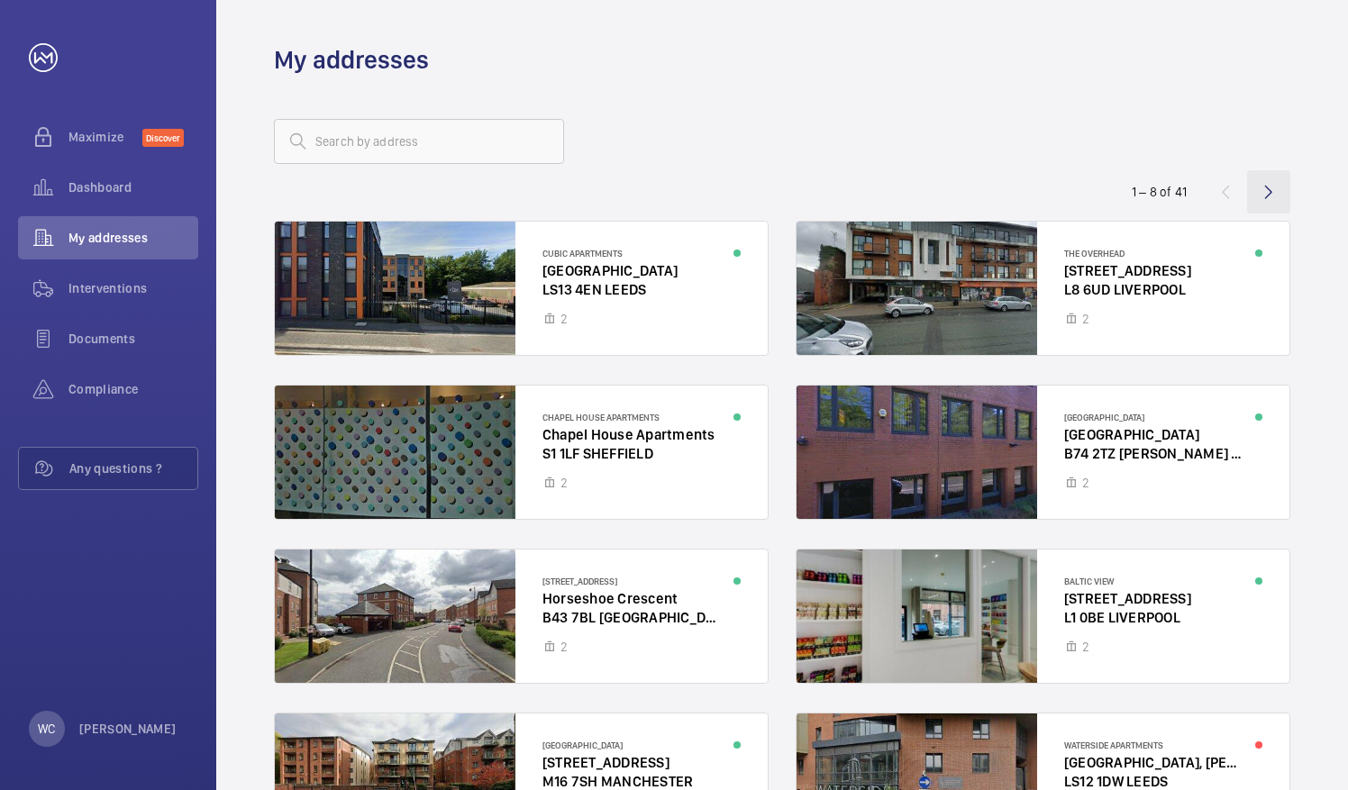
click at [1256, 196] on wm-front-icon-button at bounding box center [1268, 191] width 43 height 43
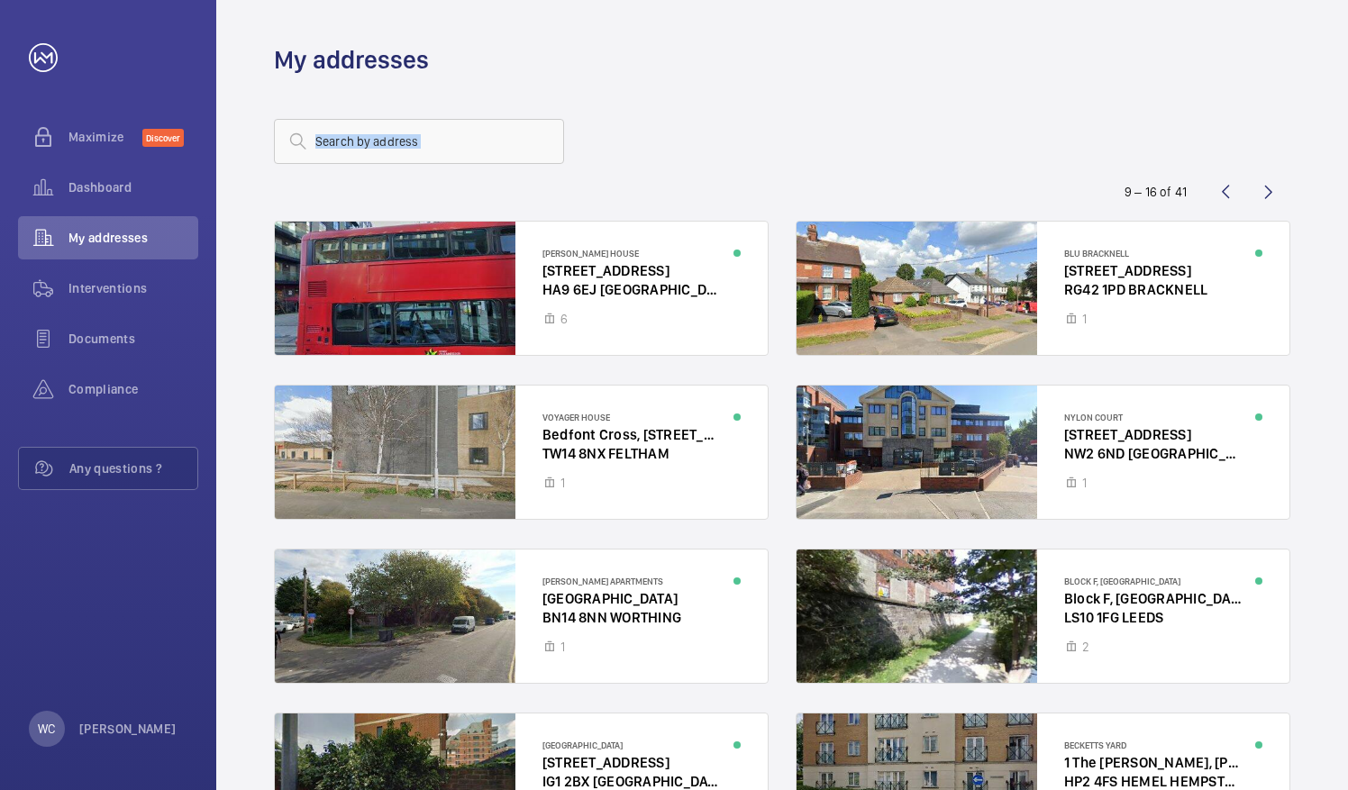
drag, startPoint x: 1271, startPoint y: 191, endPoint x: 1034, endPoint y: 142, distance: 242.0
click at [1044, 141] on wm-front-address-list "9 – 16 of 41 [PERSON_NAME][GEOGRAPHIC_DATA] [STREET_ADDRESS][GEOGRAPHIC_DATA] 6…" at bounding box center [782, 508] width 1132 height 862
click at [1264, 192] on wm-front-icon-button at bounding box center [1268, 191] width 43 height 43
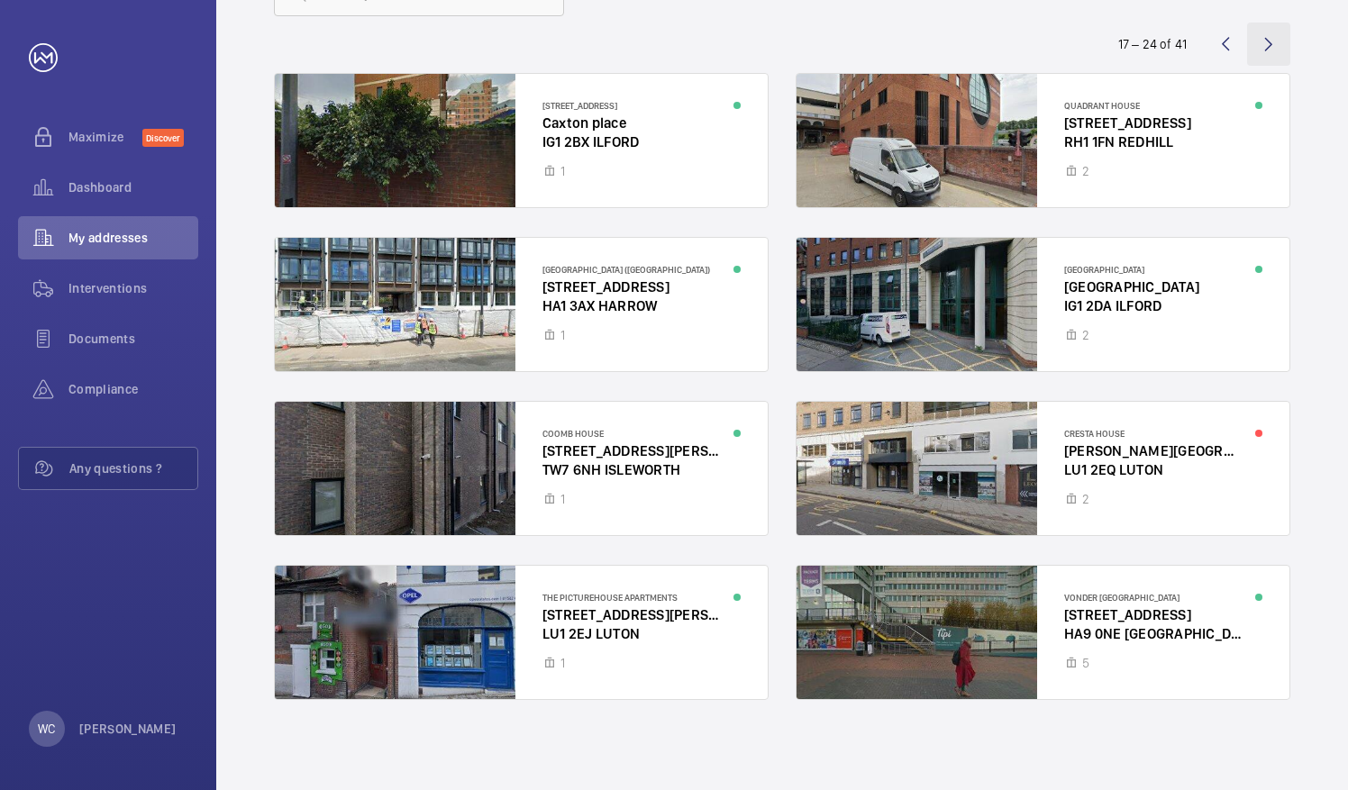
scroll to position [58, 0]
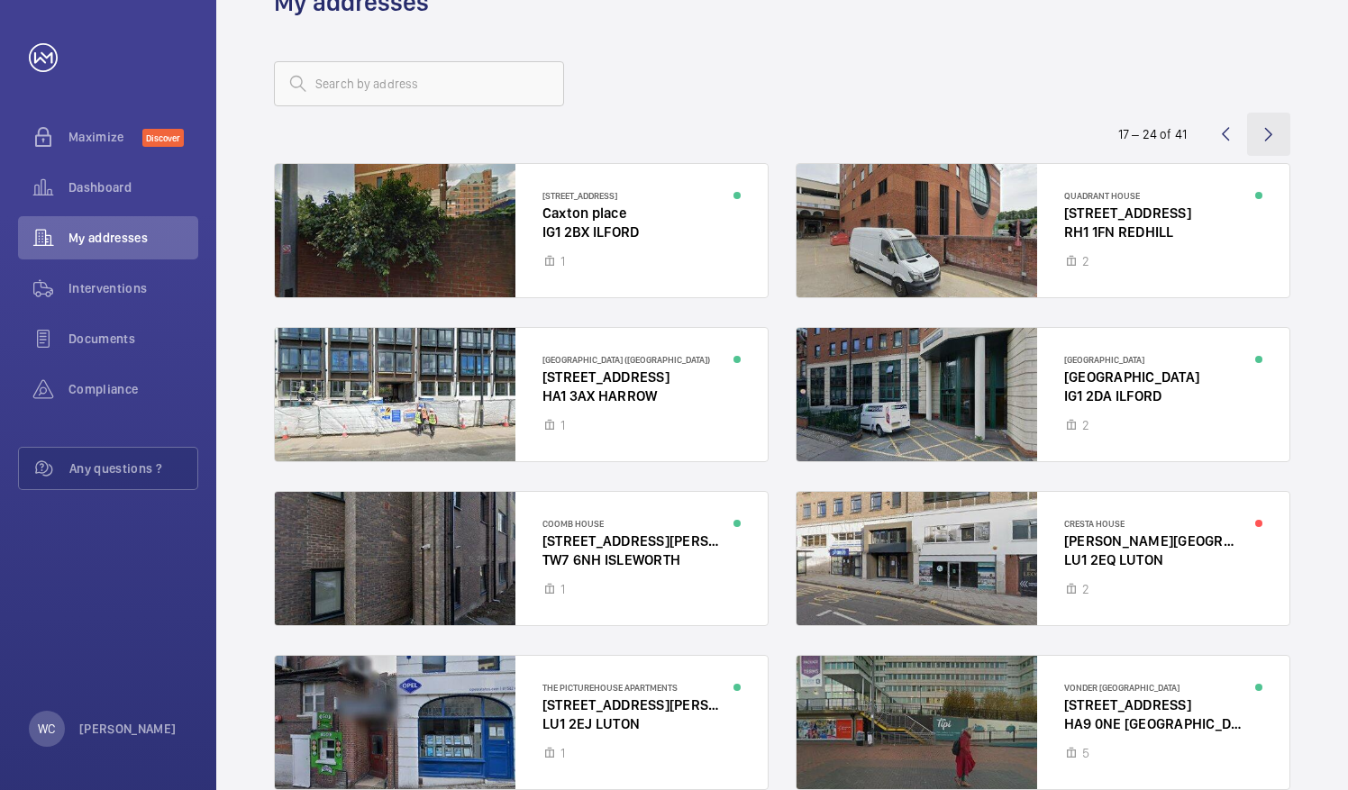
click at [1273, 142] on wm-front-icon-button at bounding box center [1268, 134] width 43 height 43
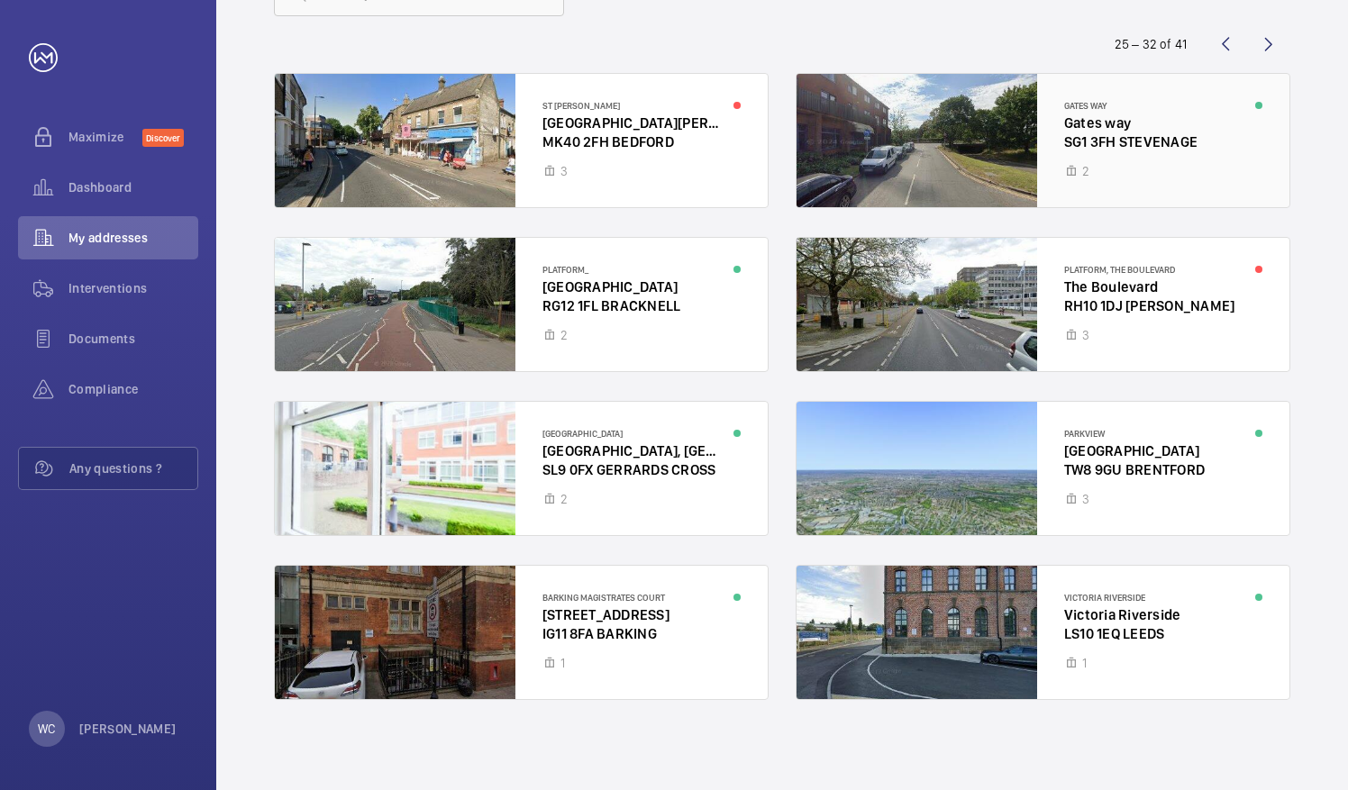
scroll to position [58, 0]
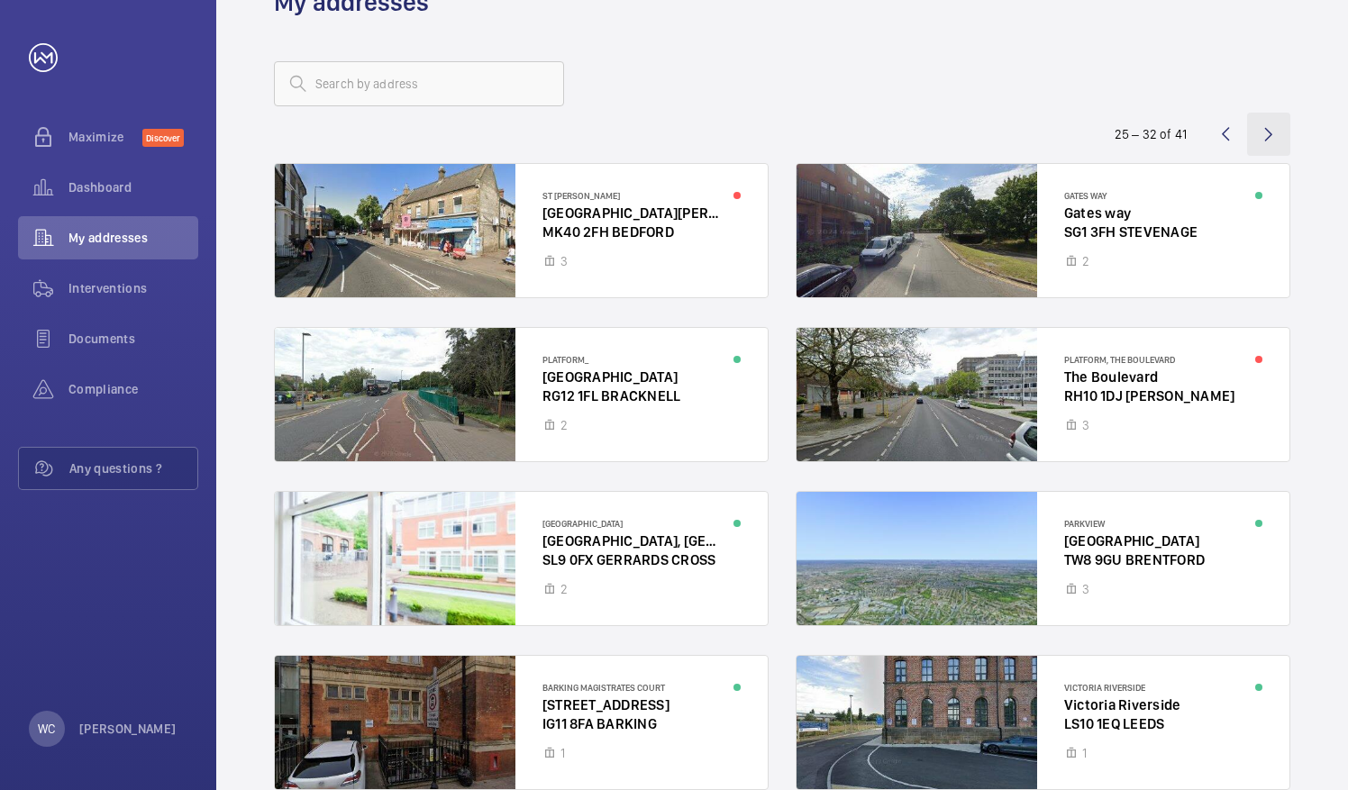
click at [1270, 142] on wm-front-icon-button at bounding box center [1268, 134] width 43 height 43
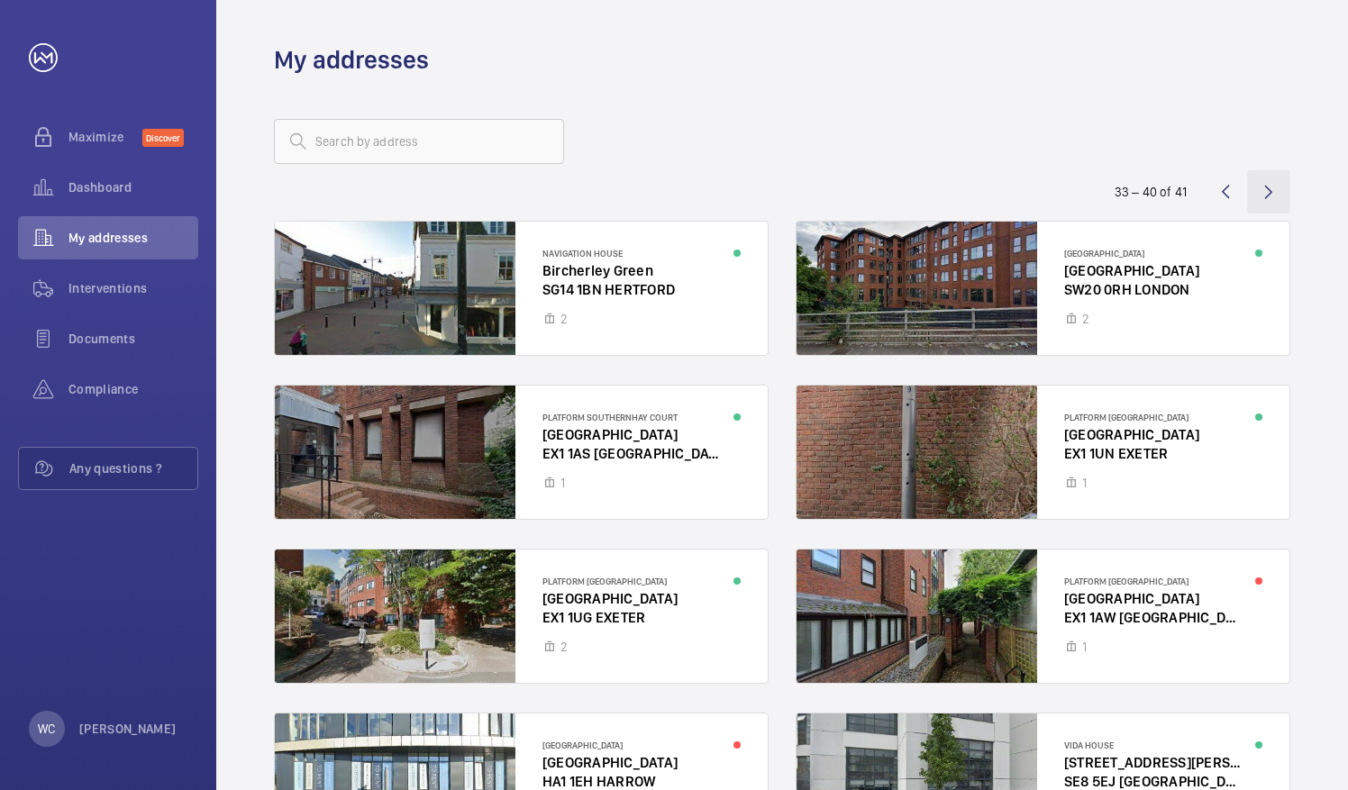
click at [1264, 185] on wm-front-icon-button at bounding box center [1268, 191] width 43 height 43
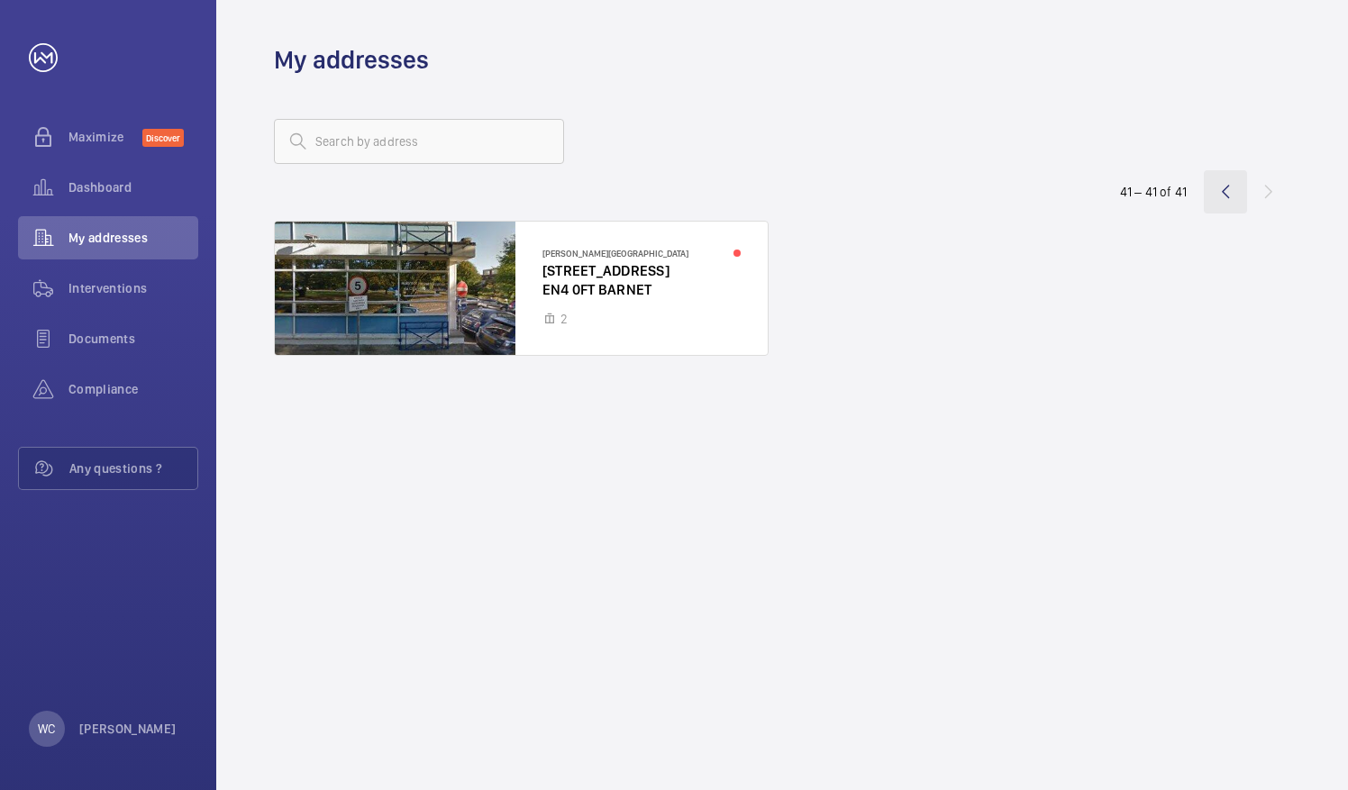
click at [1208, 190] on wm-front-icon-button at bounding box center [1225, 191] width 43 height 43
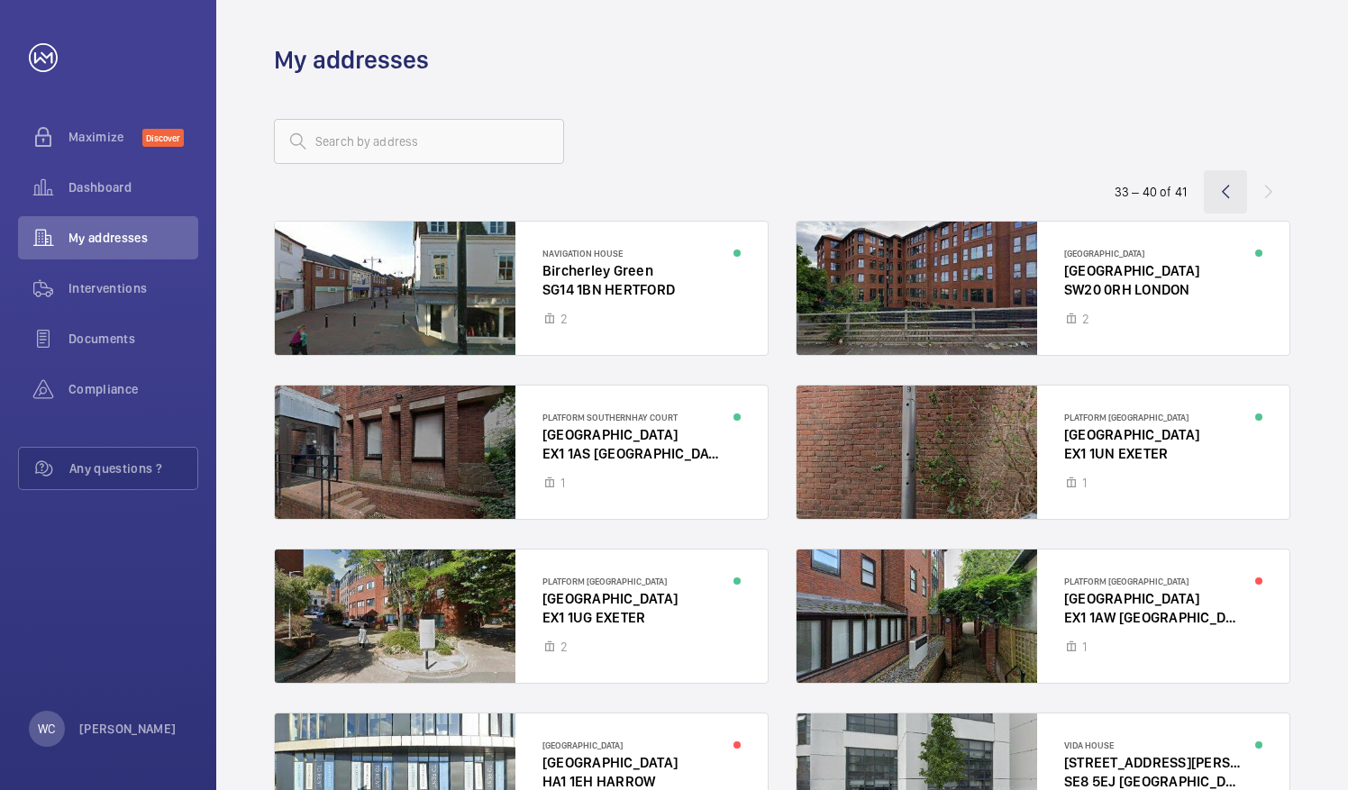
click at [1226, 192] on wm-front-icon-button at bounding box center [1225, 191] width 43 height 43
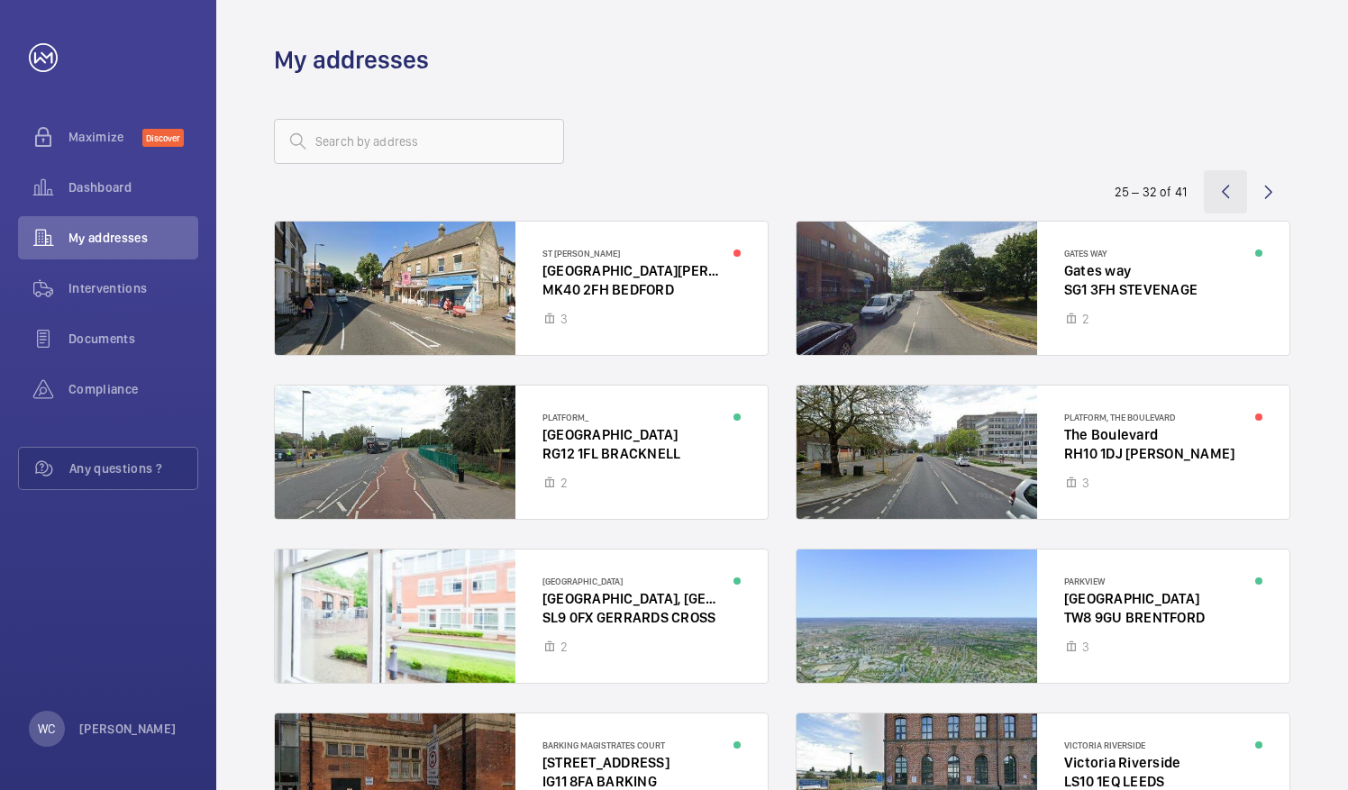
click at [1226, 192] on wm-front-icon-button at bounding box center [1225, 191] width 43 height 43
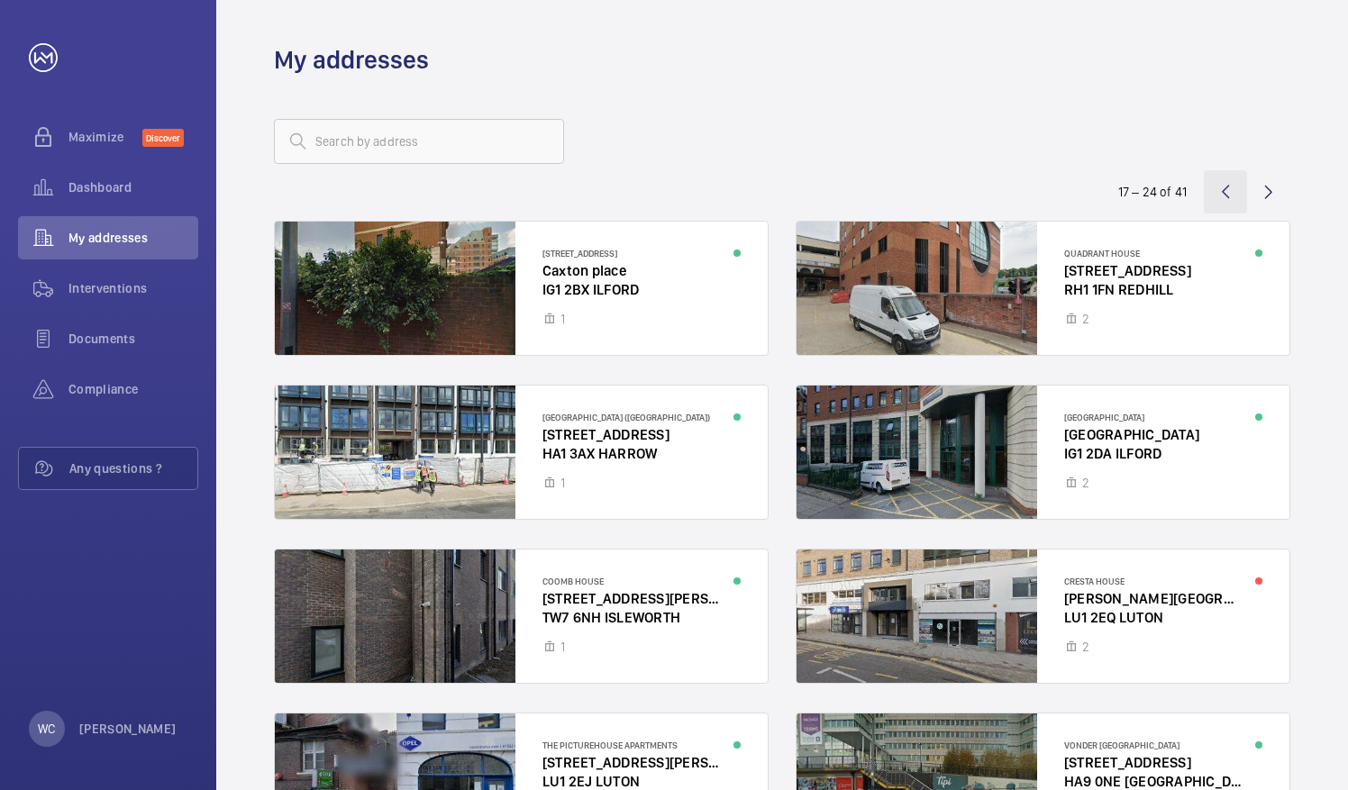
click at [1226, 192] on wm-front-icon-button at bounding box center [1225, 191] width 43 height 43
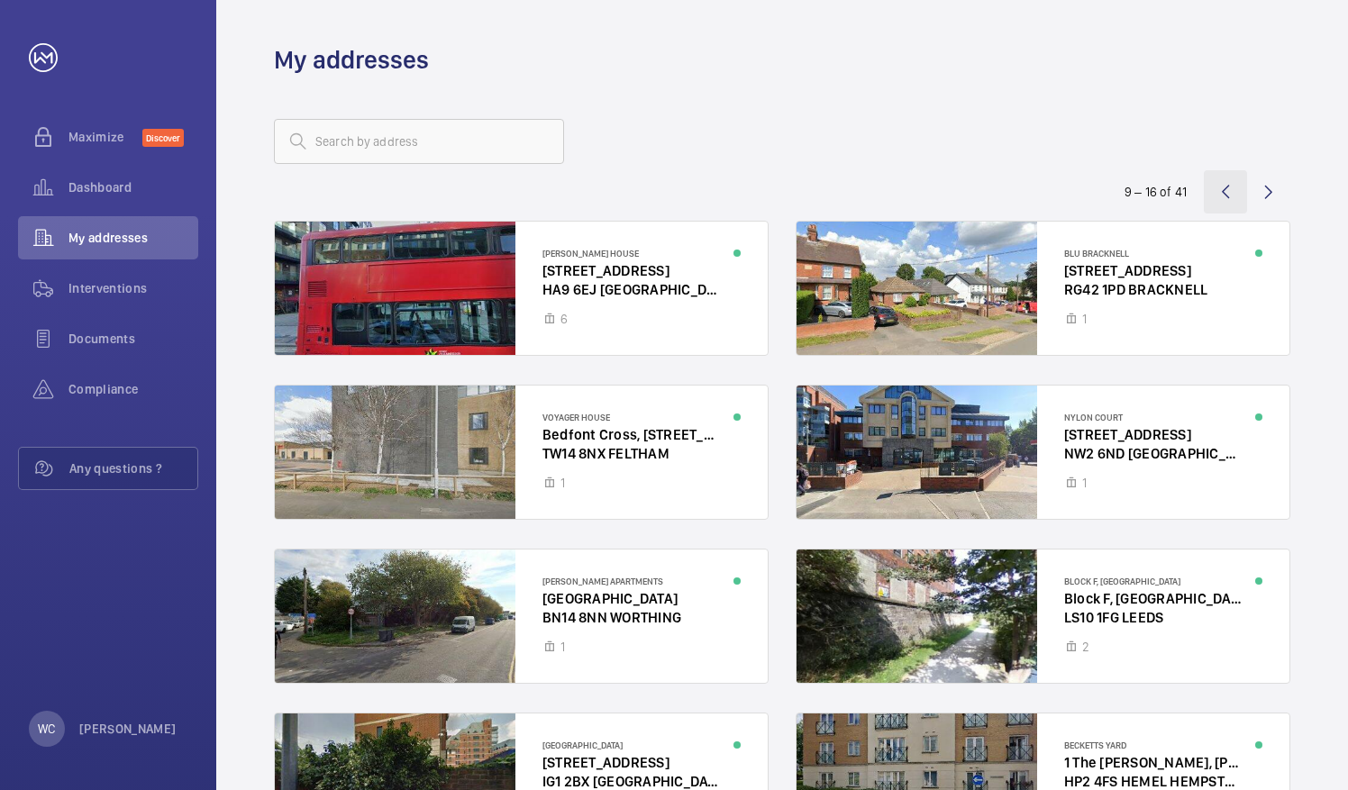
click at [1233, 185] on wm-front-icon-button at bounding box center [1225, 191] width 43 height 43
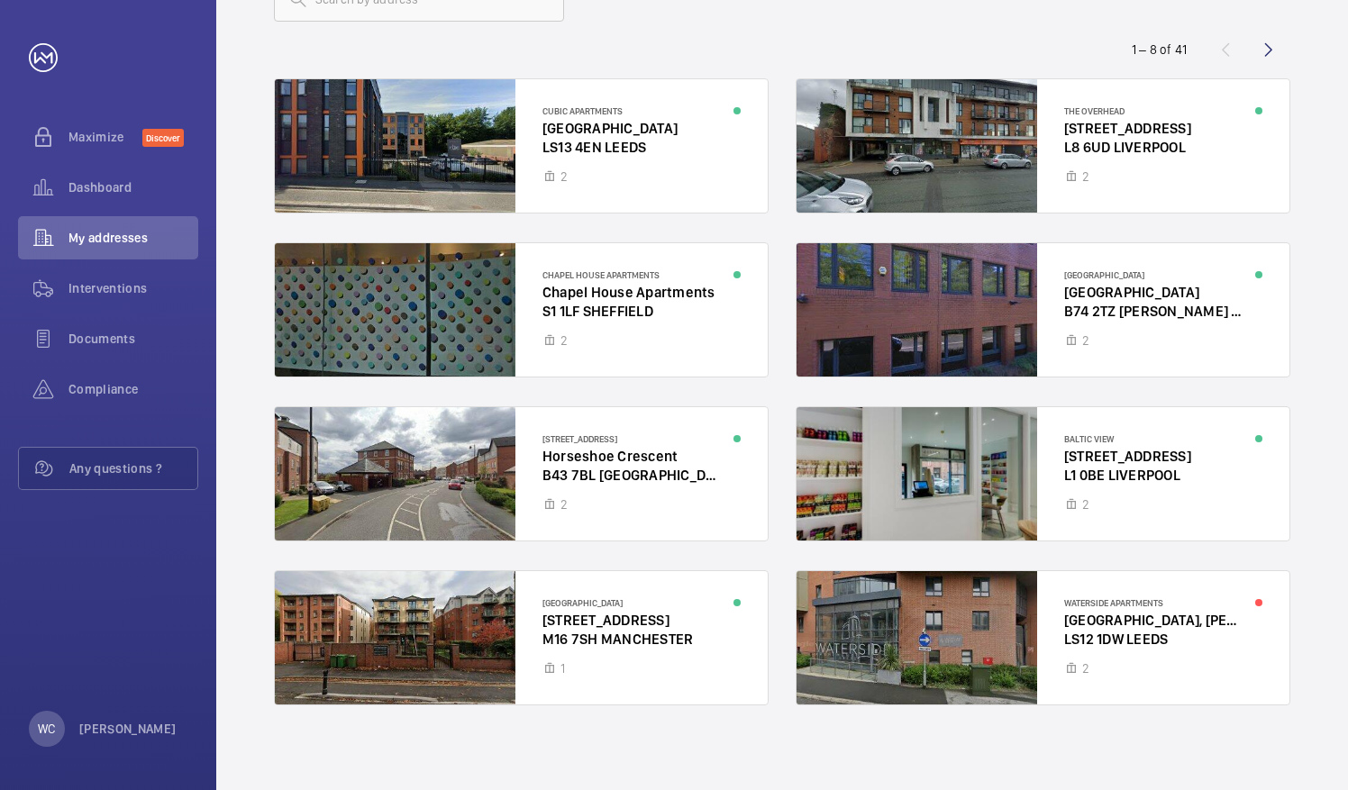
scroll to position [148, 0]
